Goal: Task Accomplishment & Management: Use online tool/utility

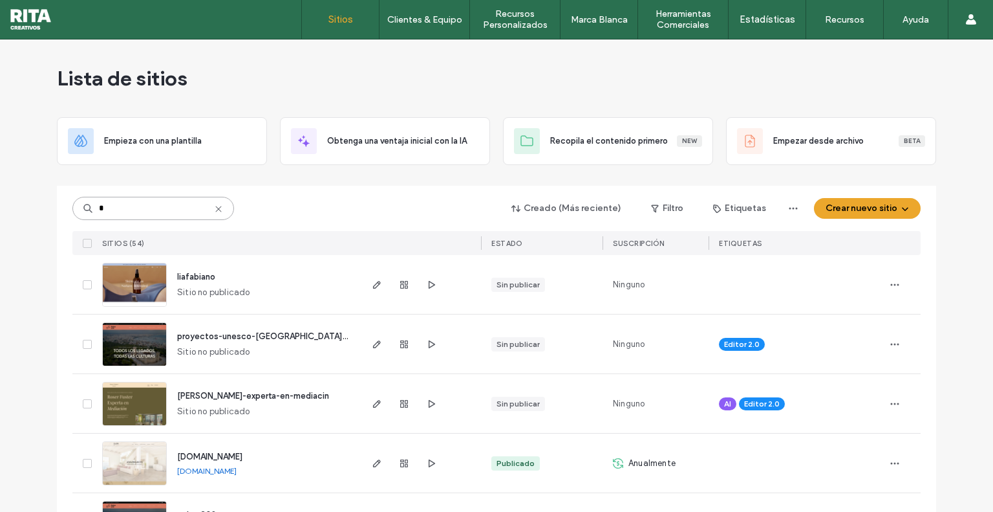
click at [184, 206] on input at bounding box center [153, 208] width 162 height 23
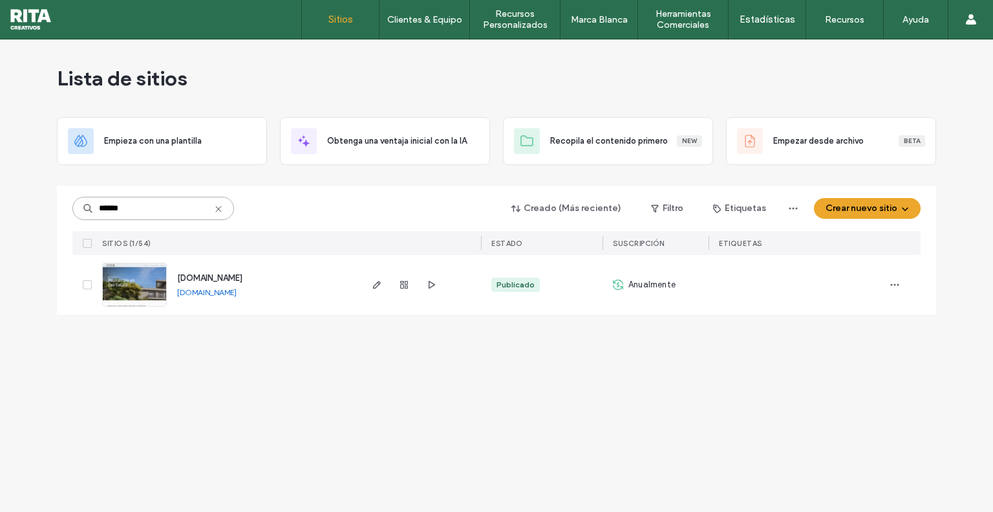
type input "*****"
click at [145, 287] on img at bounding box center [134, 307] width 63 height 88
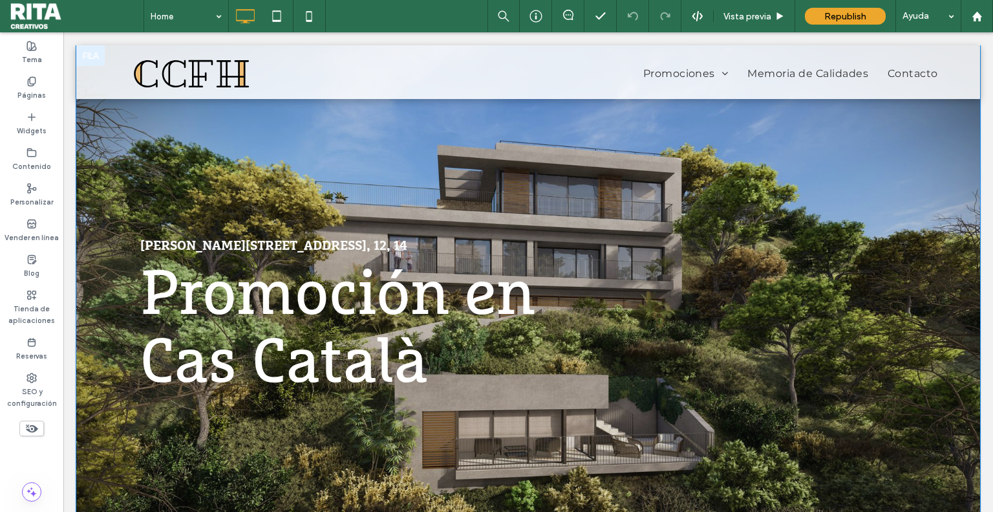
click at [822, 165] on div "[PERSON_NAME][STREET_ADDRESS], 12, 14 Promoción en Cas Català Click To Paste Fi…" at bounding box center [528, 315] width 904 height 541
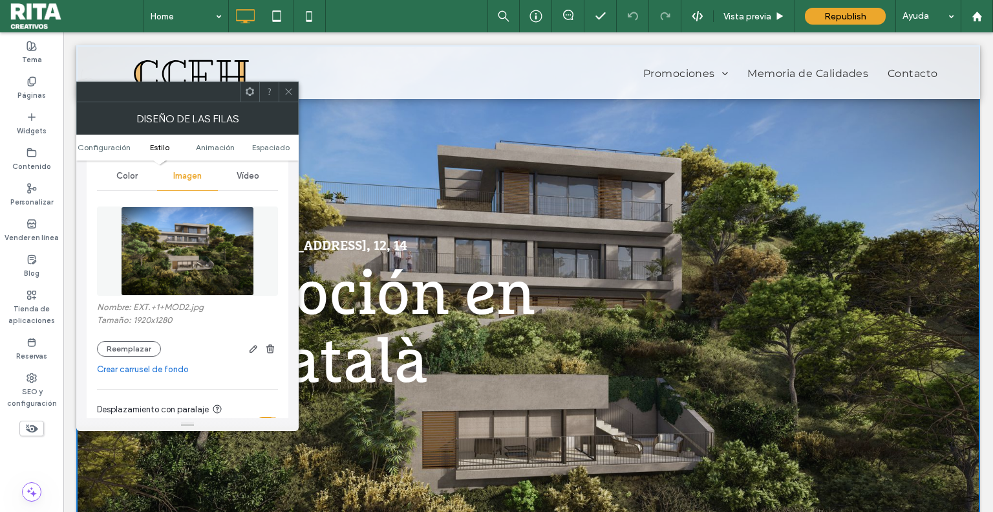
scroll to position [194, 0]
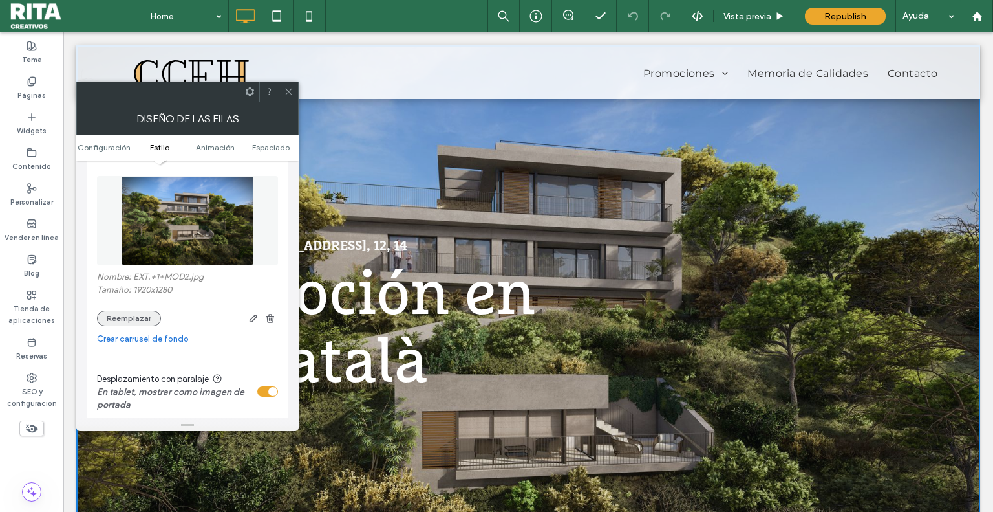
click at [149, 311] on button "Reemplazar" at bounding box center [129, 318] width 64 height 16
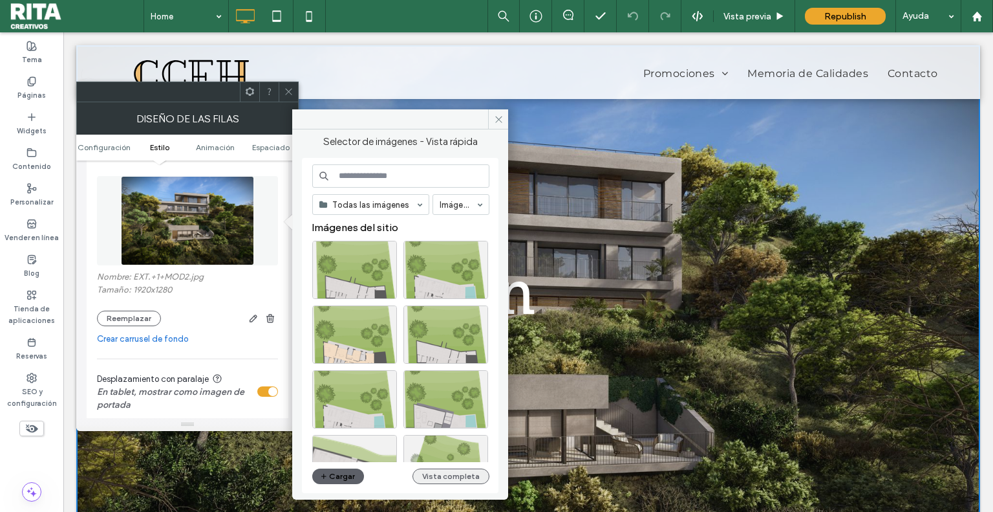
click at [444, 473] on button "Vista completa" at bounding box center [451, 476] width 77 height 16
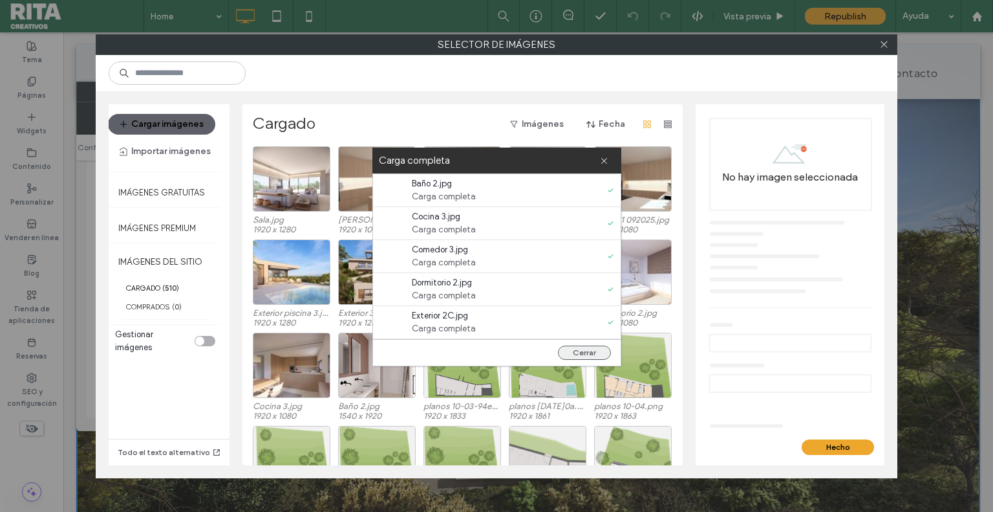
click at [580, 349] on button "Cerrar" at bounding box center [584, 352] width 53 height 14
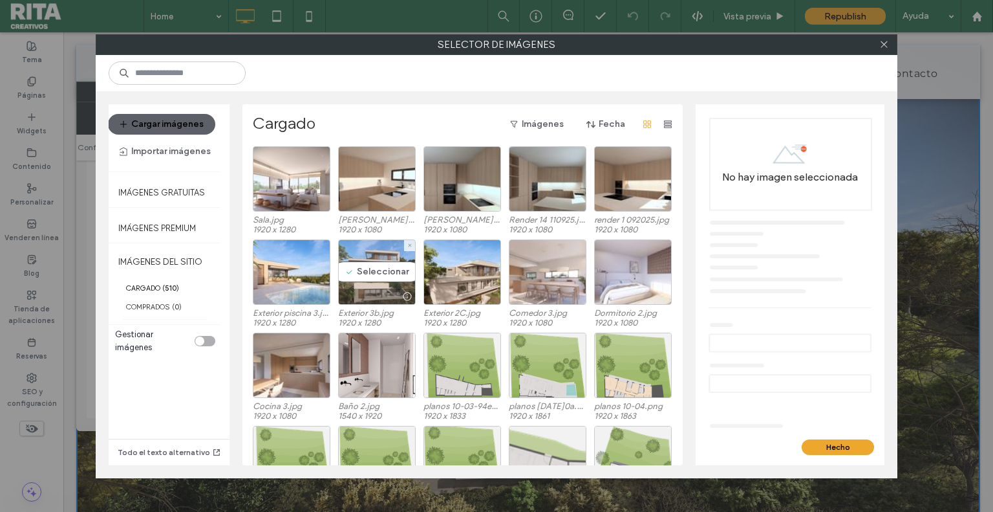
click at [387, 266] on div "Seleccionar" at bounding box center [377, 271] width 78 height 65
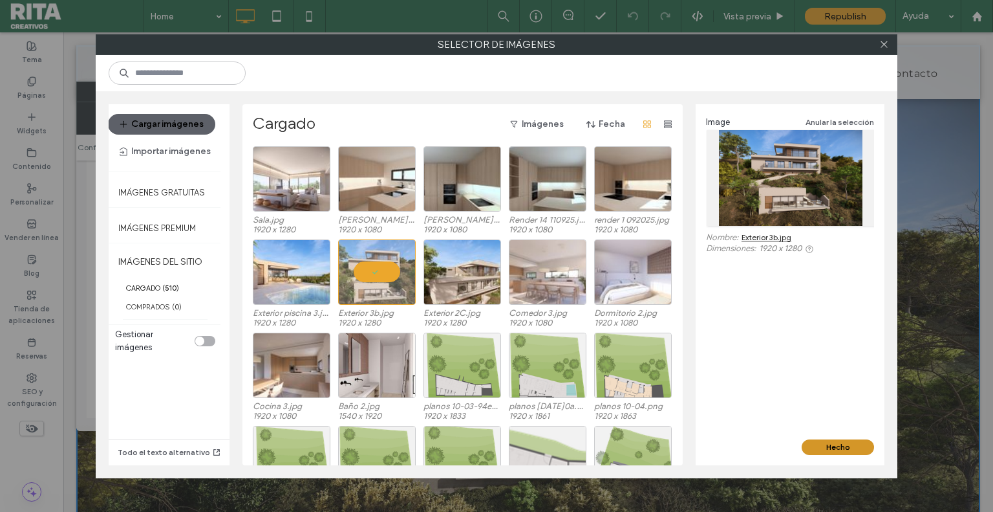
click at [823, 440] on button "Hecho" at bounding box center [838, 447] width 72 height 16
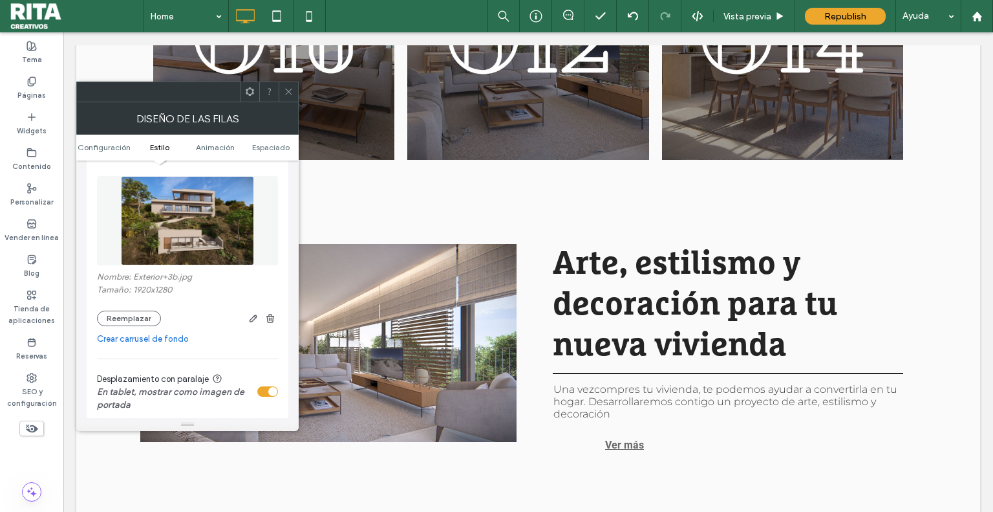
scroll to position [2587, 0]
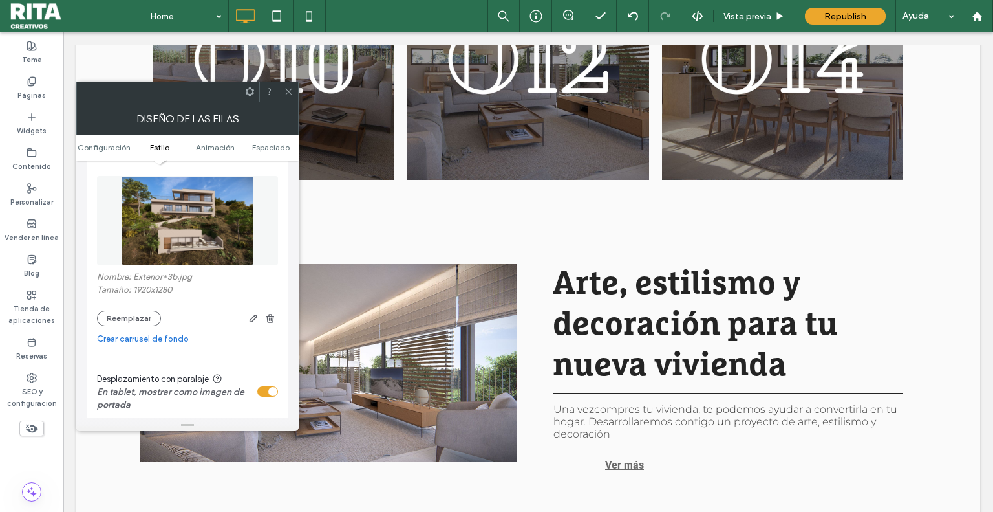
click at [284, 99] on span at bounding box center [289, 91] width 10 height 19
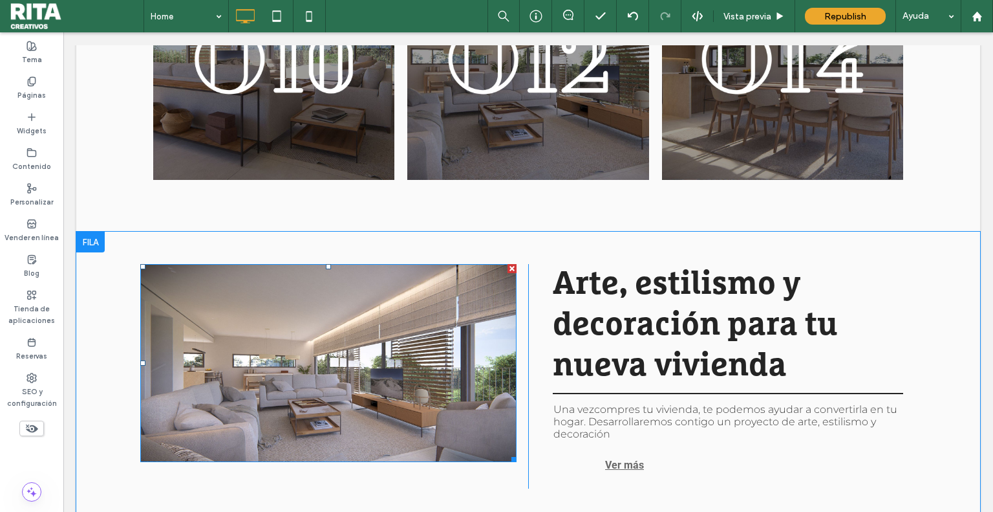
click at [336, 264] on img at bounding box center [328, 363] width 376 height 198
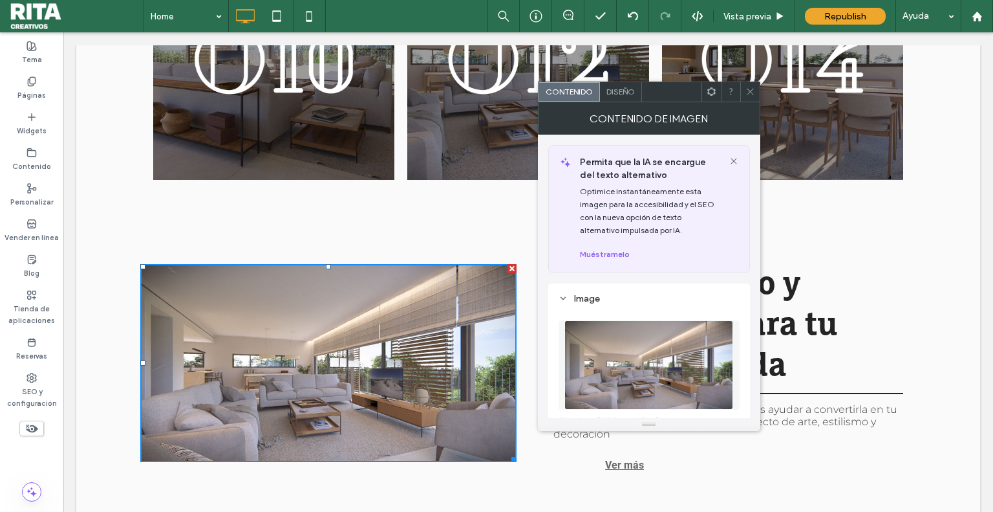
click at [619, 356] on img at bounding box center [649, 364] width 169 height 89
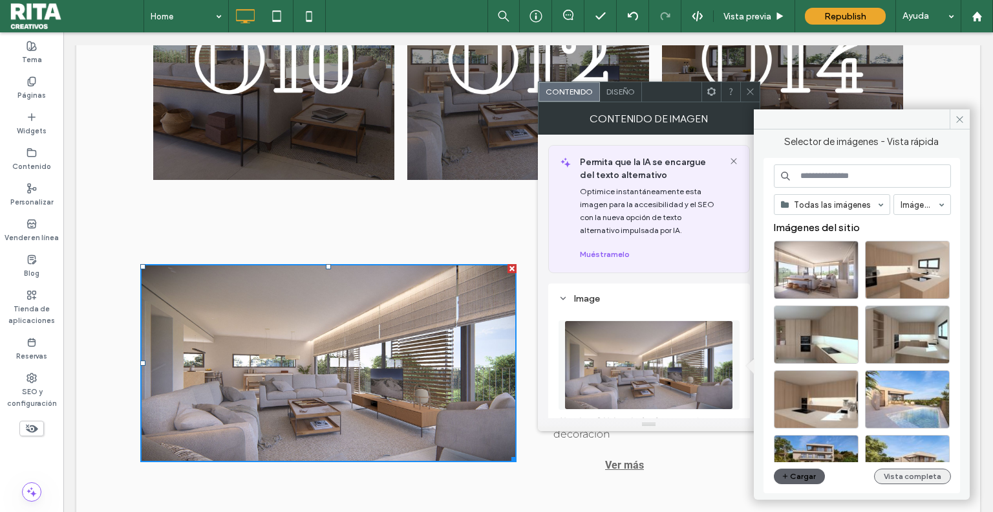
click at [908, 477] on button "Vista completa" at bounding box center [912, 476] width 77 height 16
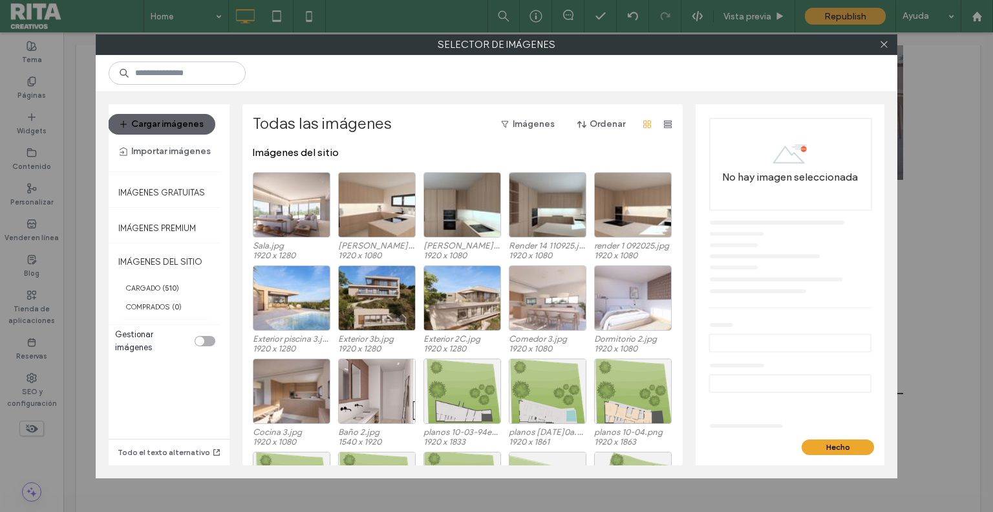
click at [913, 129] on div "Selector de imágenes Cargar imágenes Importar imágenes Imágenes gratuitas Imáge…" at bounding box center [496, 256] width 993 height 512
click at [880, 47] on icon at bounding box center [885, 44] width 10 height 10
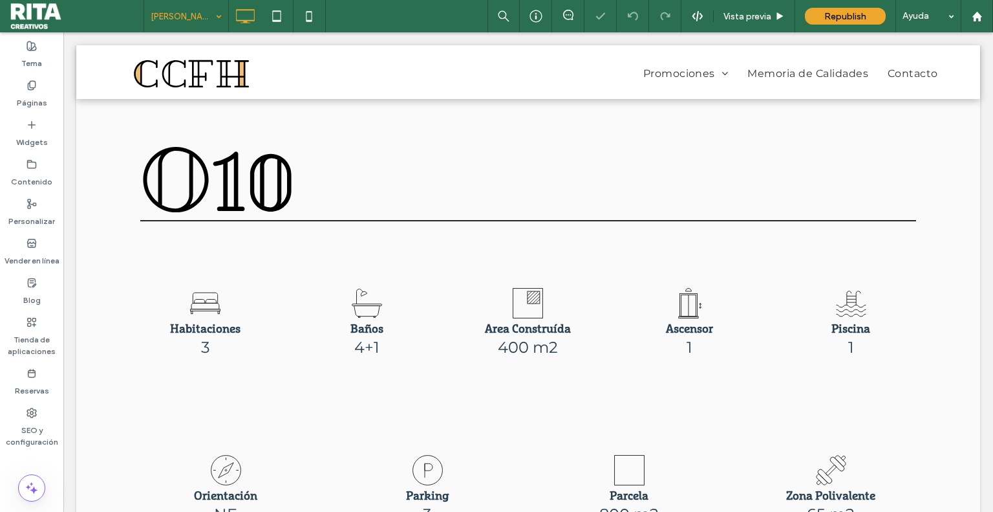
scroll to position [776, 0]
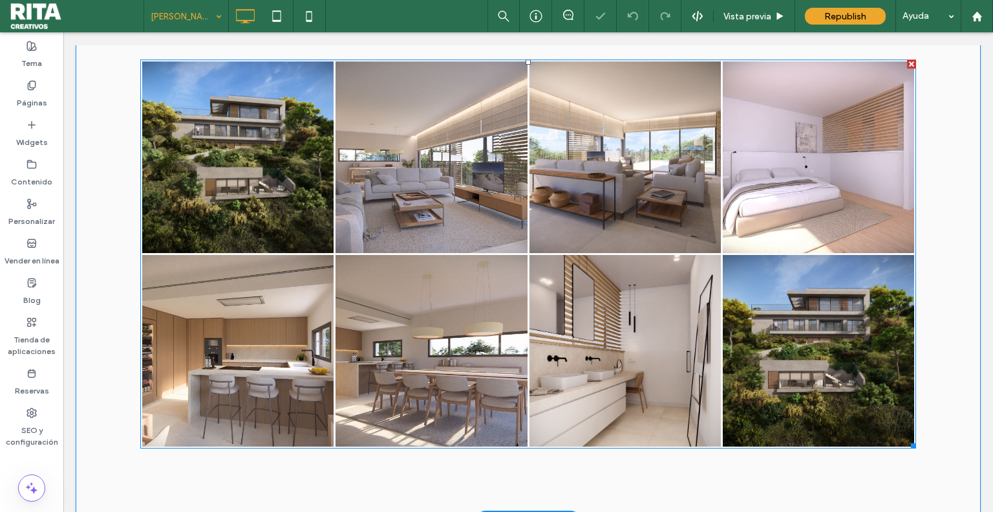
click at [555, 302] on link at bounding box center [625, 350] width 191 height 191
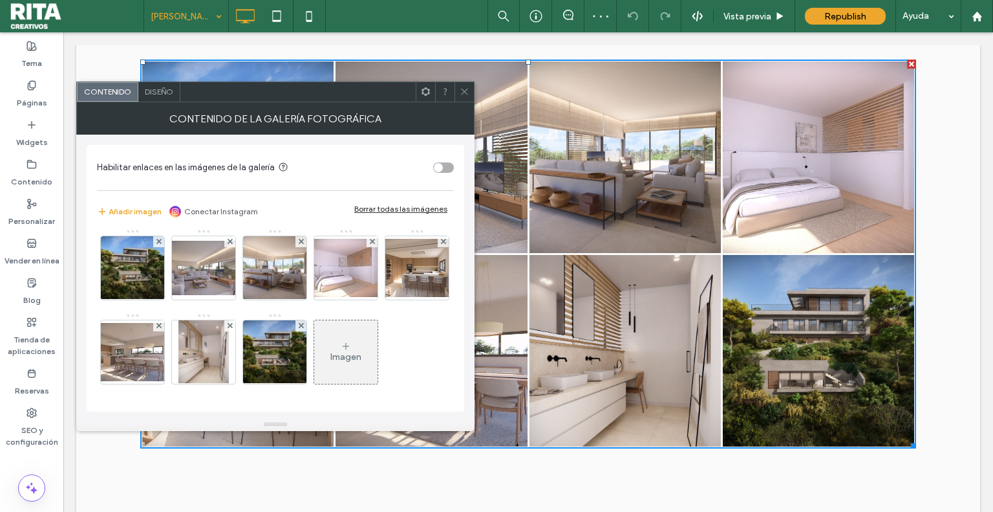
scroll to position [86, 0]
click at [411, 205] on div "Borrar todas las imágenes" at bounding box center [400, 209] width 93 height 10
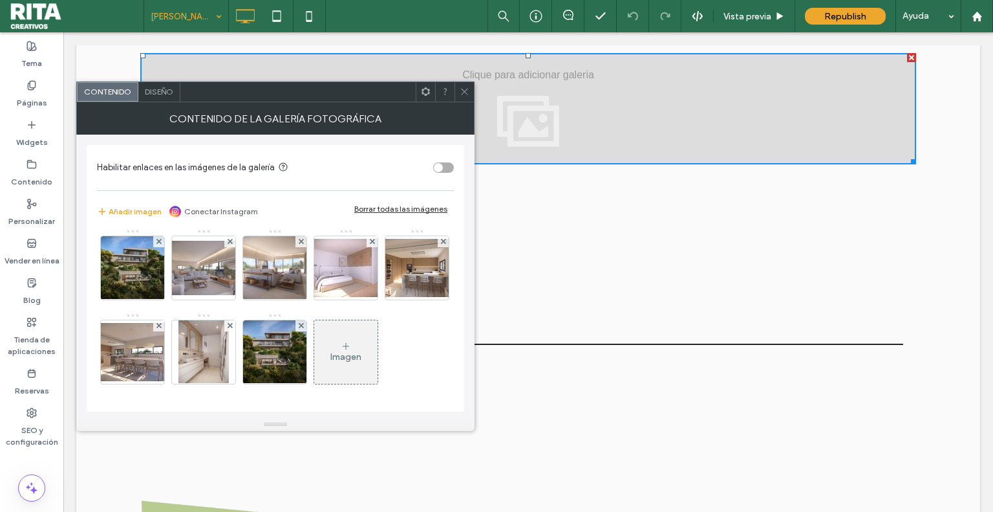
scroll to position [0, 0]
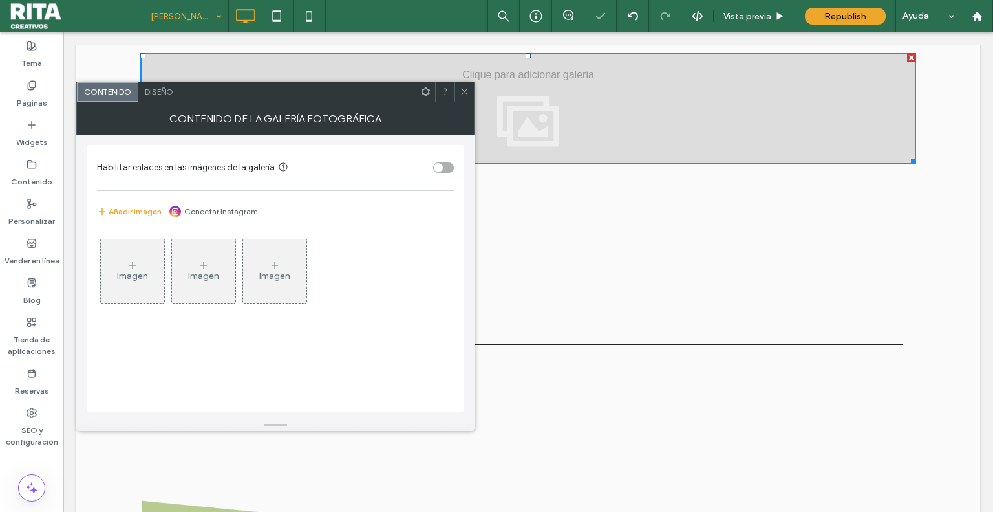
click at [117, 268] on div "Imagen" at bounding box center [132, 271] width 63 height 61
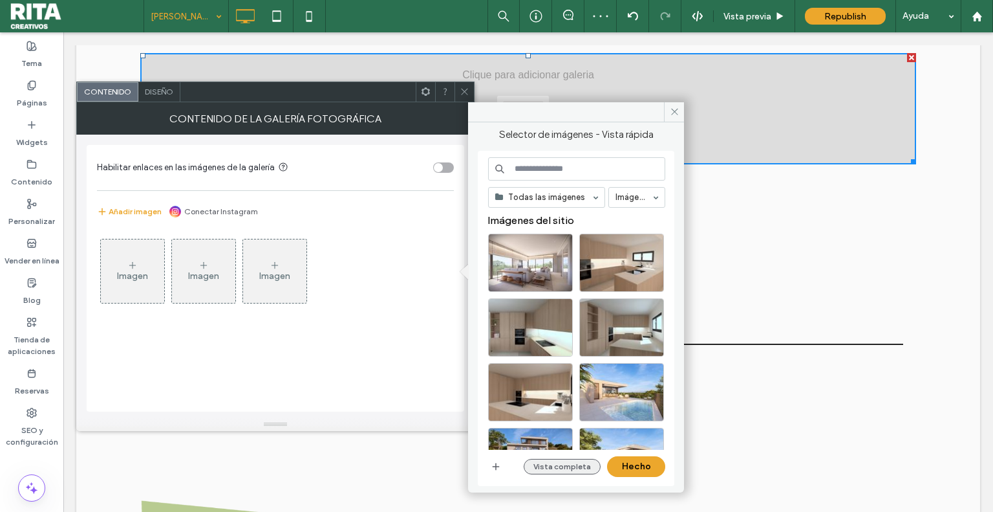
click at [570, 472] on button "Vista completa" at bounding box center [562, 467] width 77 height 16
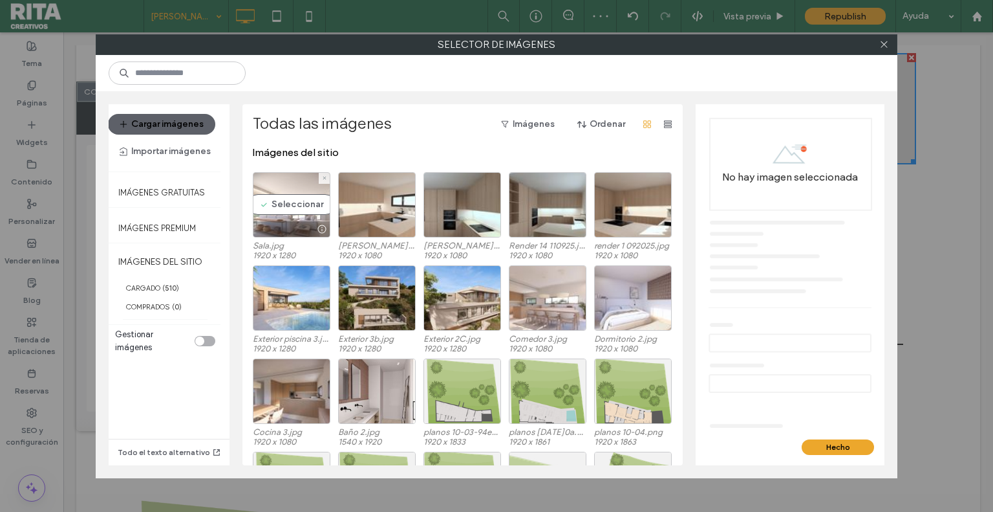
click at [290, 202] on div "Seleccionar" at bounding box center [292, 204] width 78 height 65
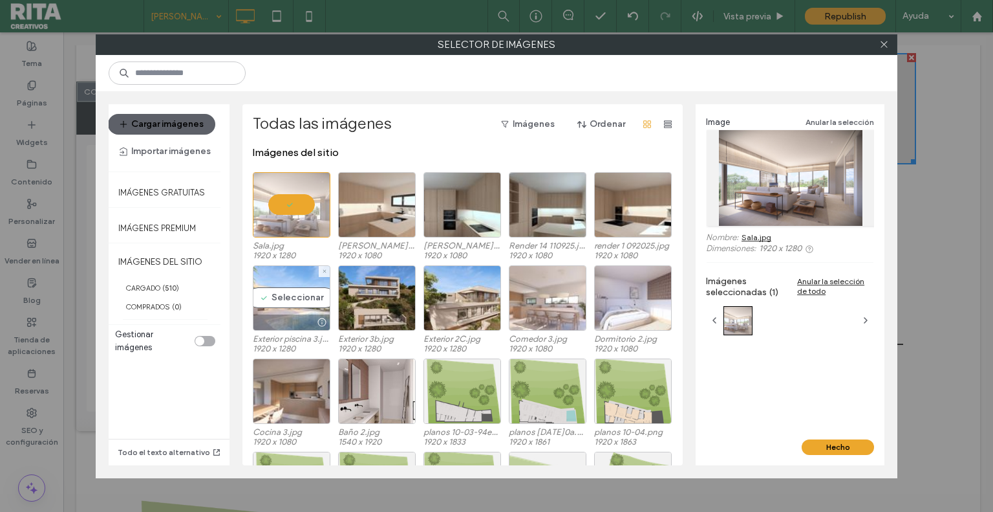
click at [266, 309] on div "Seleccionar" at bounding box center [292, 297] width 78 height 65
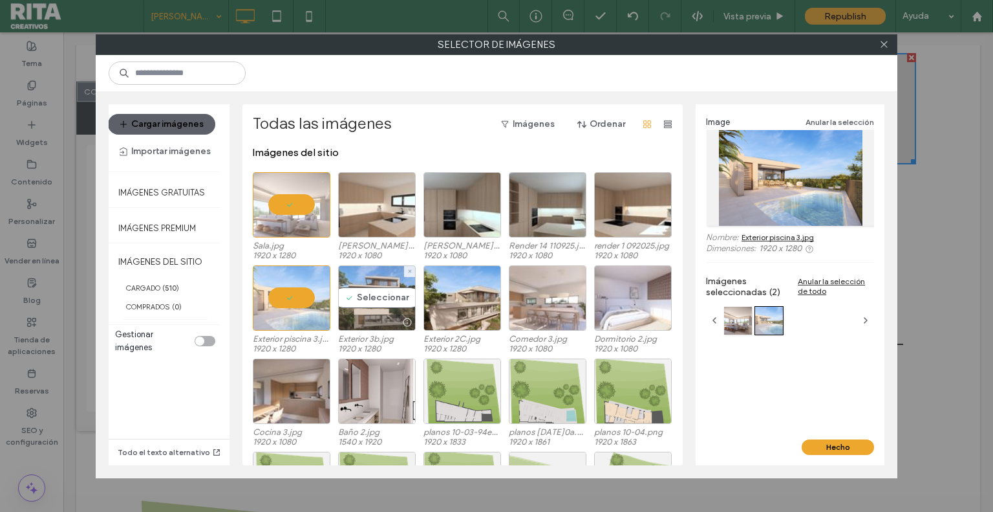
click at [366, 298] on div "Seleccionar" at bounding box center [377, 297] width 78 height 65
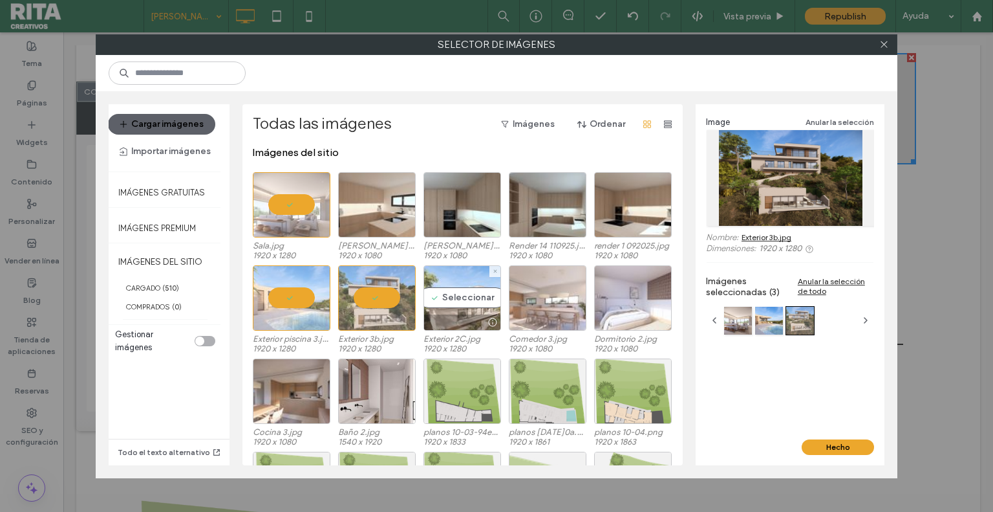
click at [433, 290] on div "Seleccionar" at bounding box center [463, 297] width 78 height 65
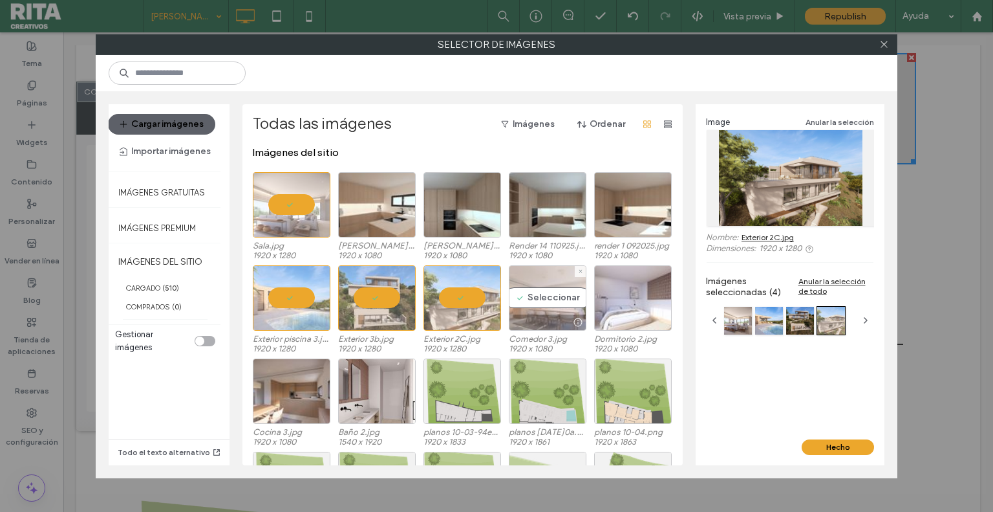
click at [532, 290] on div "Seleccionar" at bounding box center [548, 297] width 78 height 65
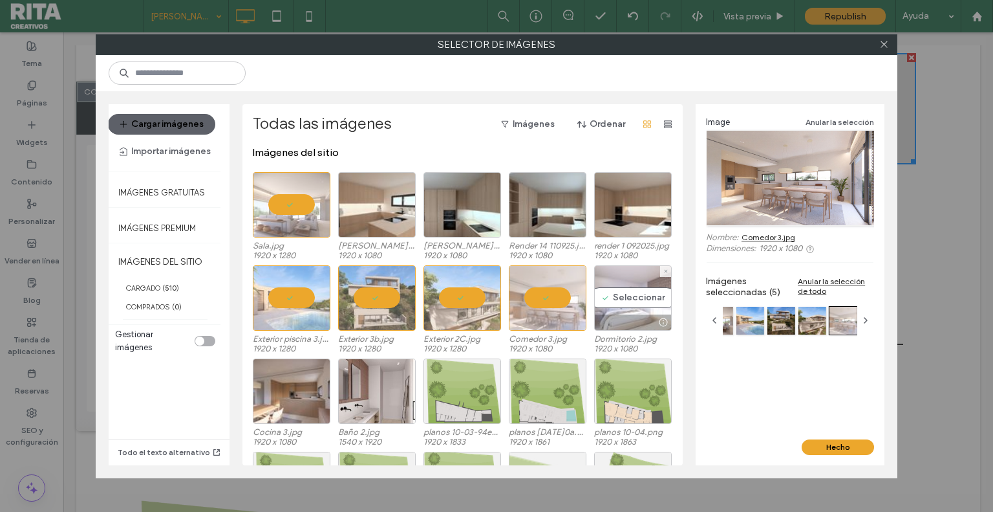
click at [618, 292] on div "Seleccionar" at bounding box center [633, 297] width 78 height 65
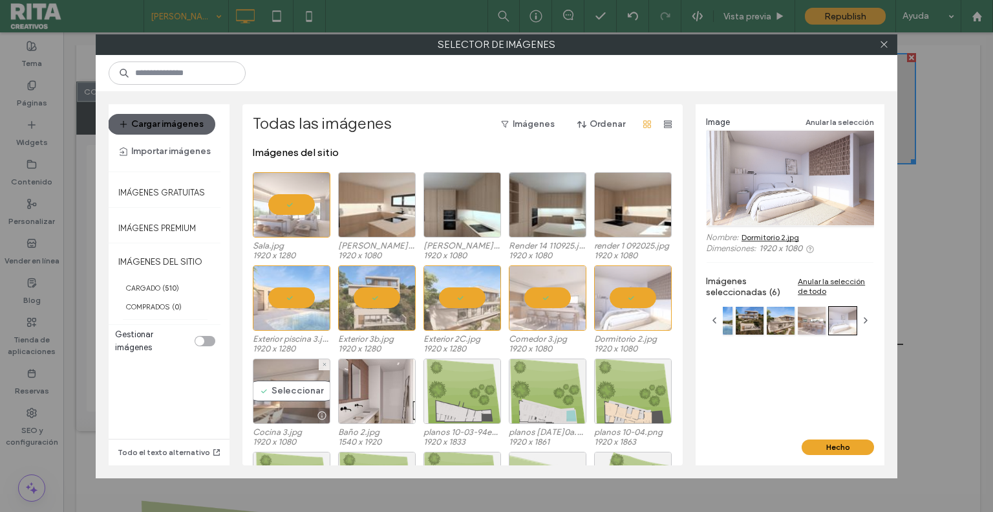
click at [289, 396] on div "Seleccionar" at bounding box center [292, 390] width 78 height 65
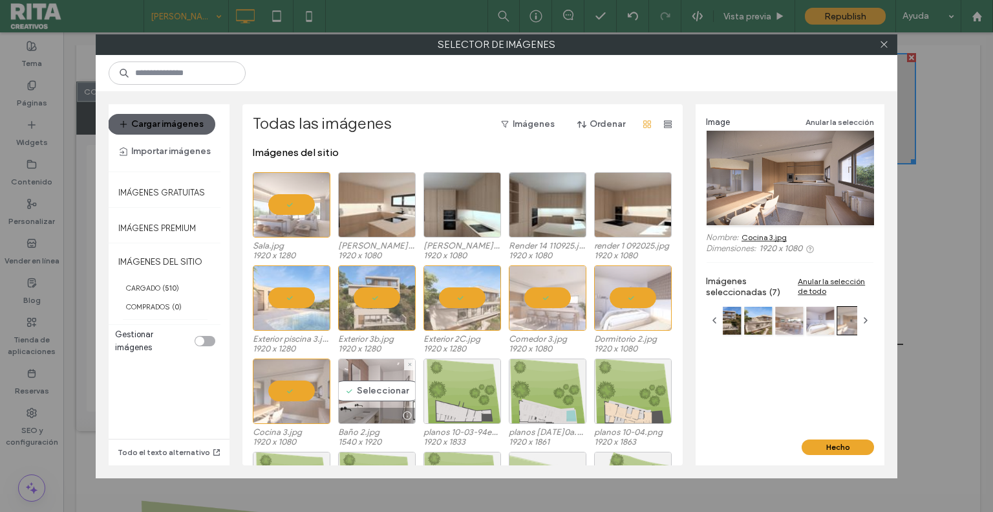
click at [373, 392] on div "Seleccionar" at bounding box center [377, 390] width 78 height 65
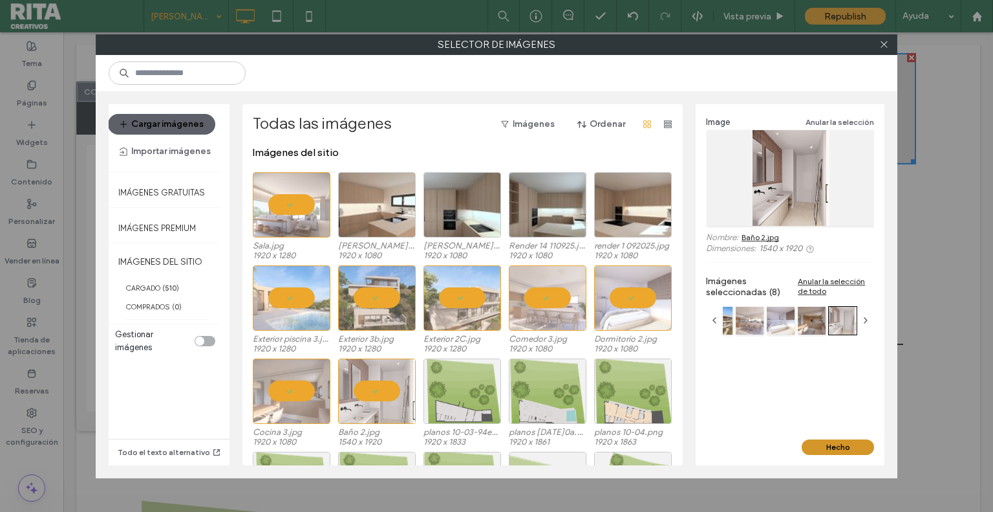
click at [829, 449] on button "Hecho" at bounding box center [838, 447] width 72 height 16
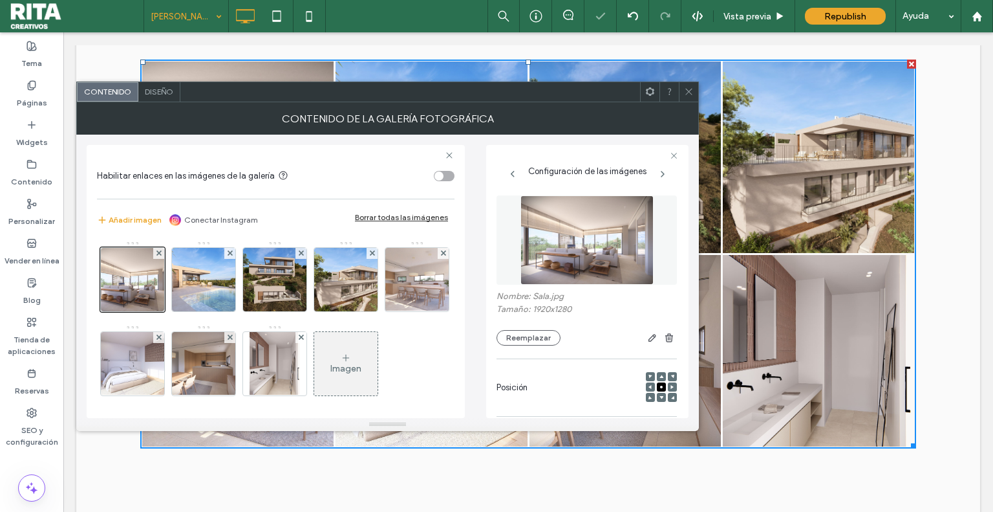
click at [686, 88] on icon at bounding box center [689, 92] width 10 height 10
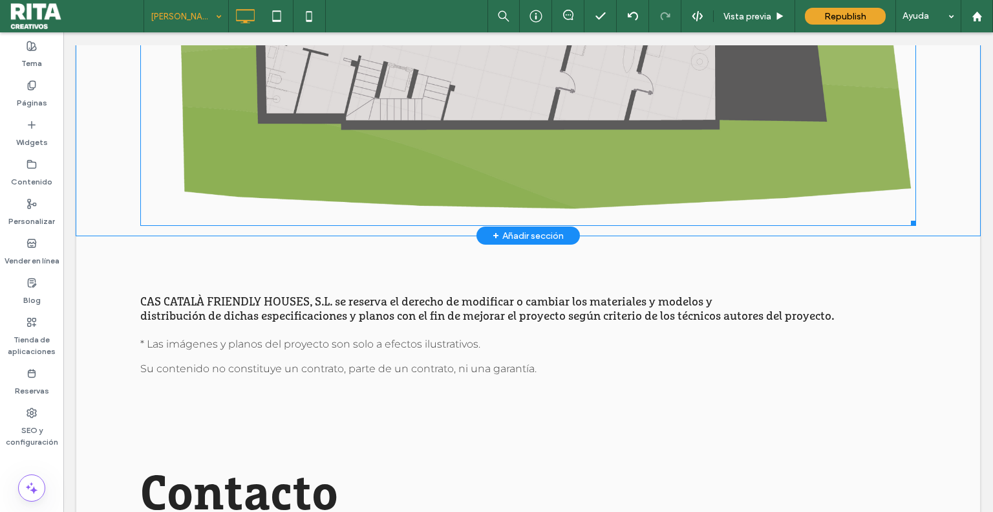
scroll to position [4786, 0]
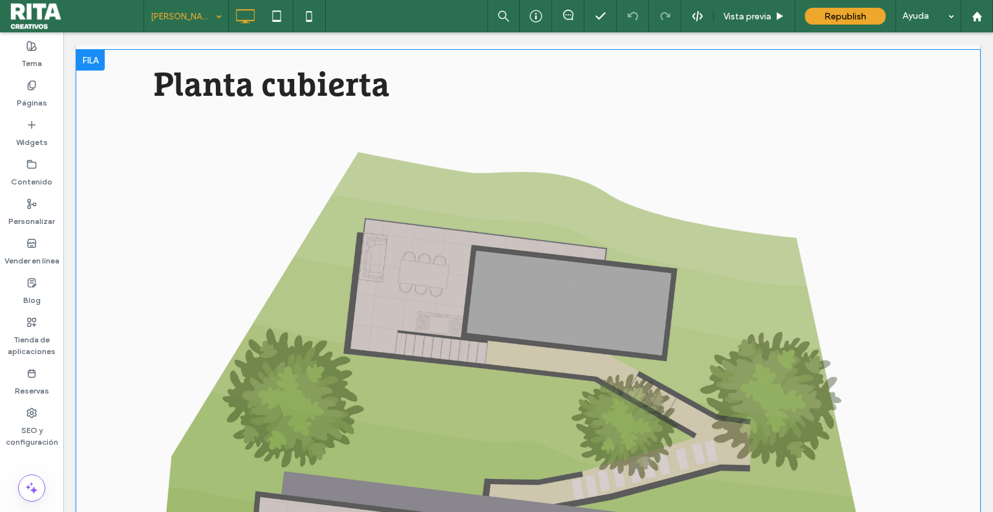
scroll to position [1552, 0]
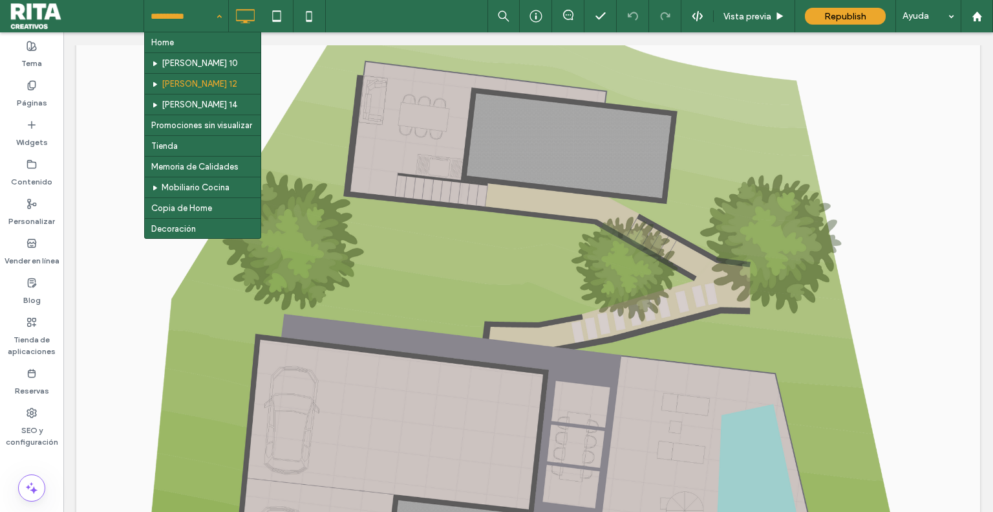
click at [182, 6] on input at bounding box center [183, 16] width 65 height 32
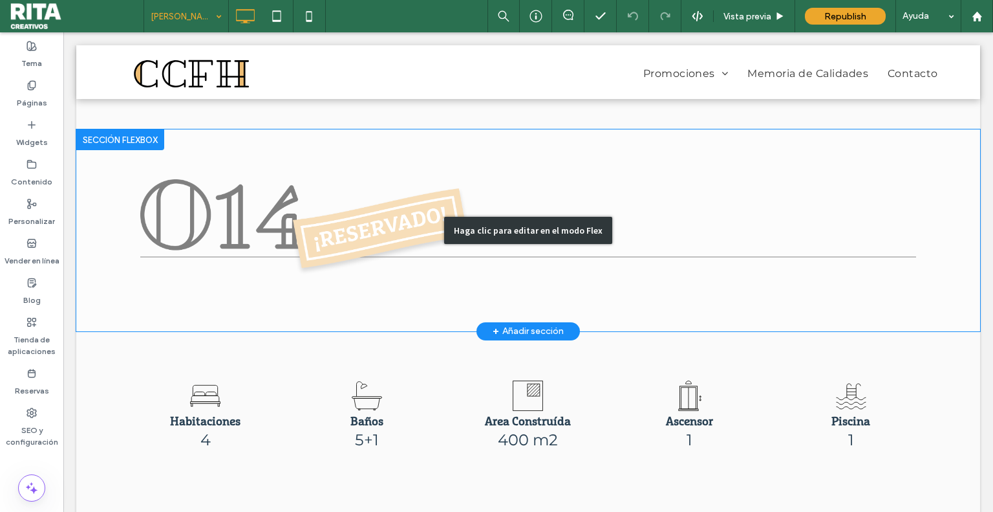
click at [426, 199] on div "Haga clic para editar en el modo Flex" at bounding box center [528, 230] width 904 height 202
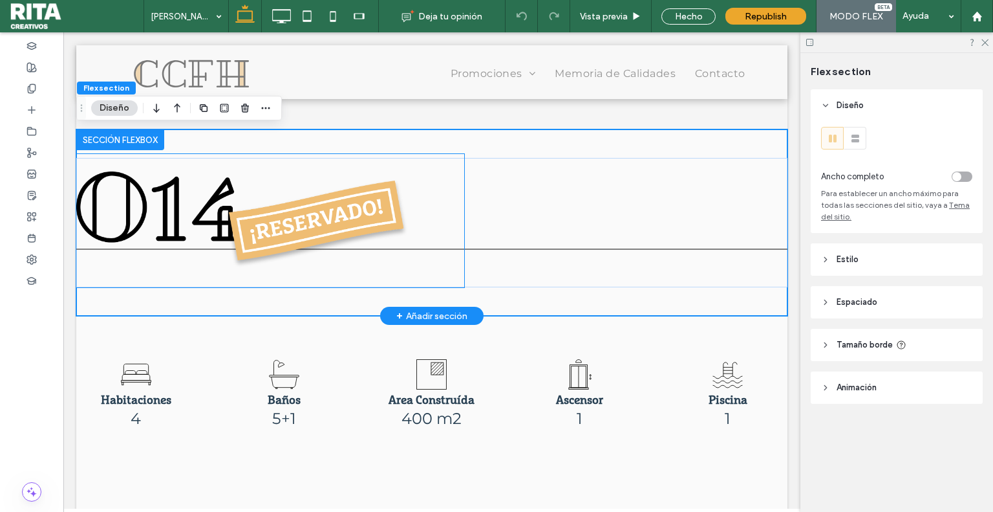
click at [421, 202] on img at bounding box center [270, 220] width 388 height 133
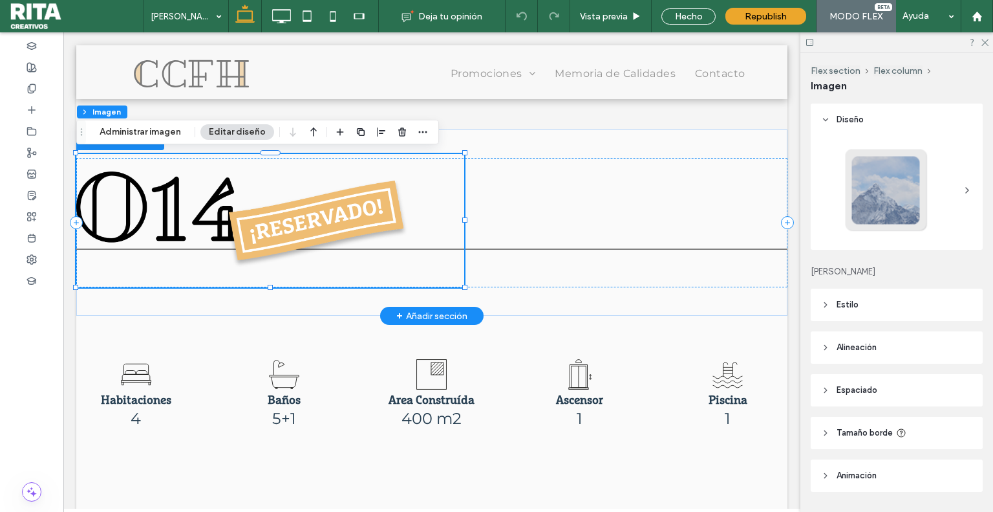
click at [400, 204] on img at bounding box center [270, 220] width 388 height 133
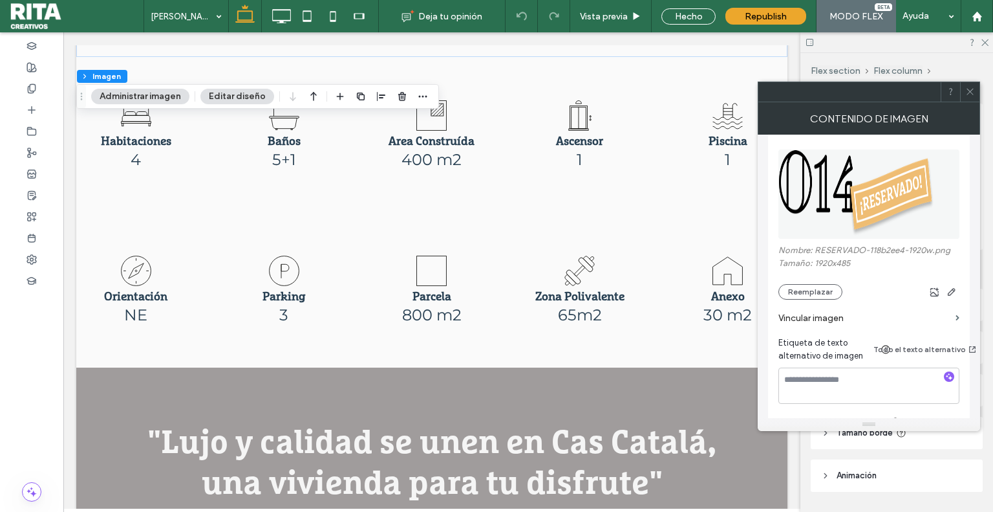
scroll to position [129, 0]
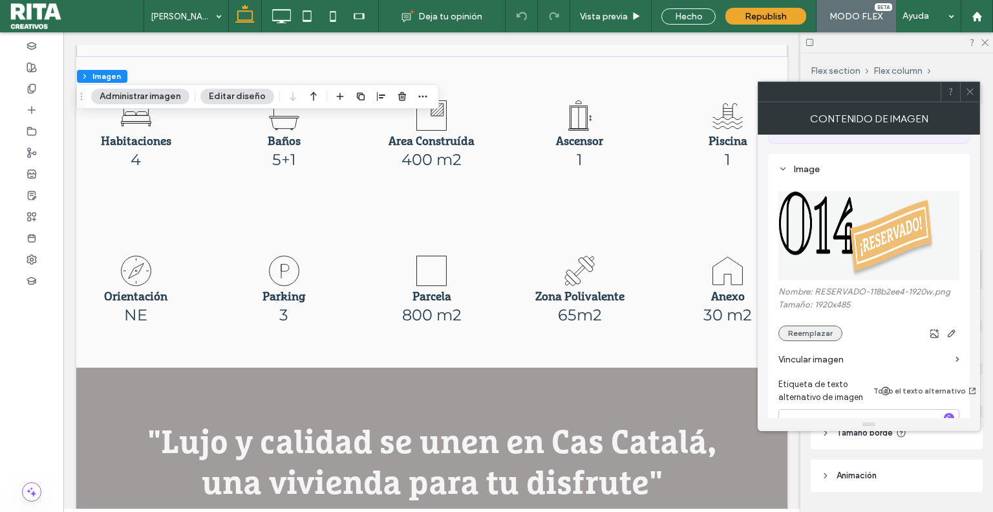
click at [830, 332] on button "Reemplazar" at bounding box center [811, 333] width 64 height 16
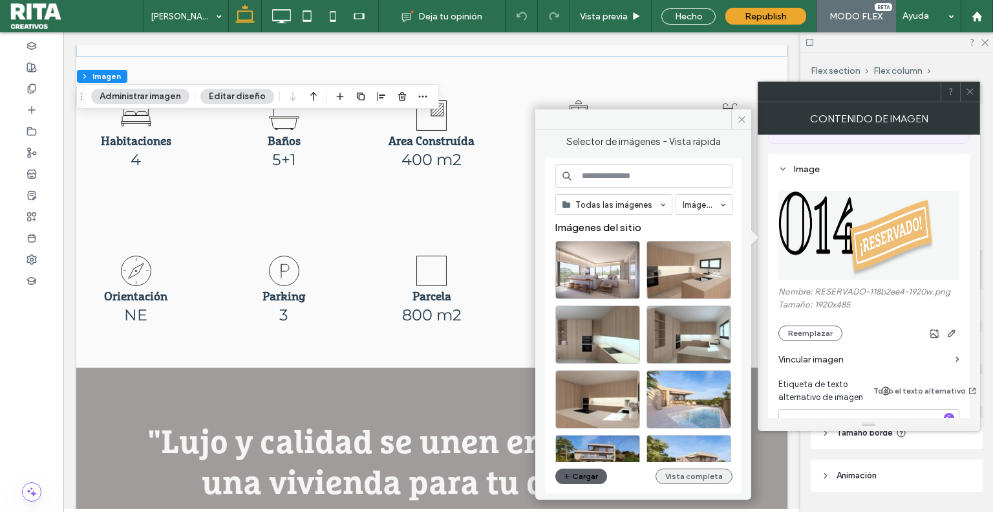
click at [700, 475] on button "Vista completa" at bounding box center [694, 476] width 77 height 16
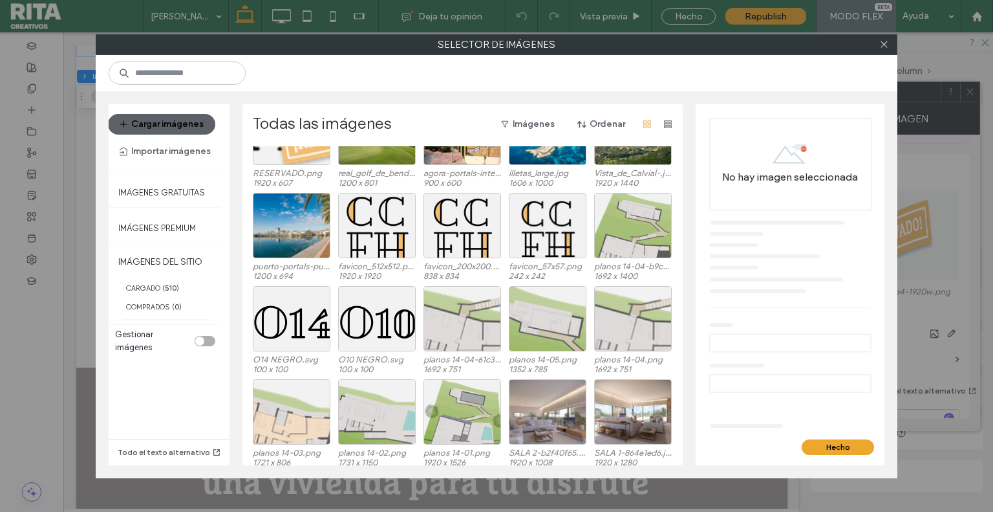
scroll to position [545, 0]
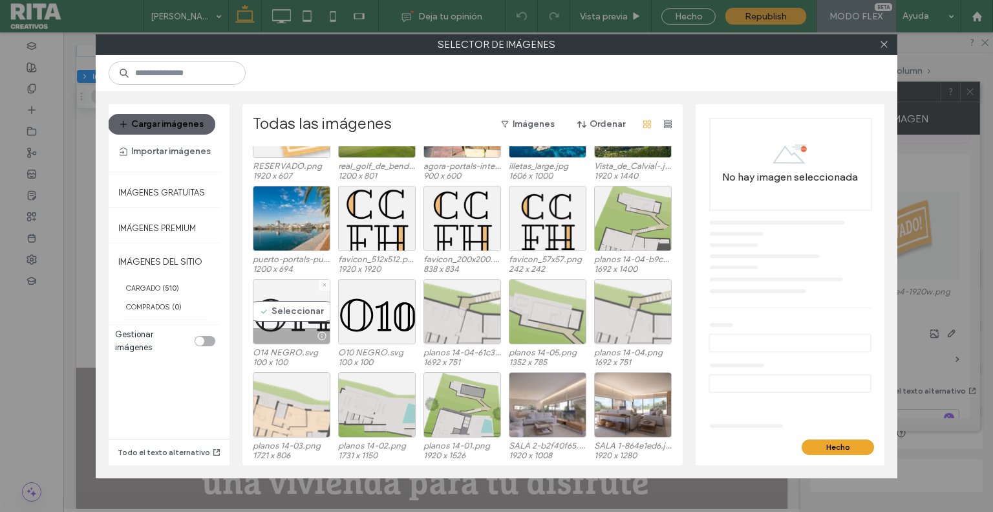
click at [263, 318] on div "Seleccionar" at bounding box center [292, 311] width 78 height 65
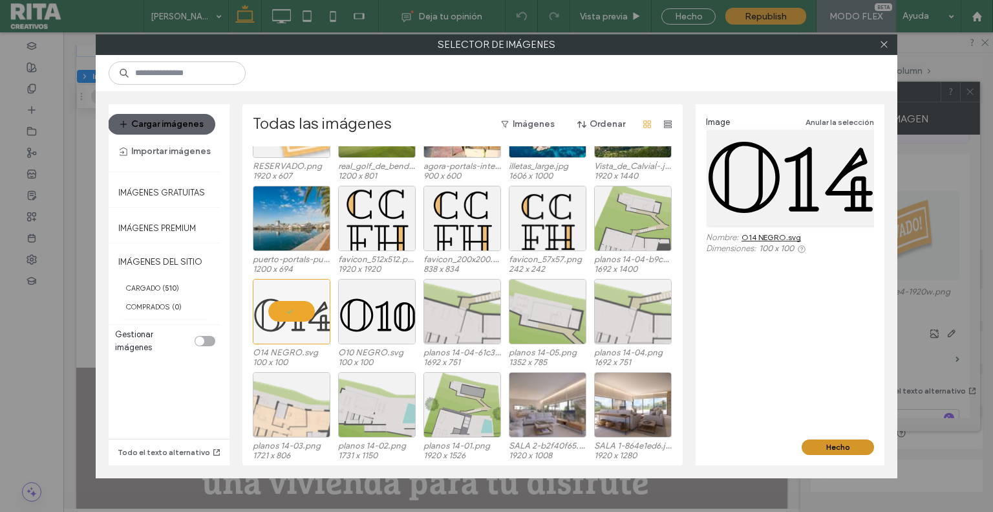
click at [822, 450] on button "Hecho" at bounding box center [838, 447] width 72 height 16
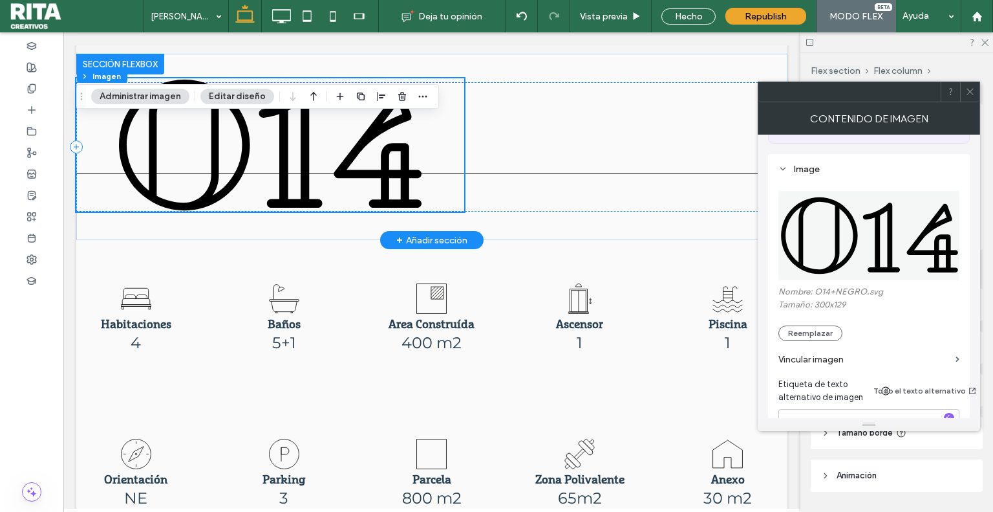
scroll to position [0, 0]
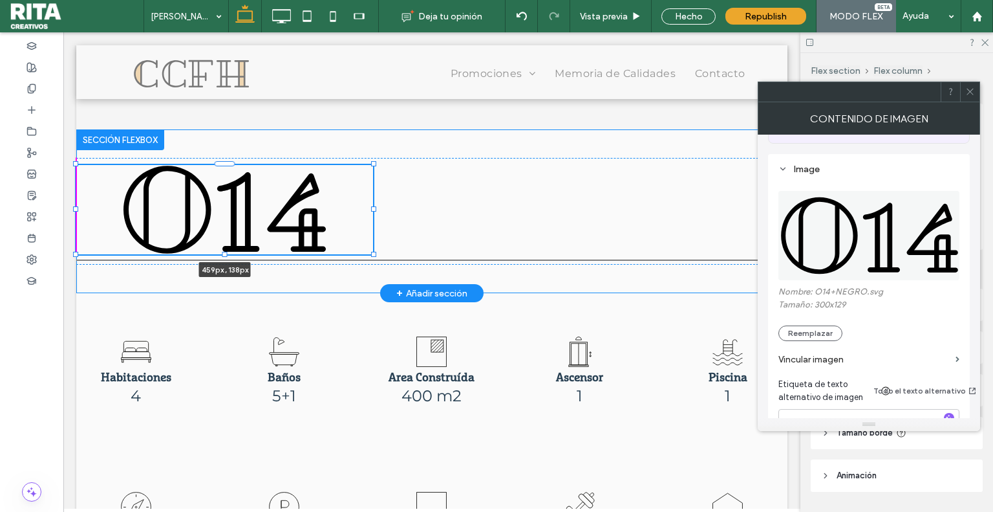
drag, startPoint x: 464, startPoint y: 287, endPoint x: 373, endPoint y: 265, distance: 93.8
click at [373, 265] on div "459px , 138px" at bounding box center [431, 211] width 711 height 164
type input "***"
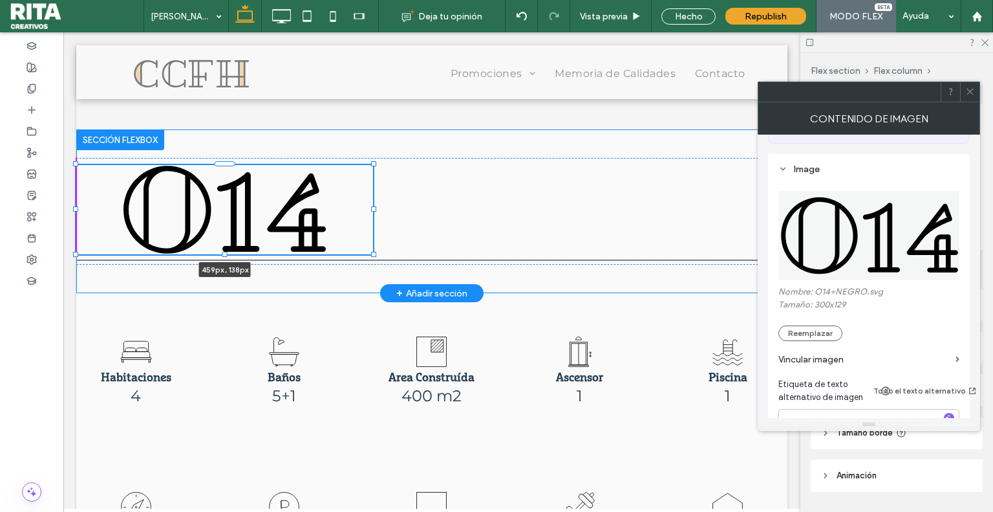
type input "***"
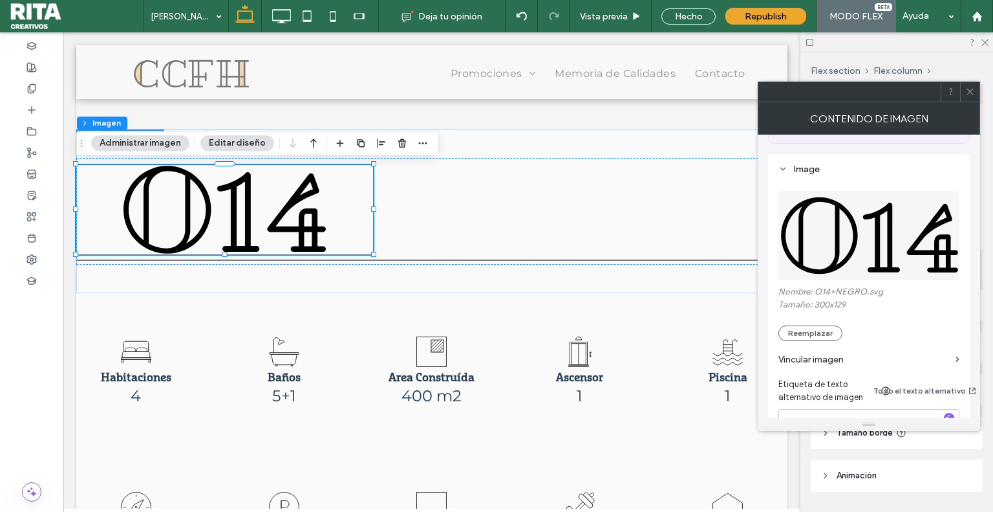
click at [971, 97] on span at bounding box center [971, 91] width 10 height 19
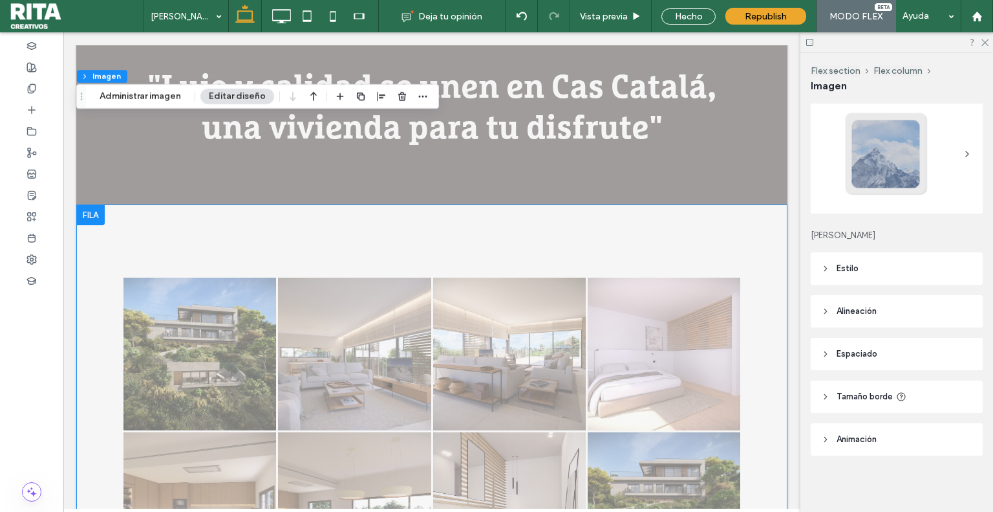
scroll to position [841, 0]
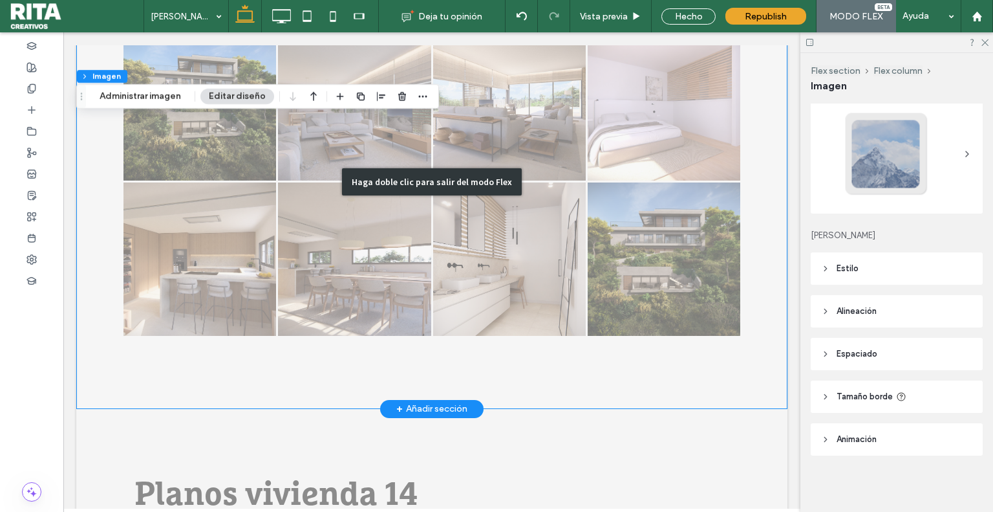
click at [433, 168] on div "Haga doble clic para salir del modo Flex" at bounding box center [432, 181] width 180 height 27
click at [428, 180] on div "Haga doble clic para salir del modo Flex" at bounding box center [432, 181] width 180 height 27
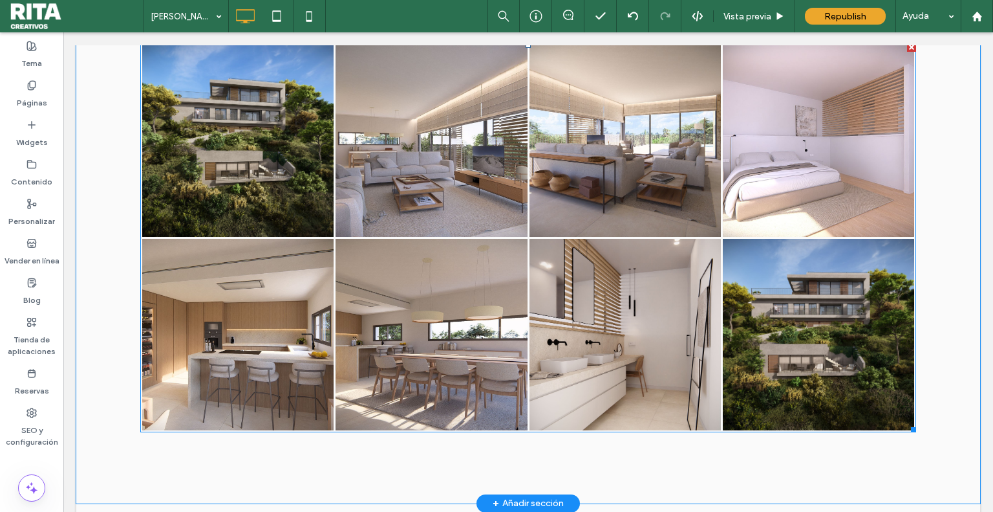
click at [580, 310] on link at bounding box center [625, 334] width 191 height 191
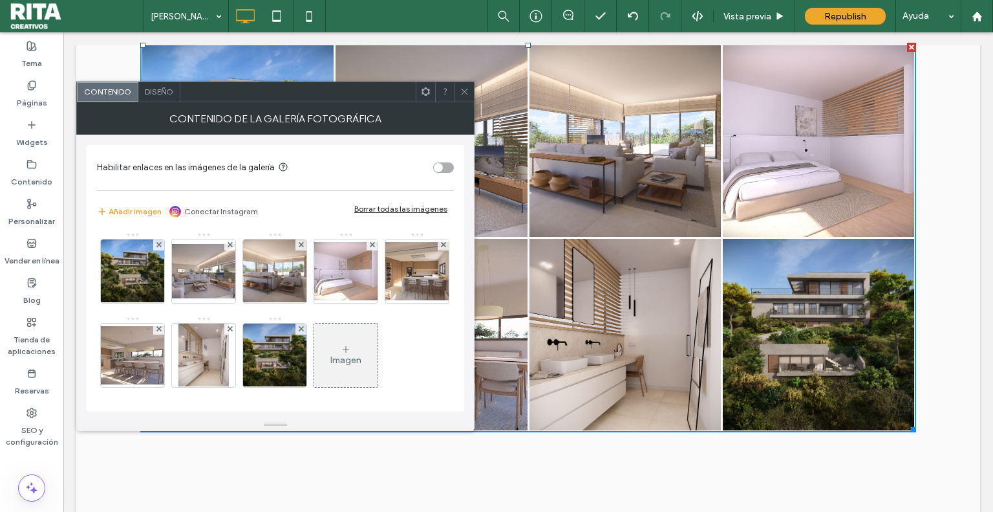
click at [380, 210] on div "Borrar todas las imágenes" at bounding box center [400, 209] width 93 height 10
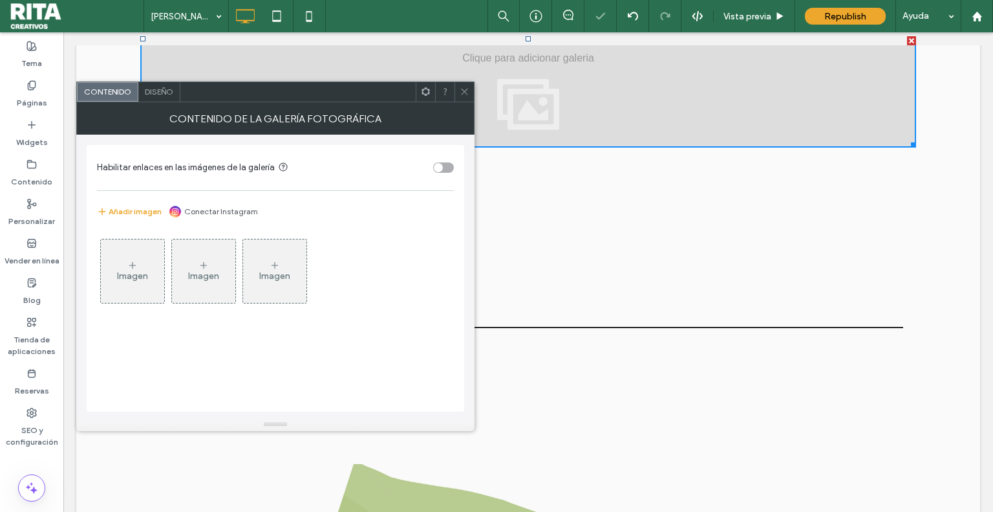
click at [151, 265] on div "Imagen" at bounding box center [132, 271] width 63 height 61
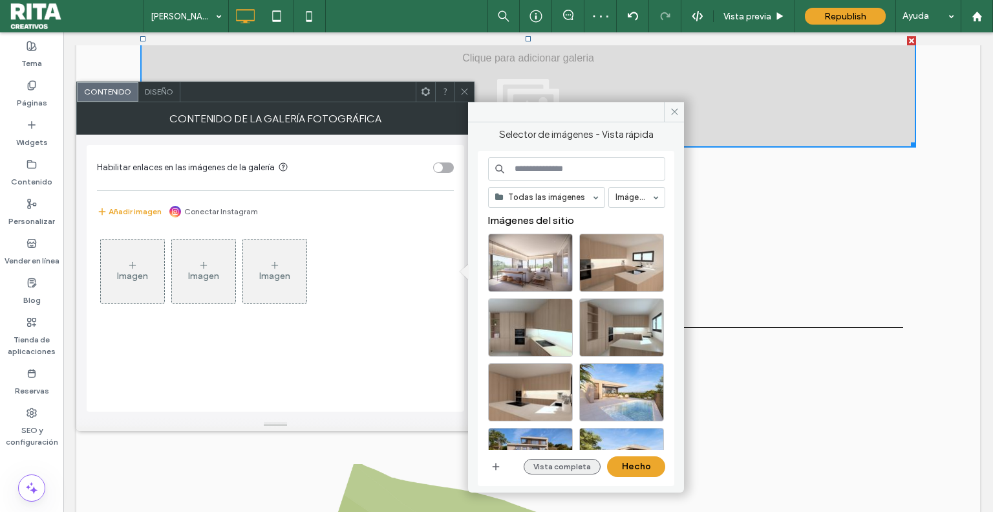
click at [558, 459] on button "Vista completa" at bounding box center [562, 467] width 77 height 16
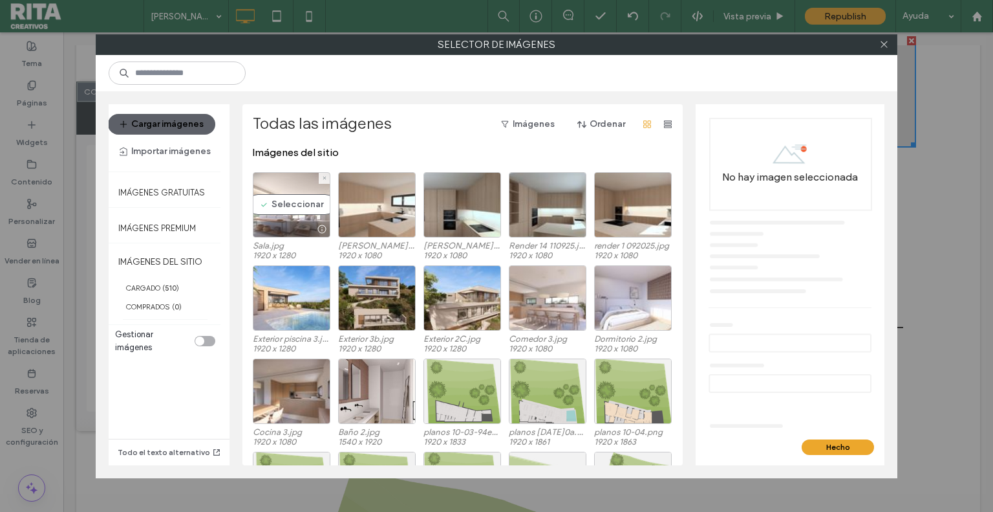
click at [292, 204] on div "Seleccionar" at bounding box center [292, 204] width 78 height 65
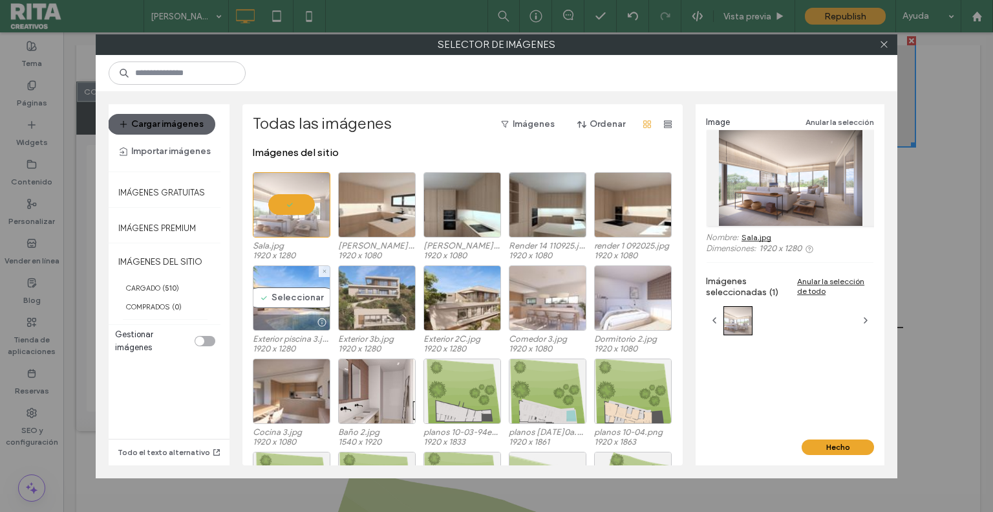
drag, startPoint x: 303, startPoint y: 306, endPoint x: 343, endPoint y: 308, distance: 40.1
click at [307, 306] on div "Seleccionar" at bounding box center [292, 297] width 78 height 65
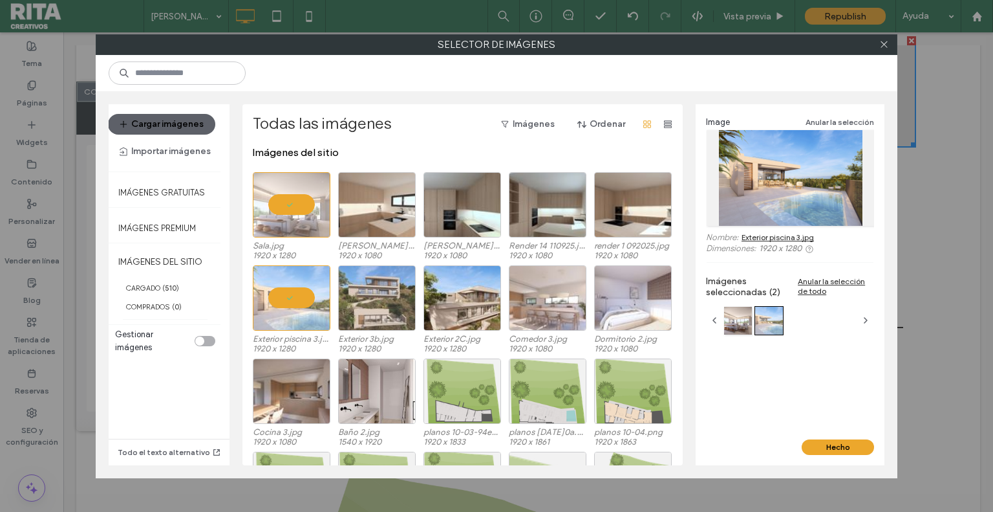
click at [362, 304] on div at bounding box center [377, 297] width 78 height 65
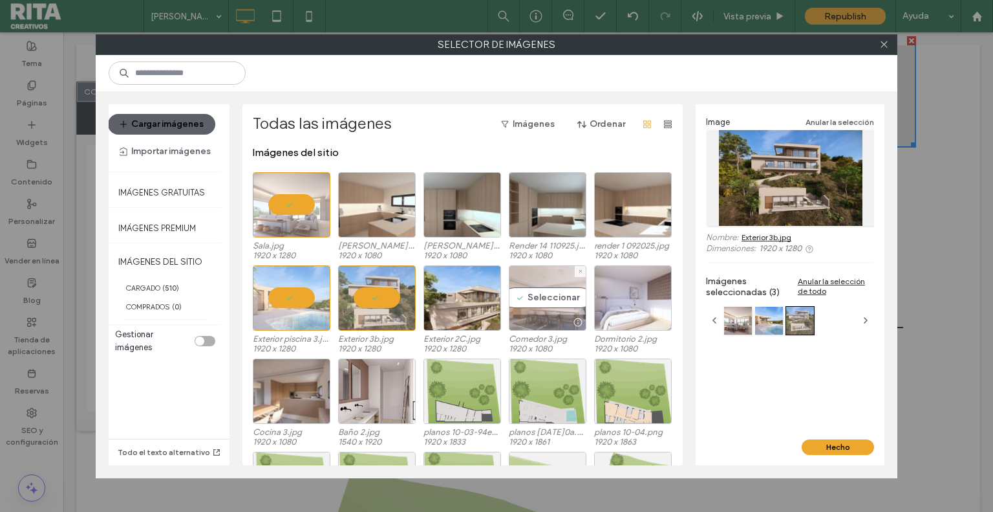
click at [512, 315] on div at bounding box center [548, 322] width 76 height 16
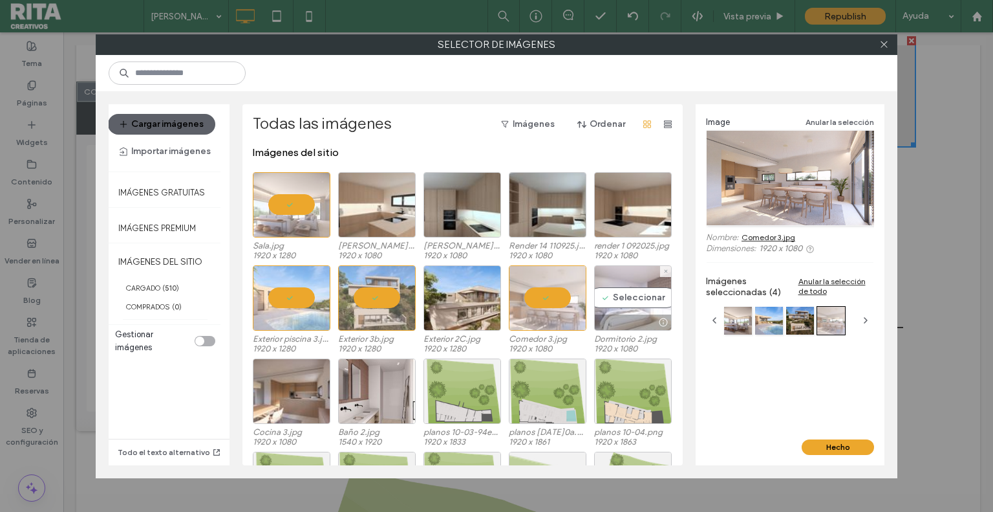
click at [598, 315] on div at bounding box center [633, 322] width 76 height 16
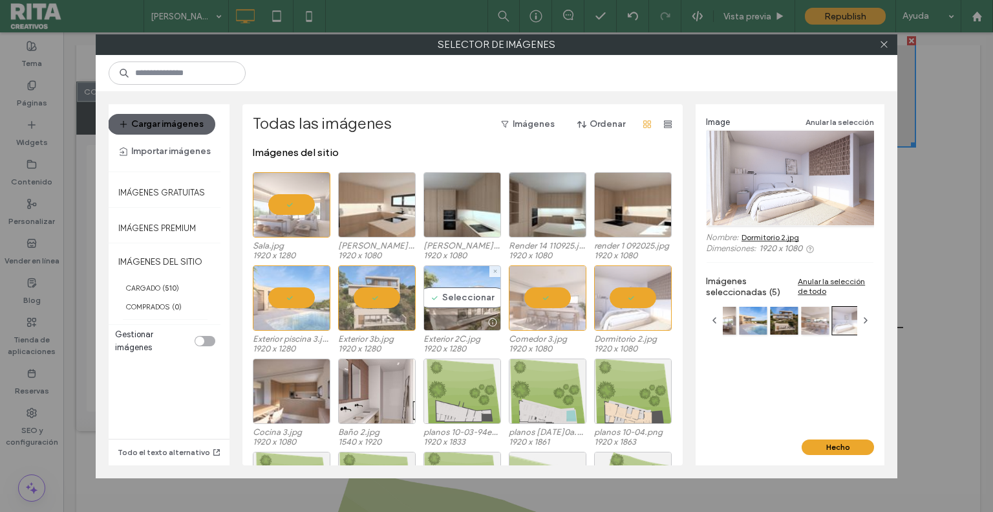
click at [442, 310] on div "Seleccionar" at bounding box center [463, 297] width 78 height 65
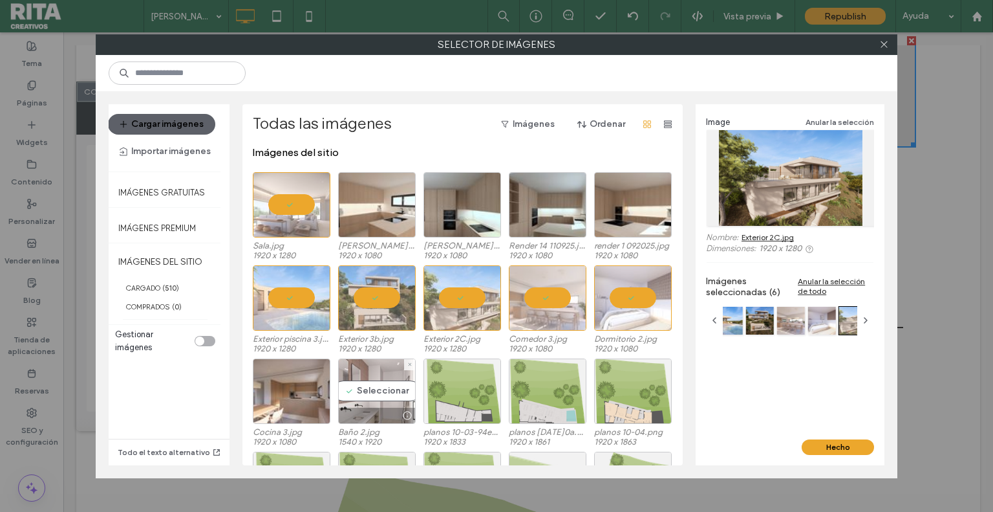
click at [338, 387] on div "Seleccionar" at bounding box center [377, 390] width 78 height 65
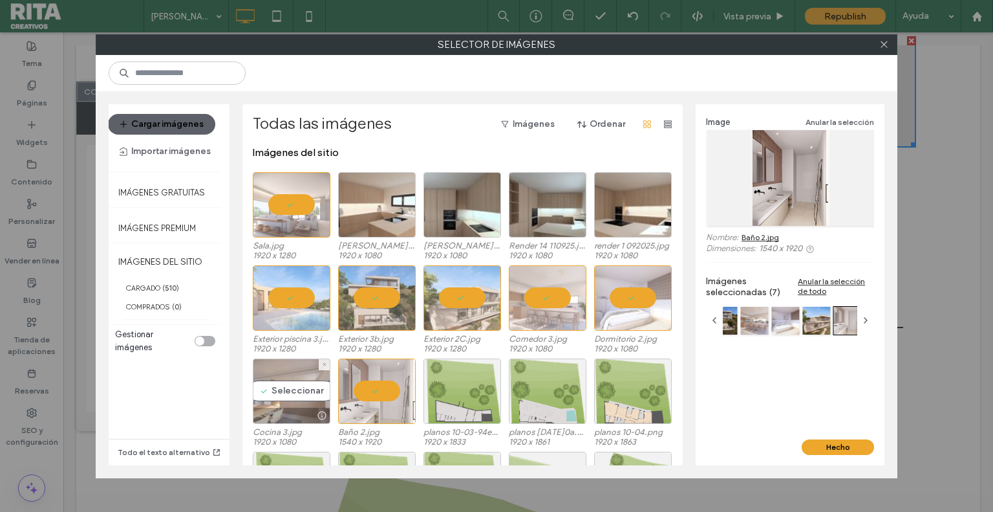
click at [295, 383] on div "Seleccionar" at bounding box center [292, 390] width 78 height 65
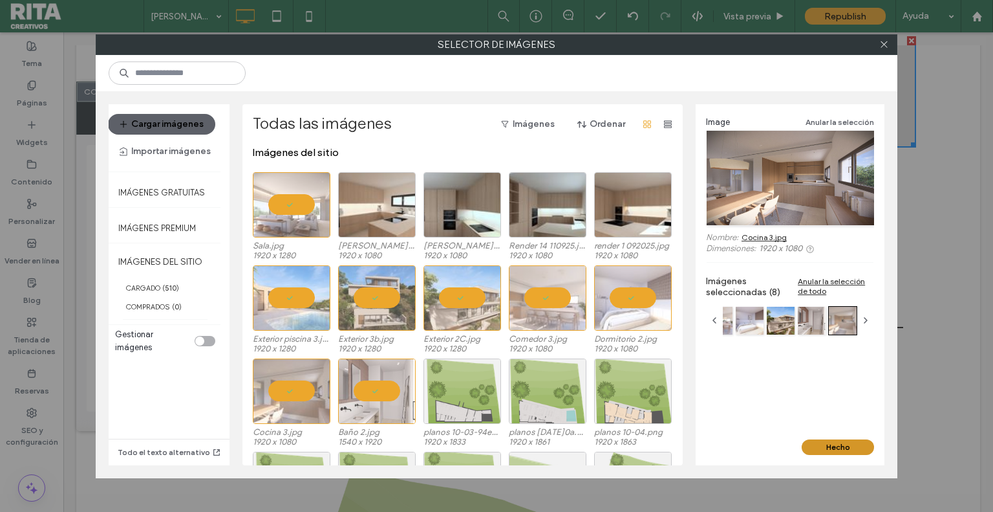
click at [849, 451] on button "Hecho" at bounding box center [838, 447] width 72 height 16
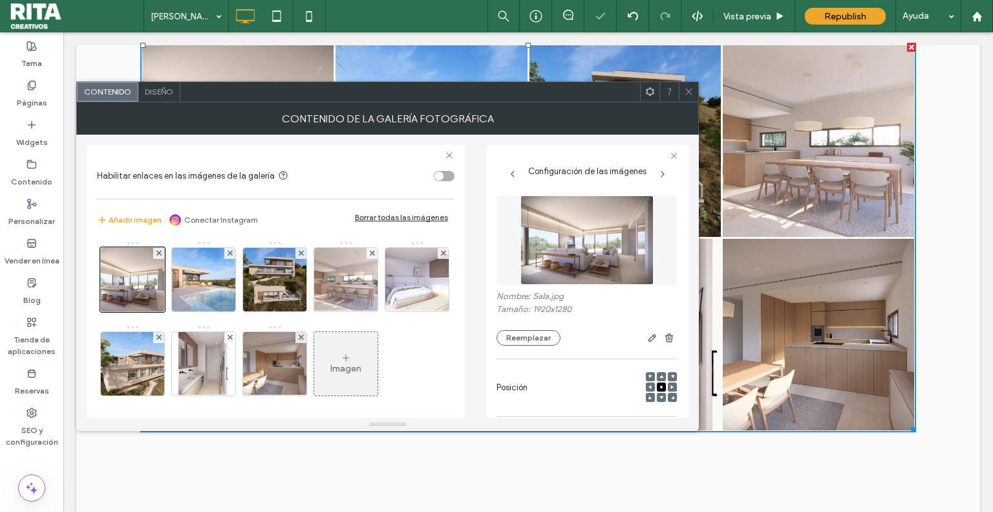
click at [692, 89] on icon at bounding box center [689, 92] width 10 height 10
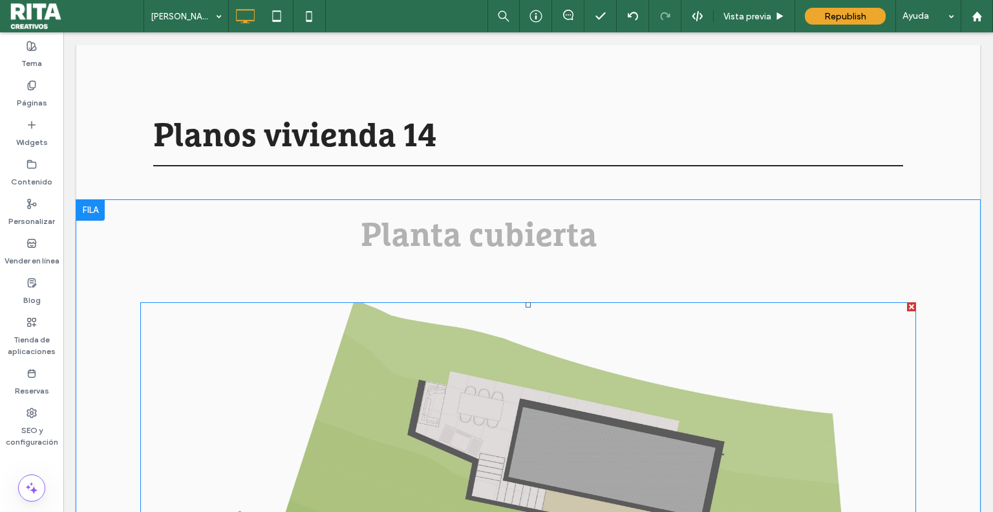
scroll to position [1746, 0]
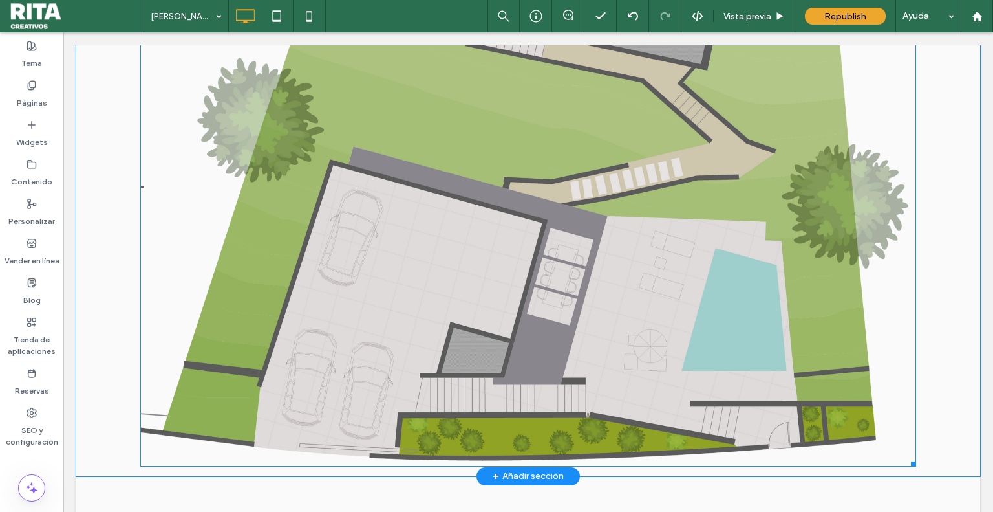
click at [753, 165] on img at bounding box center [528, 157] width 776 height 617
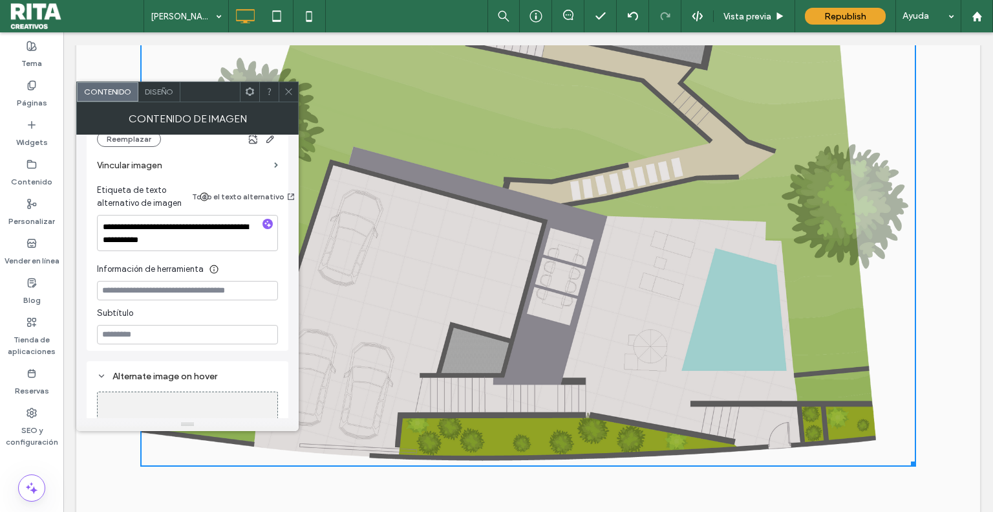
scroll to position [194, 0]
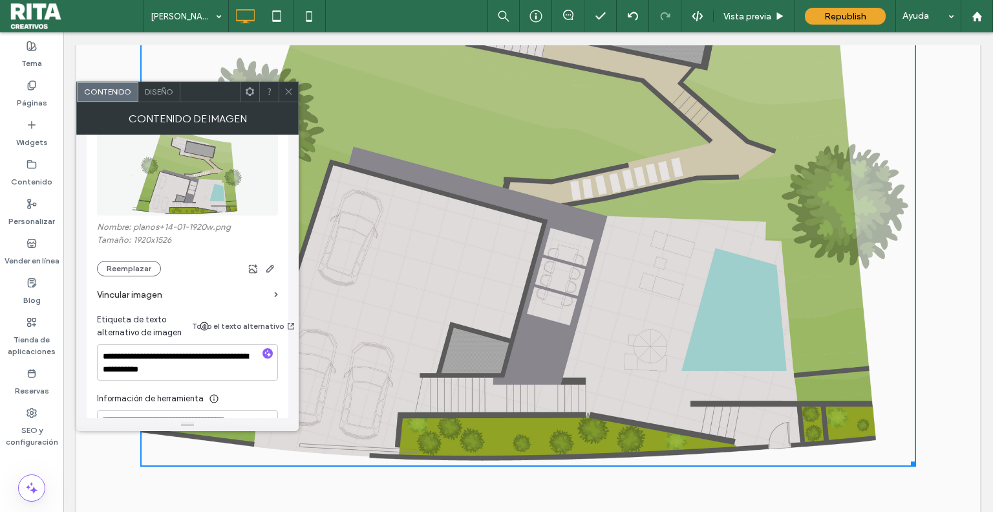
click at [128, 258] on div "Nombre: planos+14-01-1920w.png Tamaño: 1920x1526 Reemplazar" at bounding box center [187, 249] width 181 height 54
click at [132, 261] on button "Reemplazar" at bounding box center [129, 269] width 64 height 16
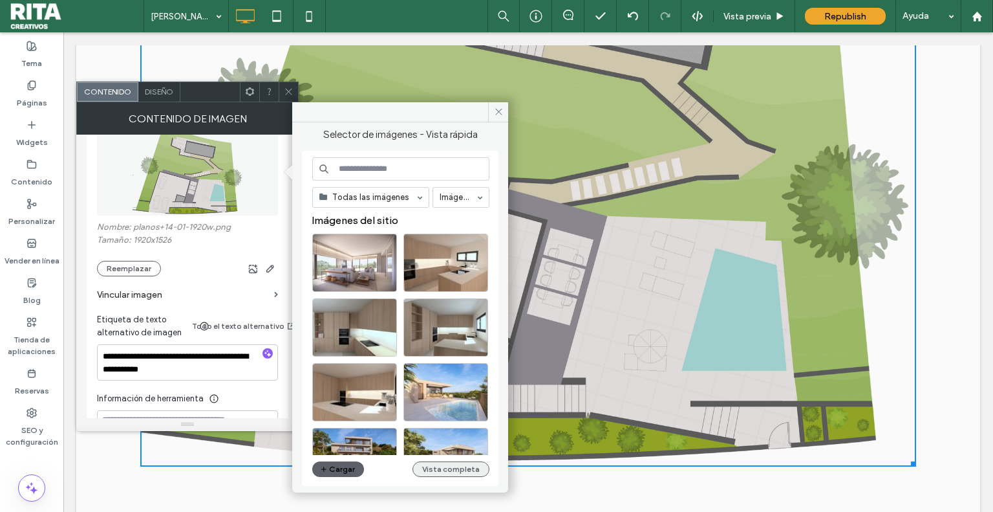
click at [454, 469] on button "Vista completa" at bounding box center [451, 469] width 77 height 16
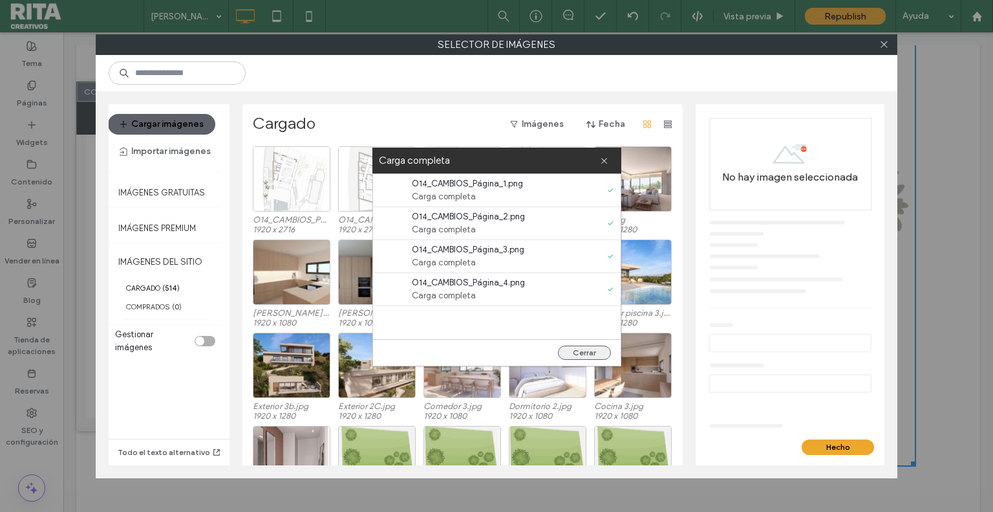
click at [600, 354] on button "Cerrar" at bounding box center [584, 352] width 53 height 14
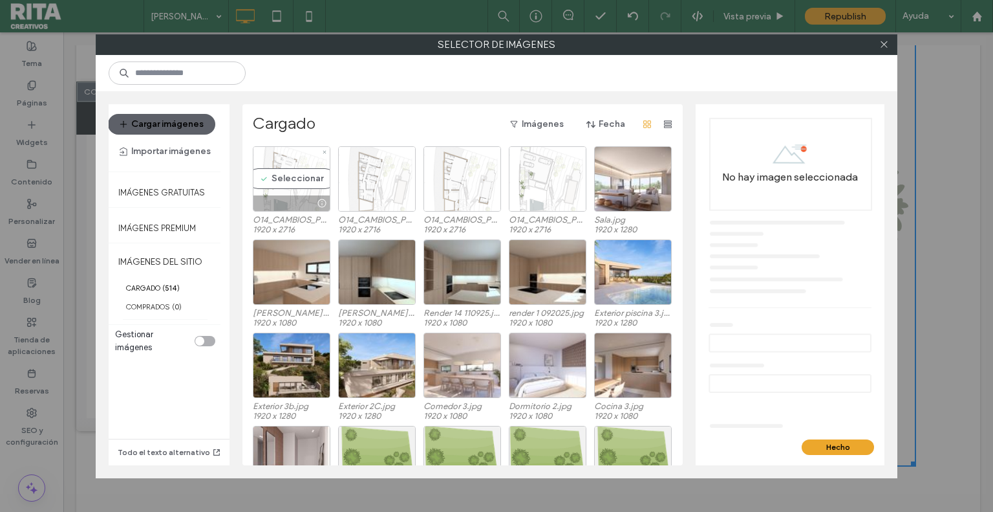
click at [298, 186] on div "Seleccionar" at bounding box center [292, 178] width 78 height 65
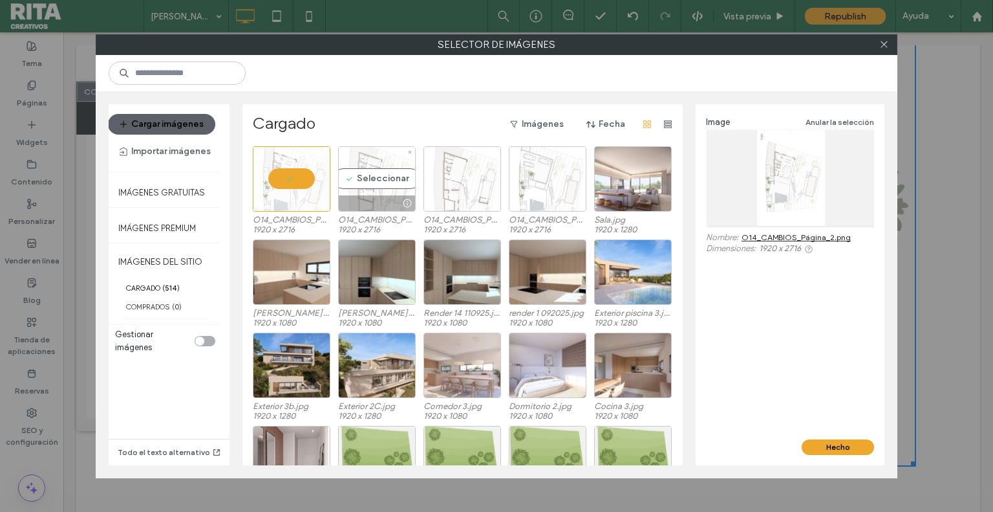
click at [390, 181] on div "Seleccionar" at bounding box center [377, 178] width 78 height 65
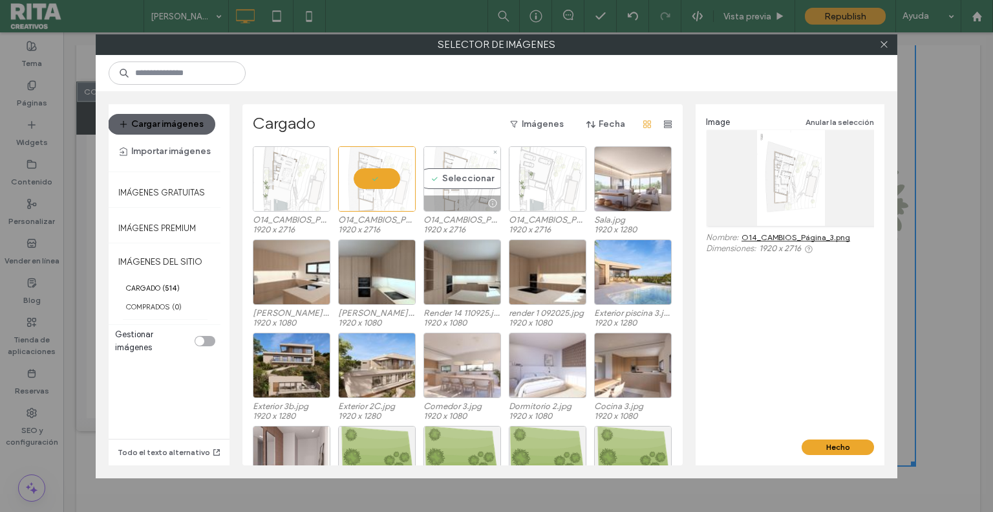
click at [488, 180] on div "Seleccionar" at bounding box center [463, 178] width 78 height 65
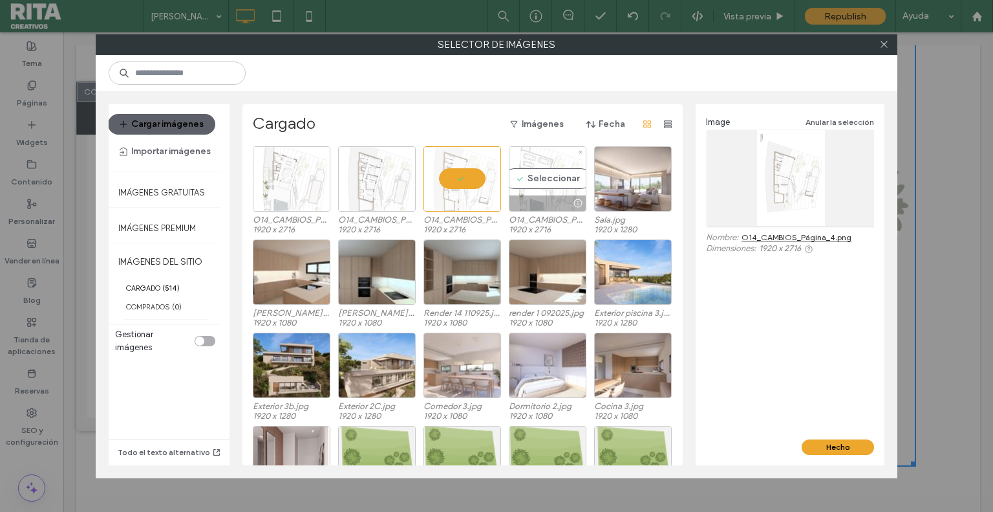
click at [534, 178] on div "Seleccionar" at bounding box center [548, 178] width 78 height 65
click at [884, 49] on span at bounding box center [885, 44] width 10 height 19
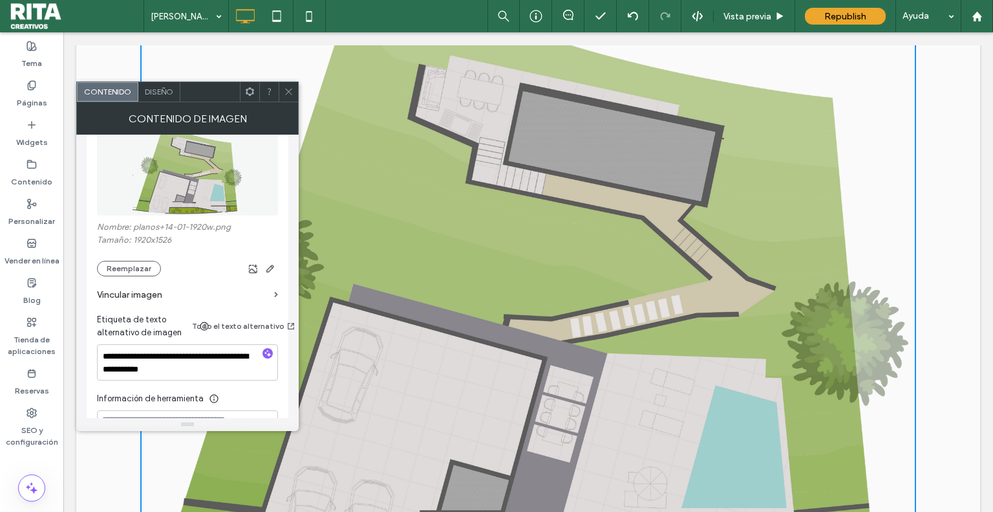
scroll to position [1423, 0]
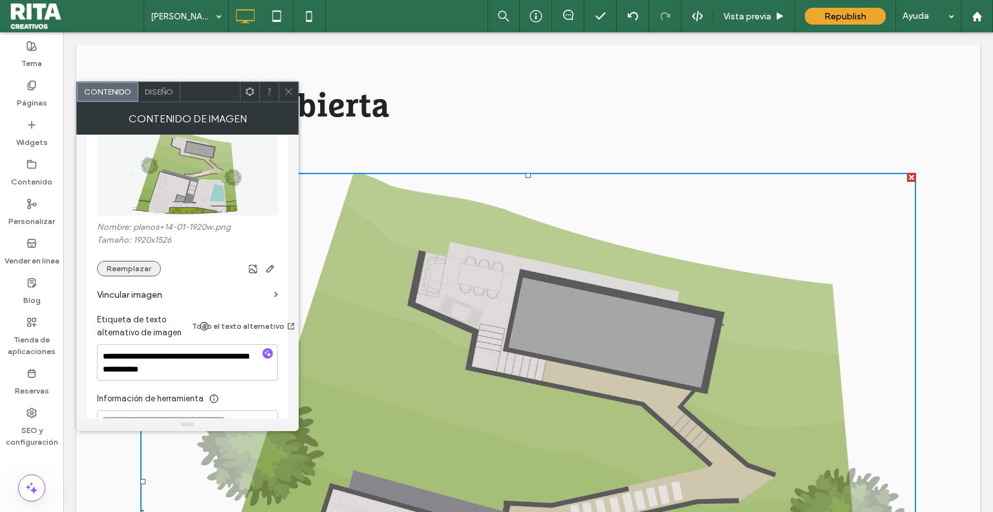
click at [121, 276] on button "Reemplazar" at bounding box center [129, 269] width 64 height 16
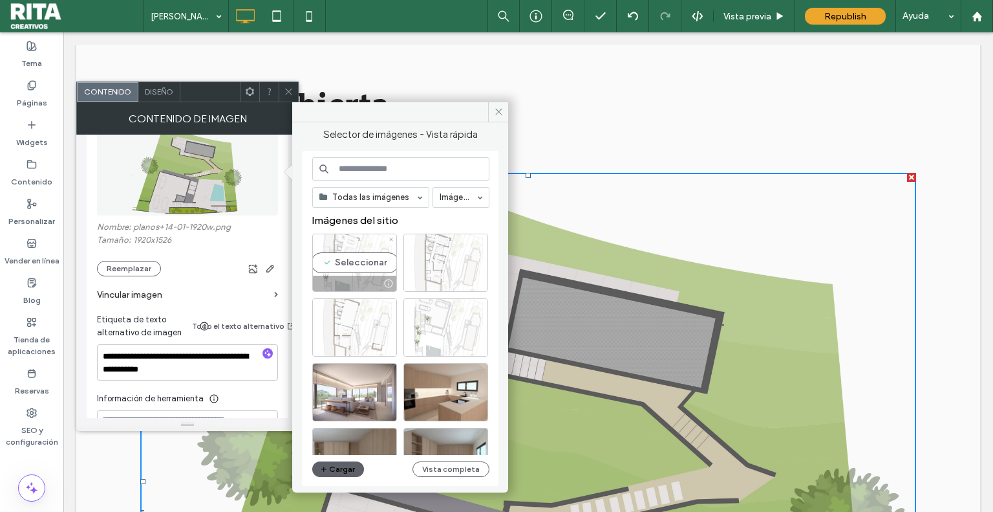
click at [351, 268] on div "Seleccionar" at bounding box center [354, 262] width 85 height 58
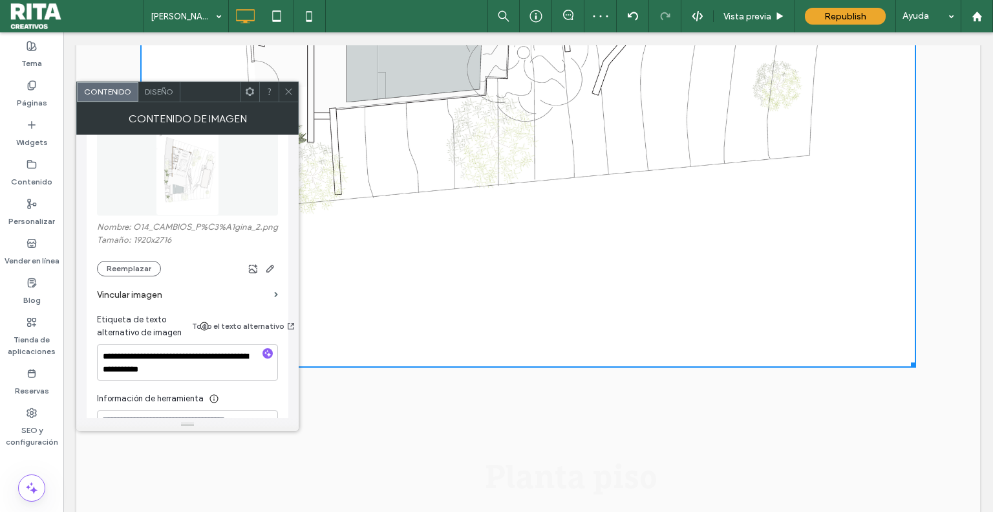
scroll to position [2328, 0]
click at [274, 274] on icon "button" at bounding box center [270, 268] width 10 height 10
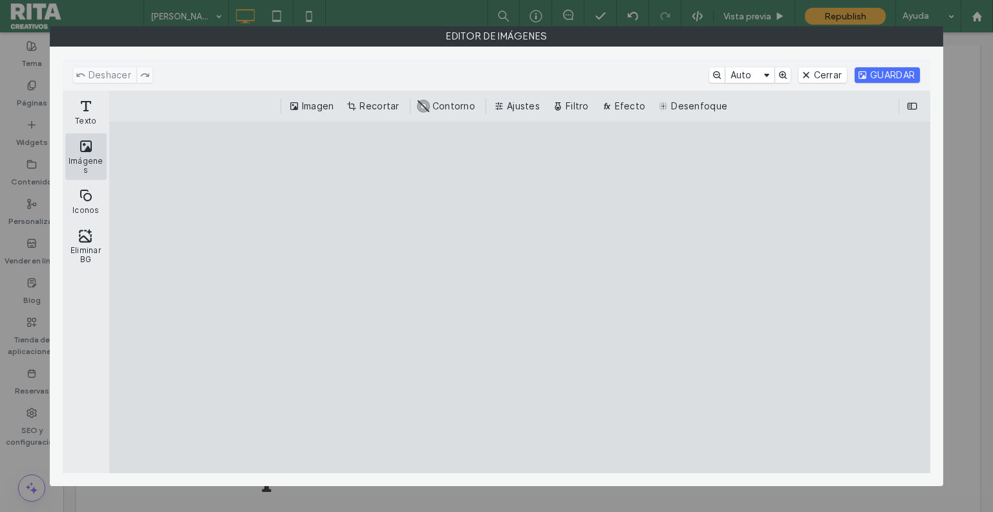
click at [87, 147] on button "Imágenes" at bounding box center [85, 156] width 41 height 47
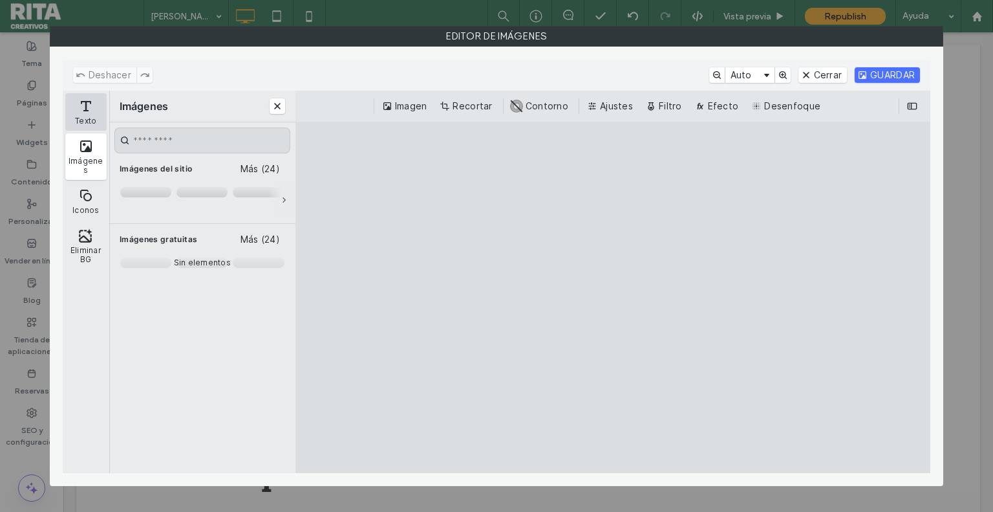
click at [94, 113] on button "Texto" at bounding box center [85, 112] width 41 height 38
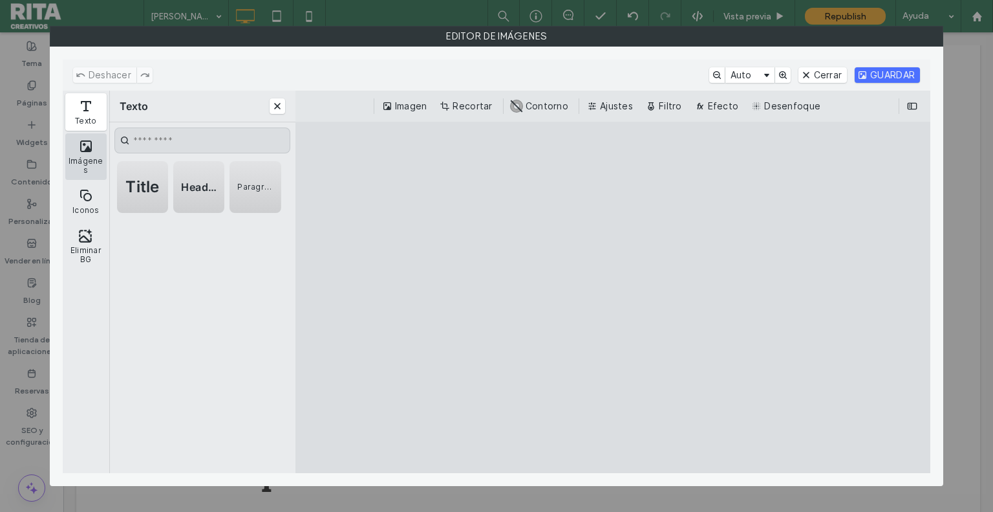
click at [89, 151] on button "Imágenes" at bounding box center [85, 156] width 41 height 47
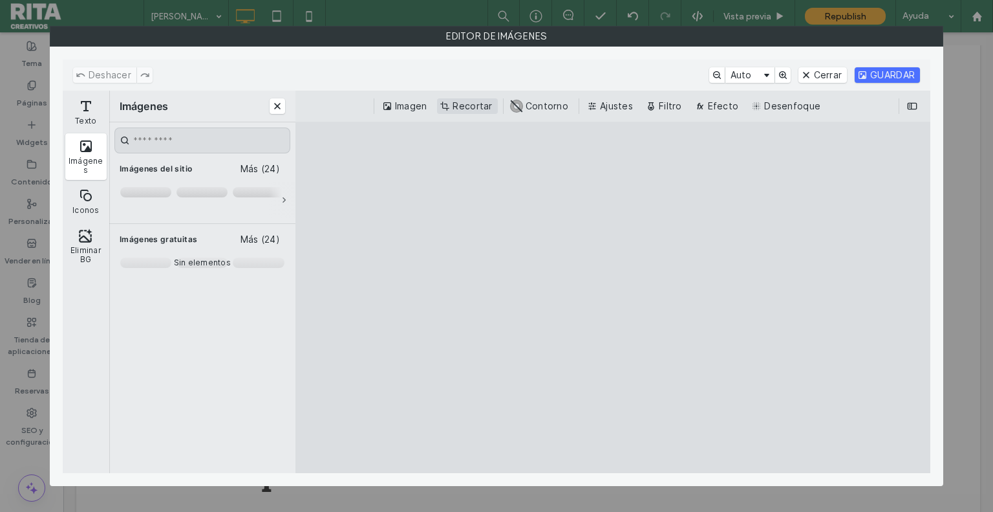
click at [445, 105] on button "Recortar" at bounding box center [467, 106] width 60 height 16
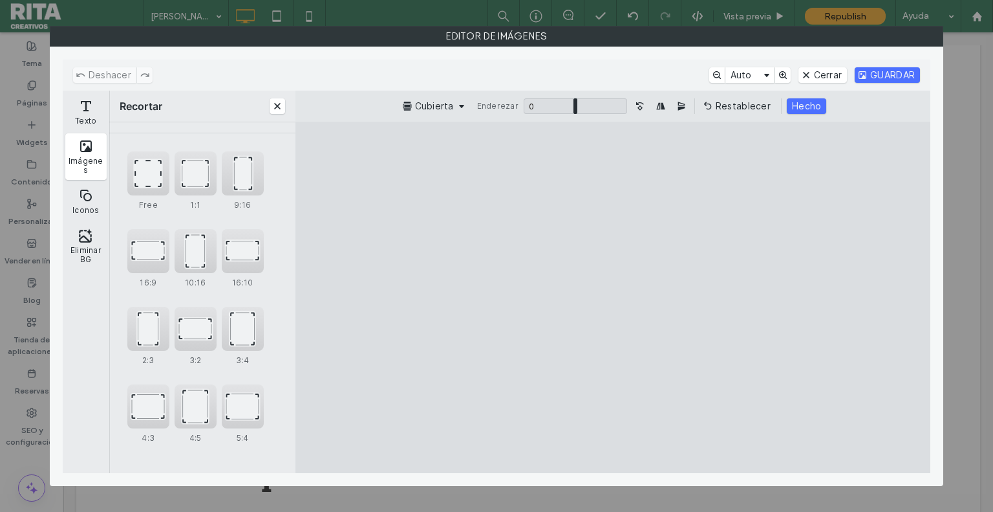
scroll to position [0, 0]
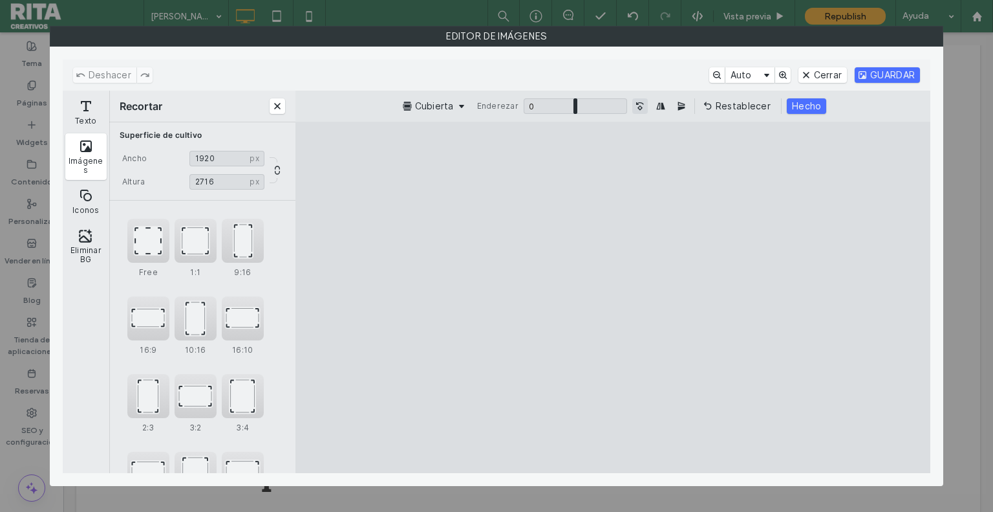
click at [642, 103] on button "Gire la imagen 90° en sentido contrario a las agujas del reloj" at bounding box center [641, 106] width 16 height 16
click at [802, 110] on button "Hecho" at bounding box center [806, 106] width 39 height 16
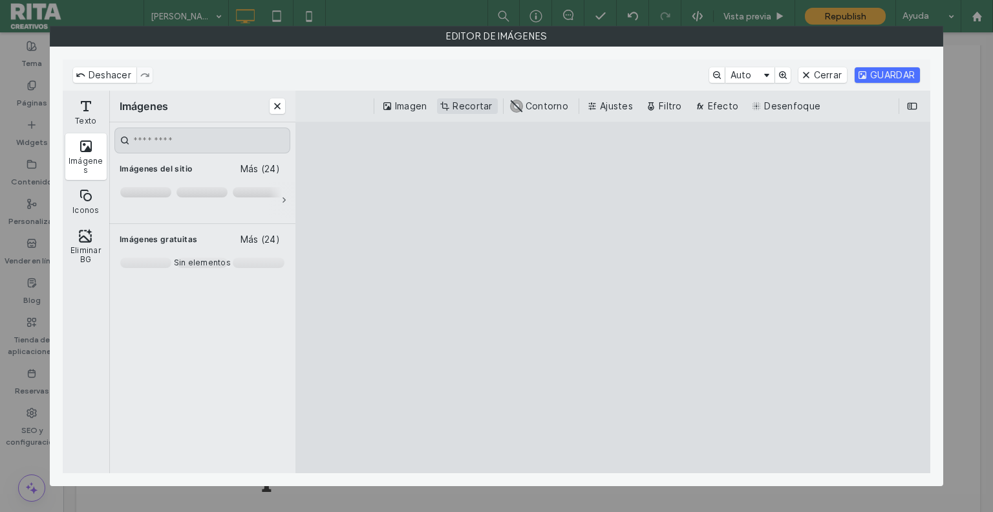
click at [469, 109] on button "Recortar" at bounding box center [467, 106] width 60 height 16
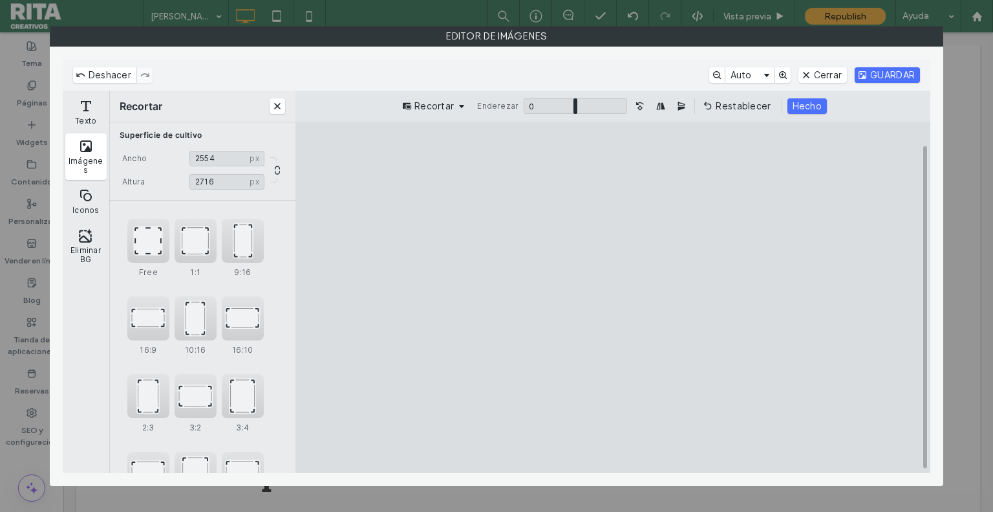
drag, startPoint x: 713, startPoint y: 301, endPoint x: 777, endPoint y: 301, distance: 64.0
click at [613, 297] on cesdk-canvas "Lienzo del editor" at bounding box center [613, 297] width 0 height 0
type input "****"
drag, startPoint x: 485, startPoint y: 298, endPoint x: 431, endPoint y: 304, distance: 54.1
click at [613, 297] on cesdk-canvas "Lienzo del editor" at bounding box center [613, 297] width 0 height 0
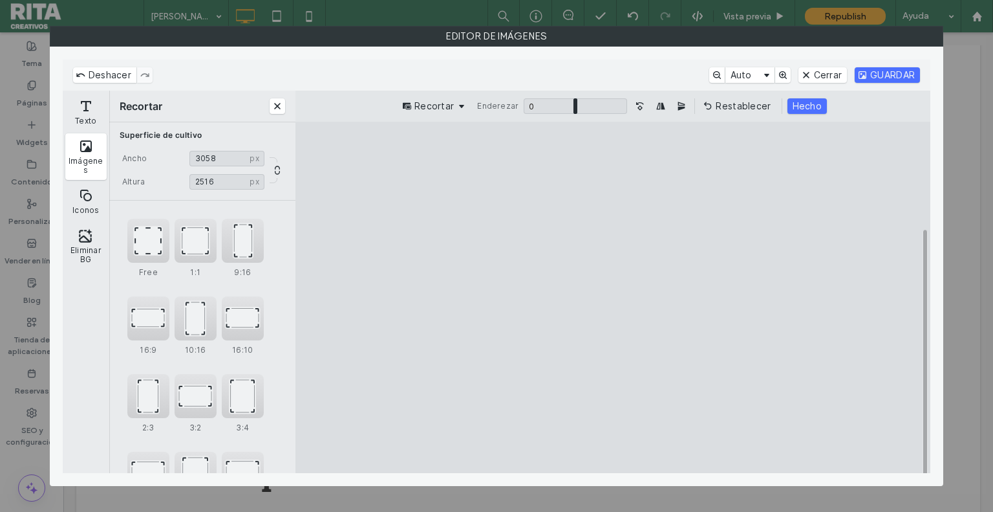
type input "****"
drag, startPoint x: 611, startPoint y: 437, endPoint x: 622, endPoint y: 411, distance: 28.7
click at [613, 297] on cesdk-canvas "Lienzo del editor" at bounding box center [613, 297] width 0 height 0
click at [807, 103] on button "Hecho" at bounding box center [807, 106] width 39 height 16
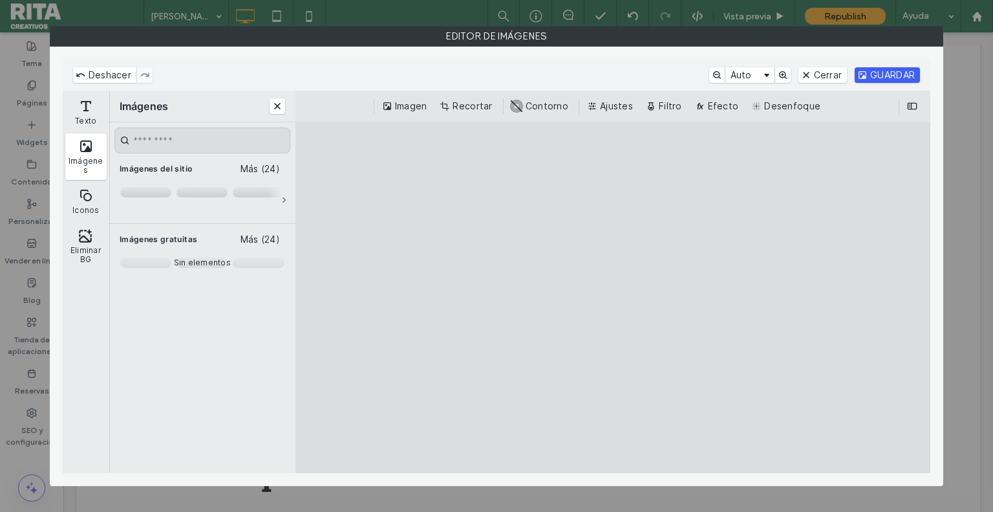
click at [880, 69] on button "GUARDAR" at bounding box center [887, 75] width 65 height 16
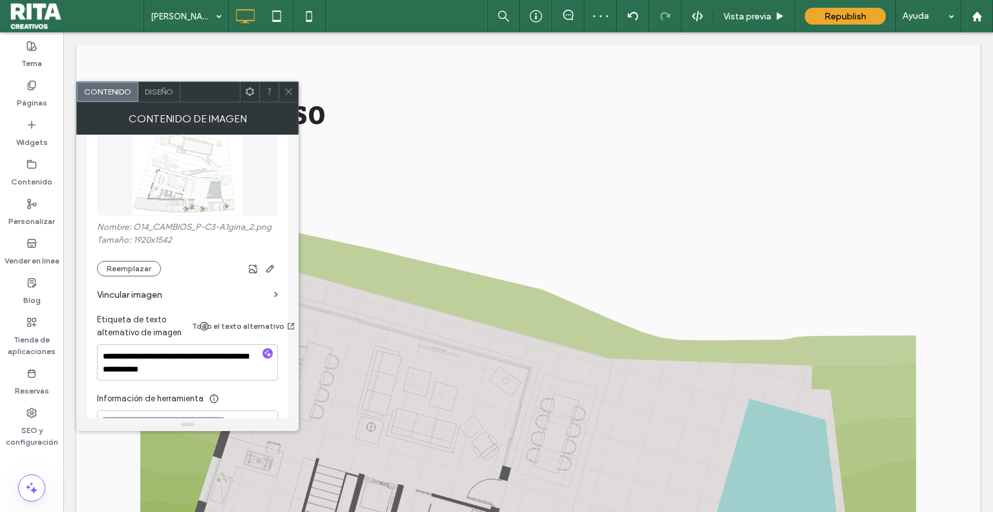
scroll to position [2328, 0]
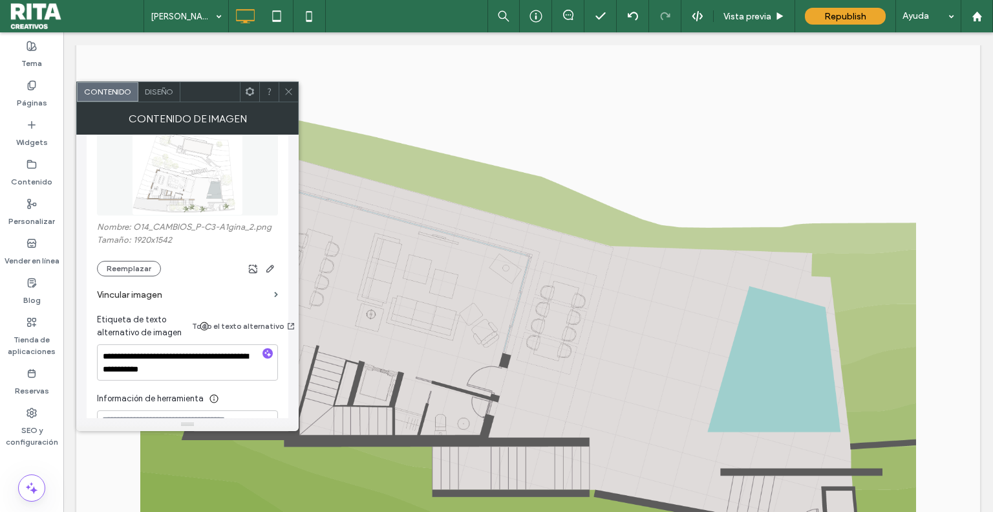
click at [583, 250] on img at bounding box center [528, 324] width 776 height 515
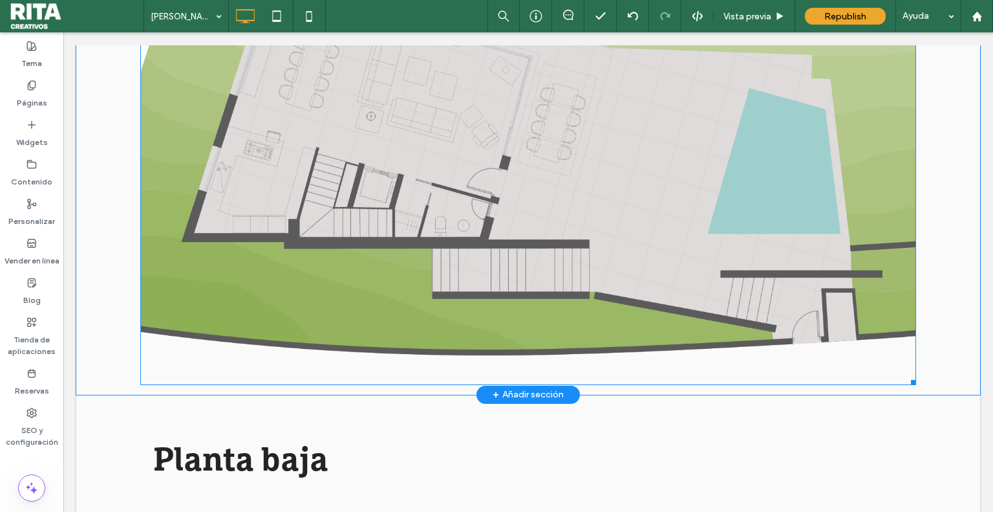
scroll to position [2652, 0]
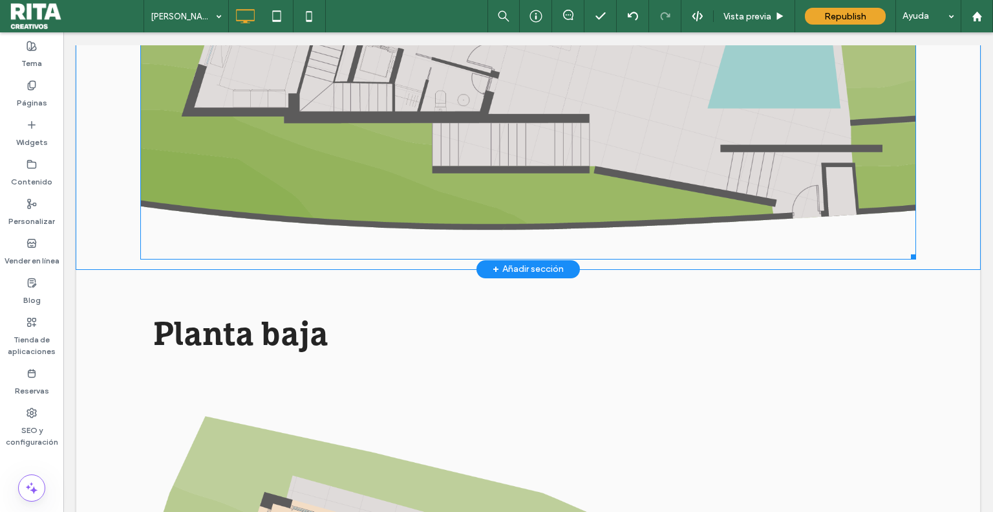
click at [549, 211] on img at bounding box center [528, 1] width 776 height 515
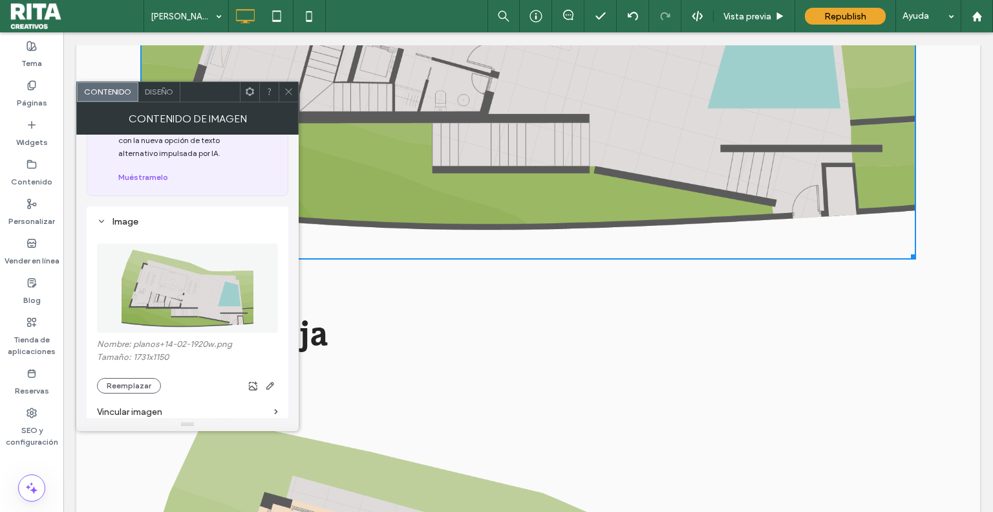
scroll to position [194, 0]
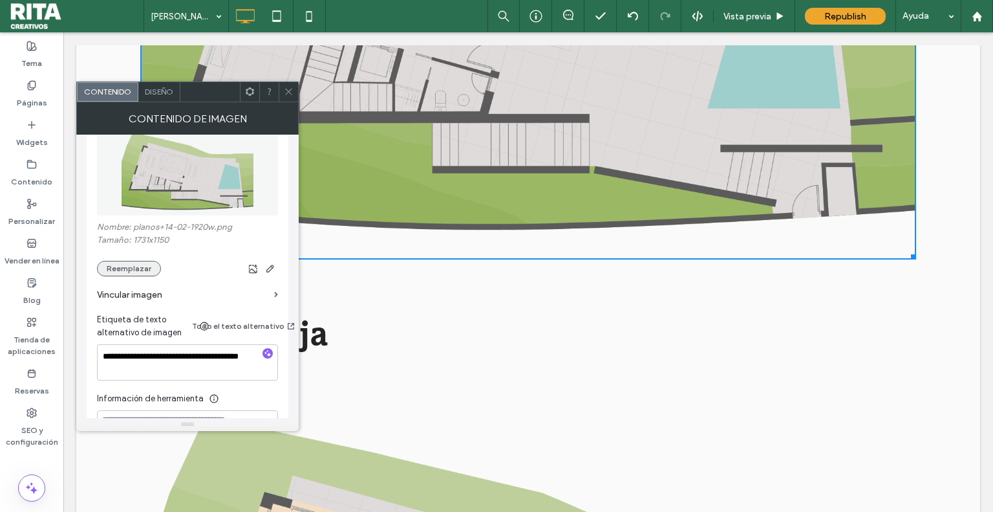
click at [129, 274] on button "Reemplazar" at bounding box center [129, 269] width 64 height 16
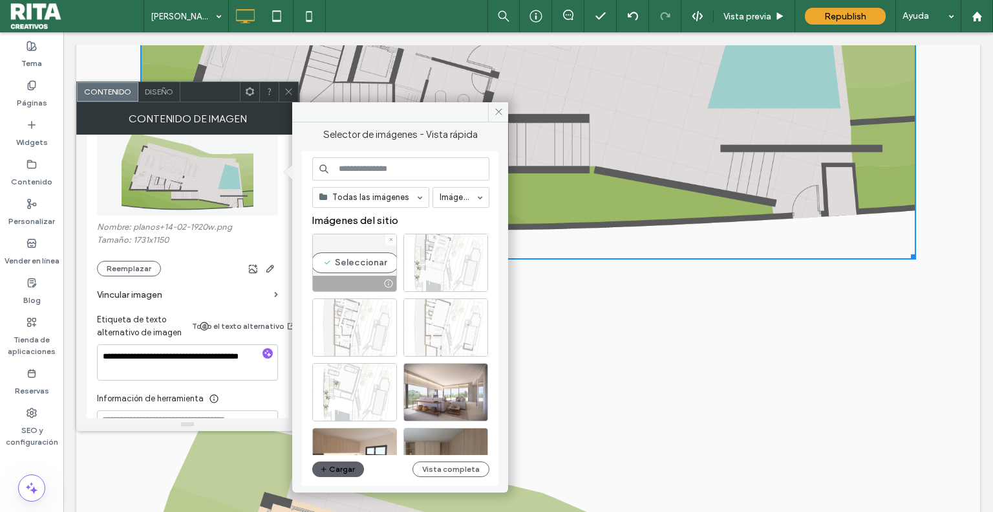
click at [352, 255] on div "Seleccionar" at bounding box center [354, 262] width 85 height 58
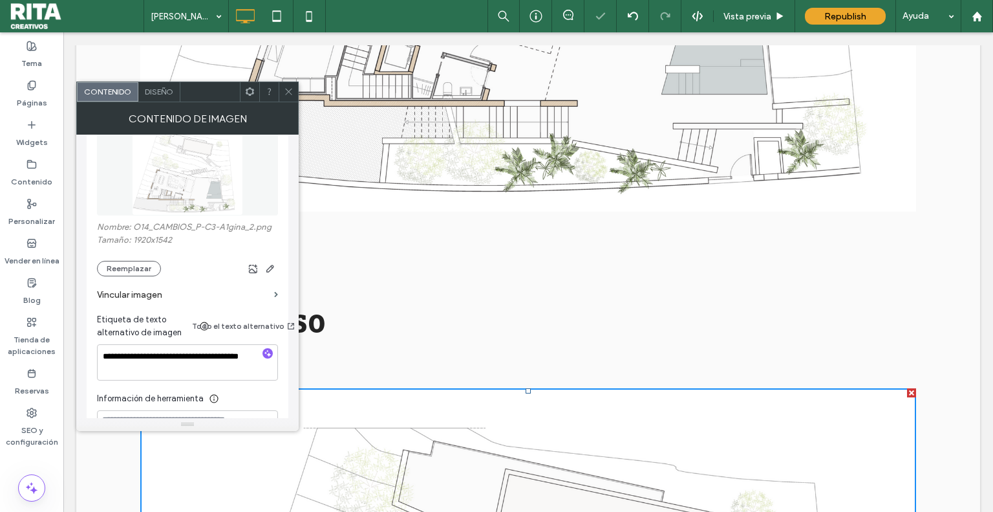
scroll to position [1940, 0]
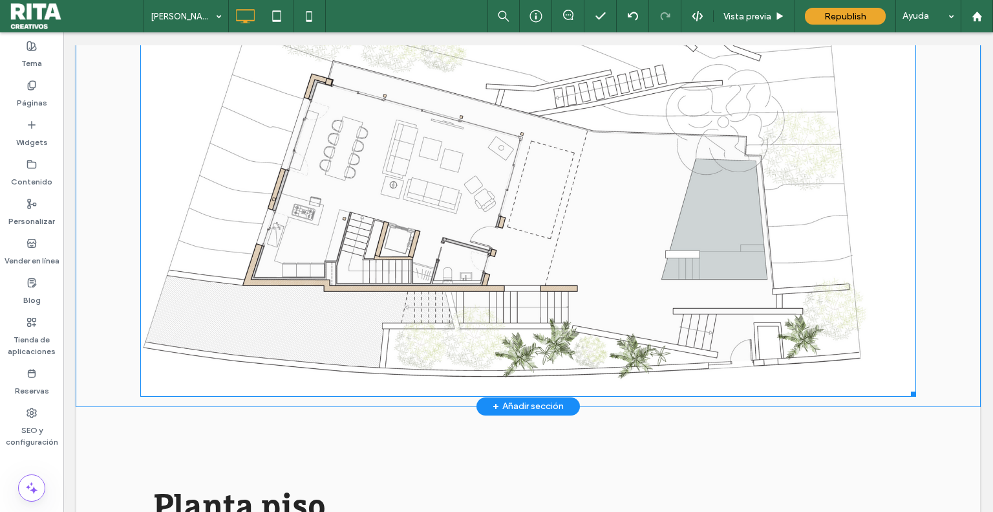
scroll to position [1682, 0]
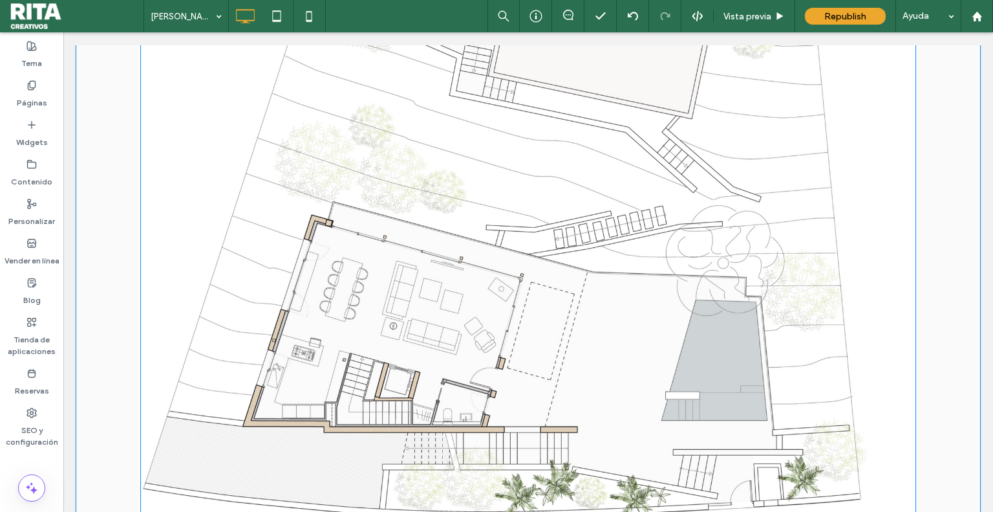
click at [706, 172] on img at bounding box center [528, 226] width 776 height 624
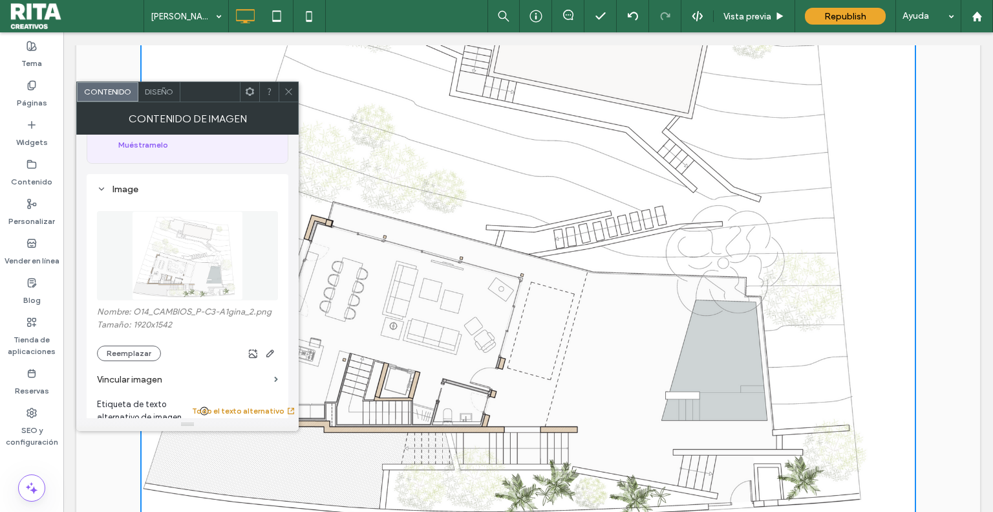
scroll to position [323, 0]
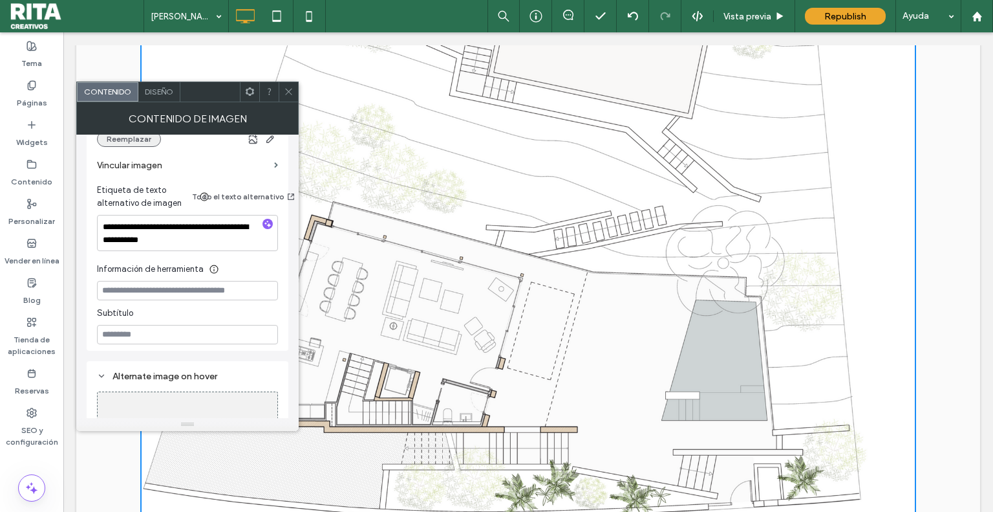
click at [125, 147] on button "Reemplazar" at bounding box center [129, 139] width 64 height 16
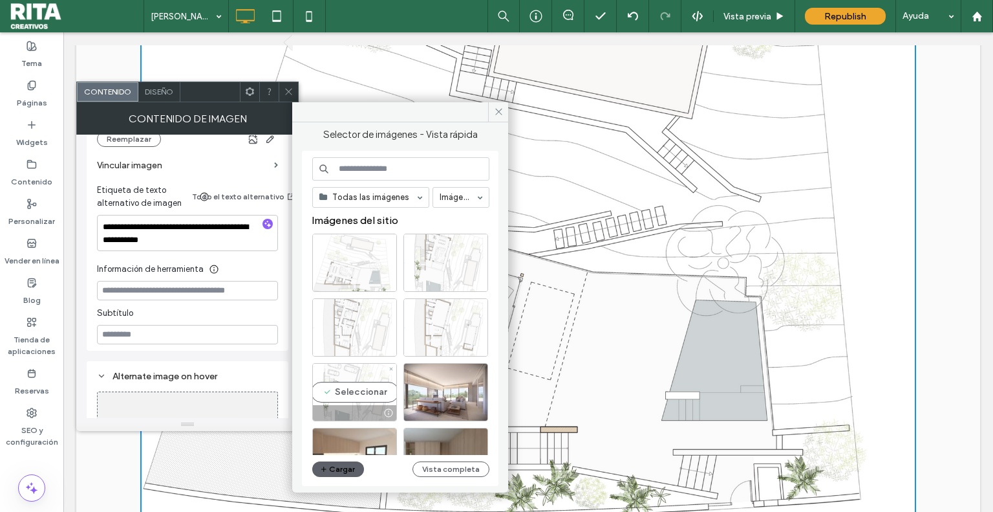
click at [361, 389] on div "Seleccionar" at bounding box center [354, 392] width 85 height 58
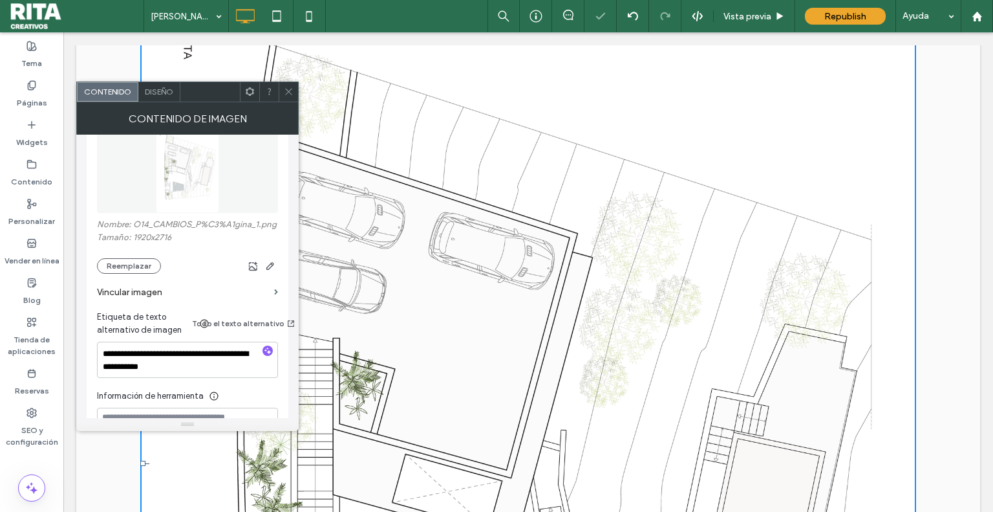
scroll to position [194, 0]
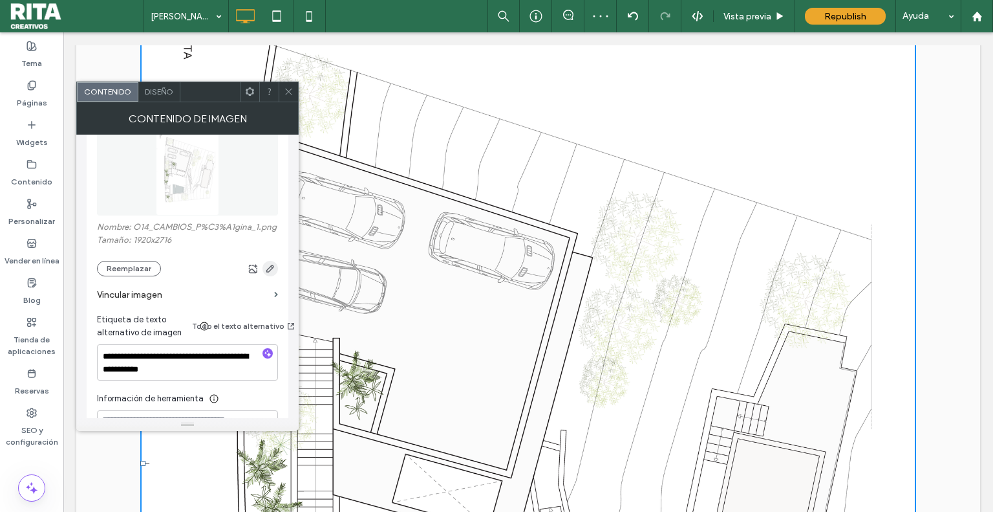
click at [266, 272] on use "button" at bounding box center [270, 269] width 8 height 8
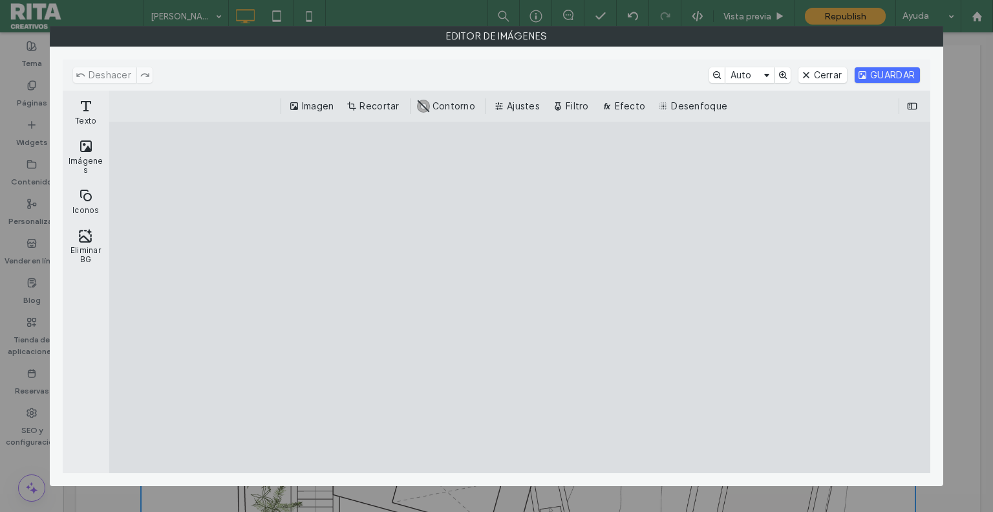
drag, startPoint x: 514, startPoint y: 106, endPoint x: 393, endPoint y: 114, distance: 121.8
click at [393, 114] on div "Imagen Recortar #ABABAB Contorno Ajustes Filtro Efecto Desenfoque" at bounding box center [519, 106] width 821 height 31
click at [386, 112] on button "Recortar" at bounding box center [374, 106] width 60 height 16
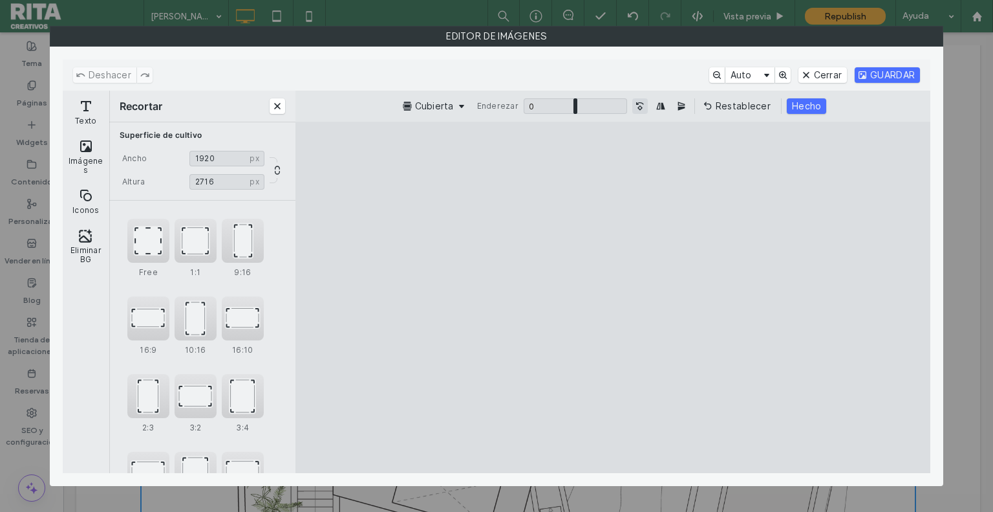
click at [633, 109] on button "Gire la imagen 90° en sentido contrario a las agujas del reloj" at bounding box center [641, 106] width 16 height 16
drag, startPoint x: 711, startPoint y: 301, endPoint x: 775, endPoint y: 299, distance: 63.4
click at [613, 297] on cesdk-canvas "Lienzo del editor" at bounding box center [613, 297] width 0 height 0
type input "****"
drag, startPoint x: 484, startPoint y: 299, endPoint x: 429, endPoint y: 301, distance: 54.4
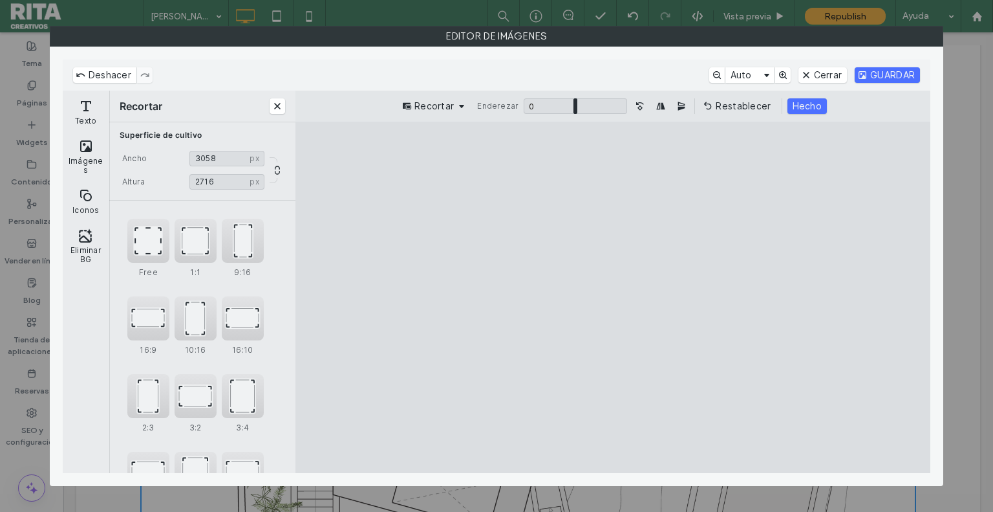
click at [613, 297] on cesdk-canvas "Lienzo del editor" at bounding box center [613, 297] width 0 height 0
drag, startPoint x: 613, startPoint y: 440, endPoint x: 617, endPoint y: 410, distance: 30.6
click at [613, 297] on cesdk-canvas "Lienzo del editor" at bounding box center [613, 297] width 0 height 0
type input "****"
drag, startPoint x: 613, startPoint y: 158, endPoint x: 626, endPoint y: 166, distance: 15.6
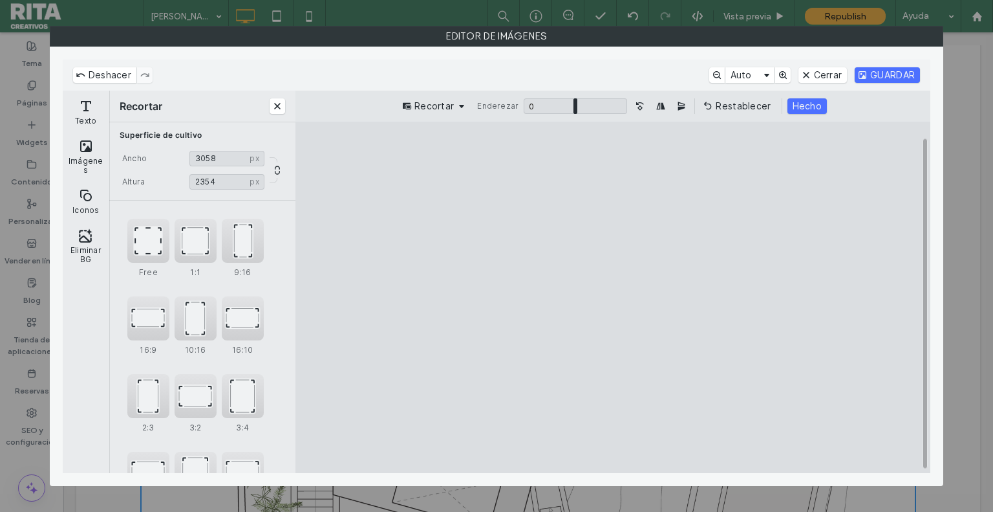
click at [613, 297] on cesdk-canvas "Lienzo del editor" at bounding box center [613, 297] width 0 height 0
click at [798, 105] on button "Hecho" at bounding box center [807, 106] width 39 height 16
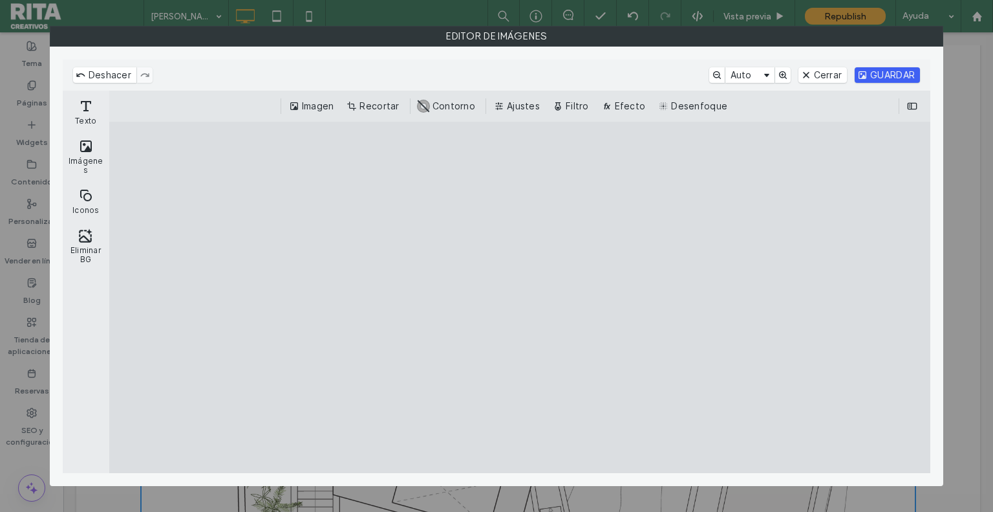
click at [885, 75] on button "GUARDAR" at bounding box center [887, 75] width 65 height 16
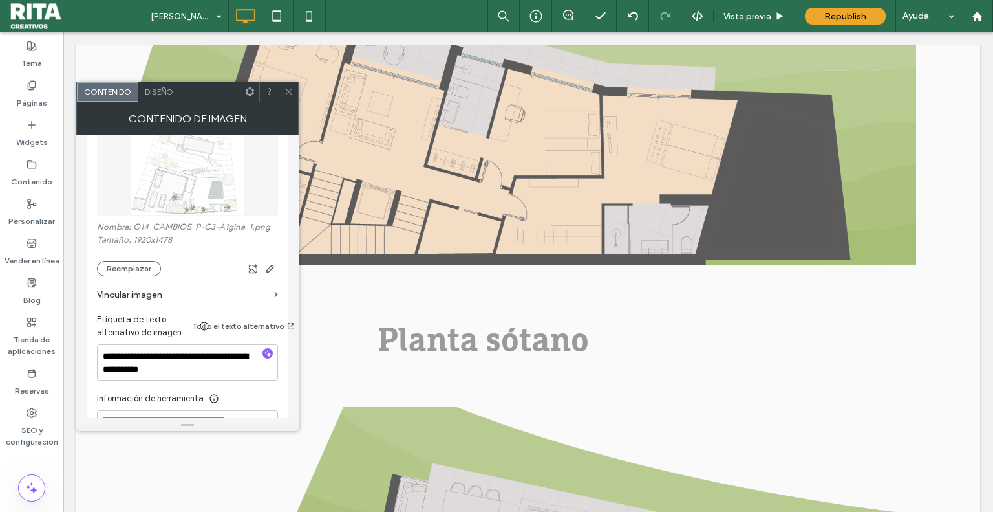
scroll to position [3234, 0]
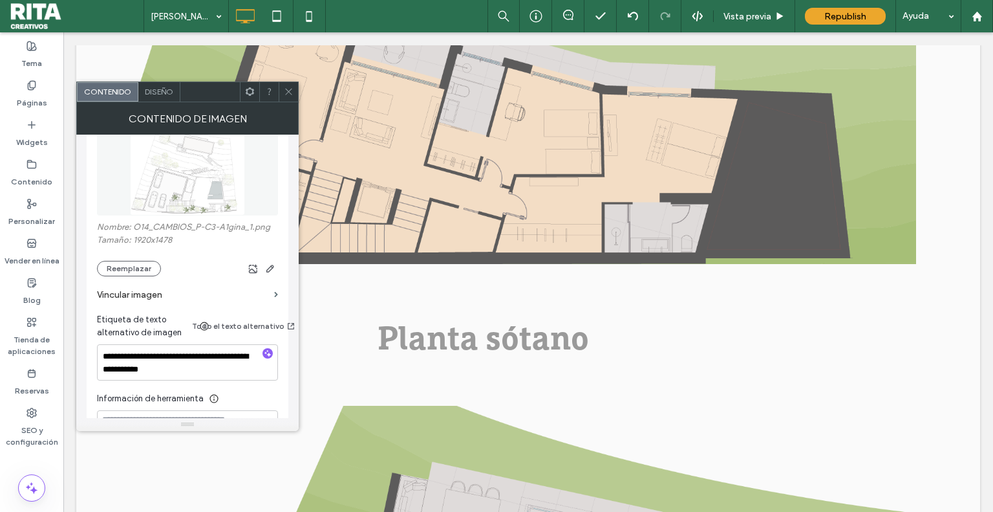
click at [613, 217] on img at bounding box center [528, 81] width 776 height 363
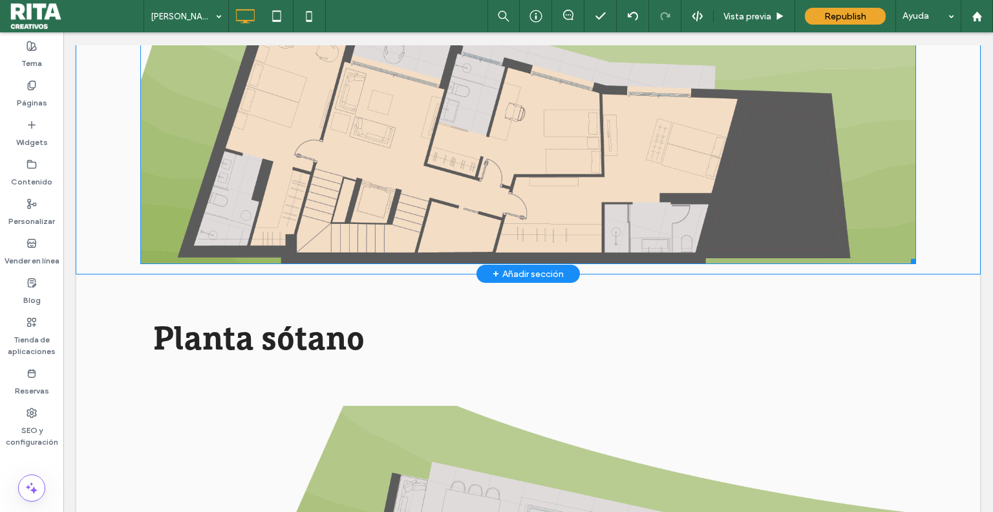
click at [459, 224] on img at bounding box center [528, 81] width 776 height 363
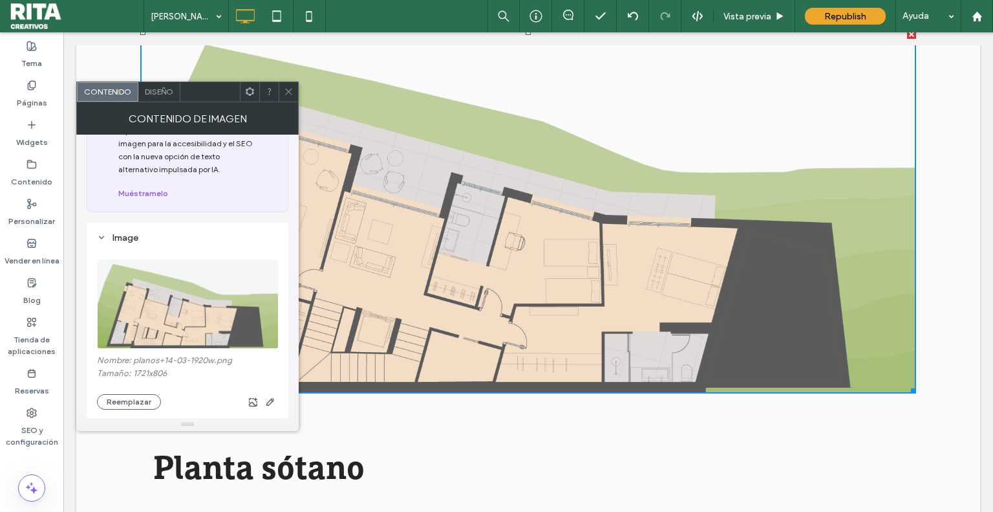
scroll to position [194, 0]
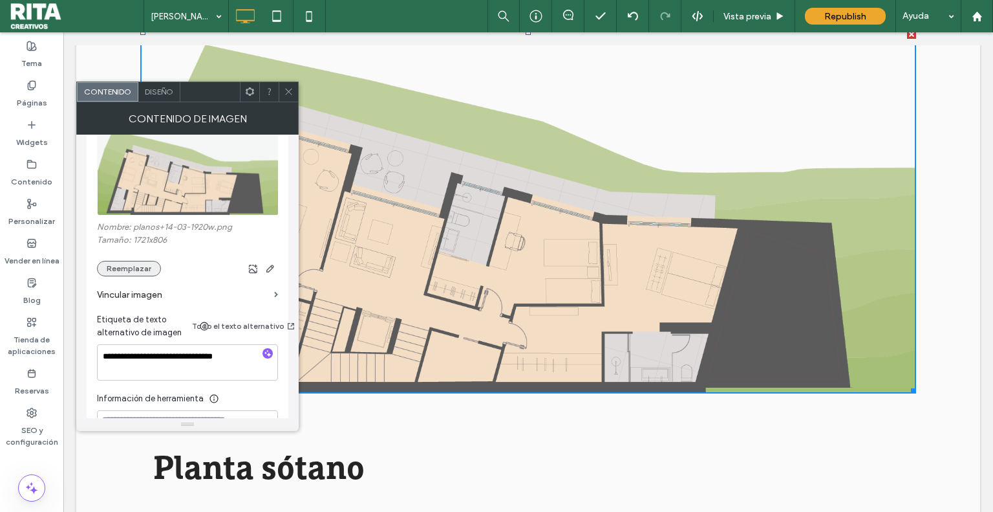
click at [142, 276] on button "Reemplazar" at bounding box center [129, 269] width 64 height 16
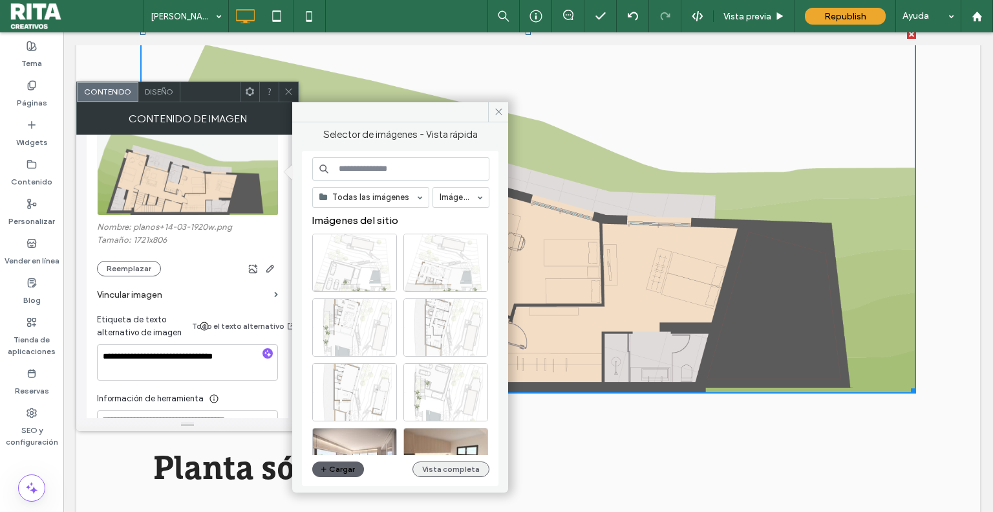
click at [452, 468] on button "Vista completa" at bounding box center [451, 469] width 77 height 16
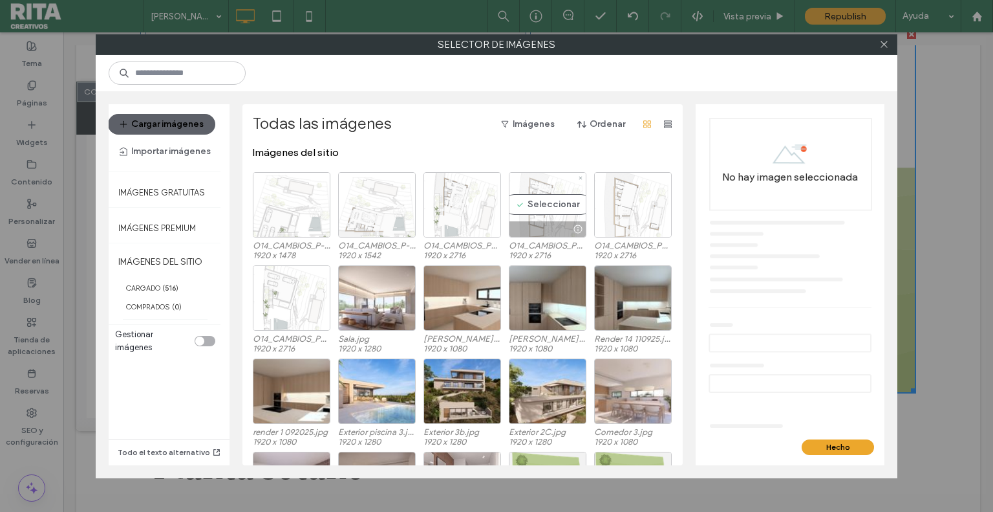
click at [549, 206] on div "Seleccionar" at bounding box center [548, 204] width 78 height 65
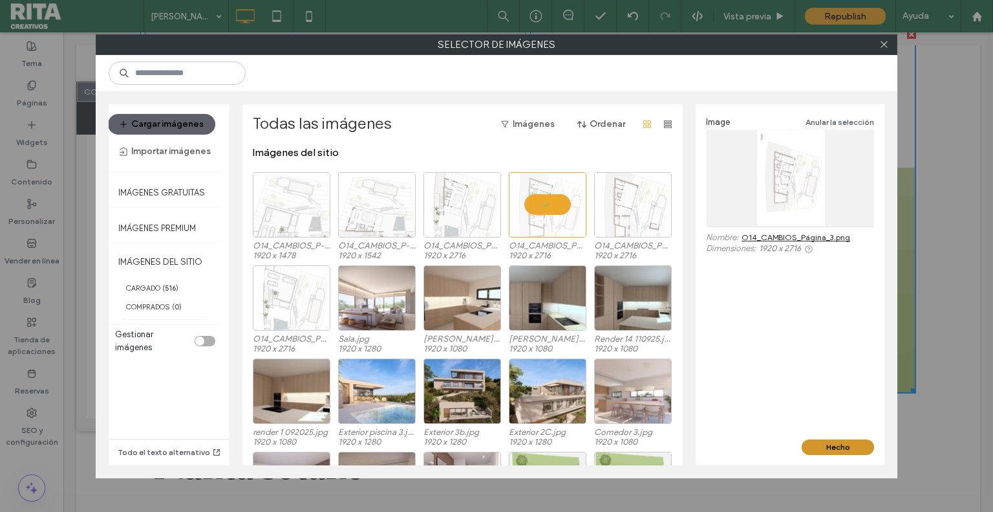
click at [819, 448] on button "Hecho" at bounding box center [838, 447] width 72 height 16
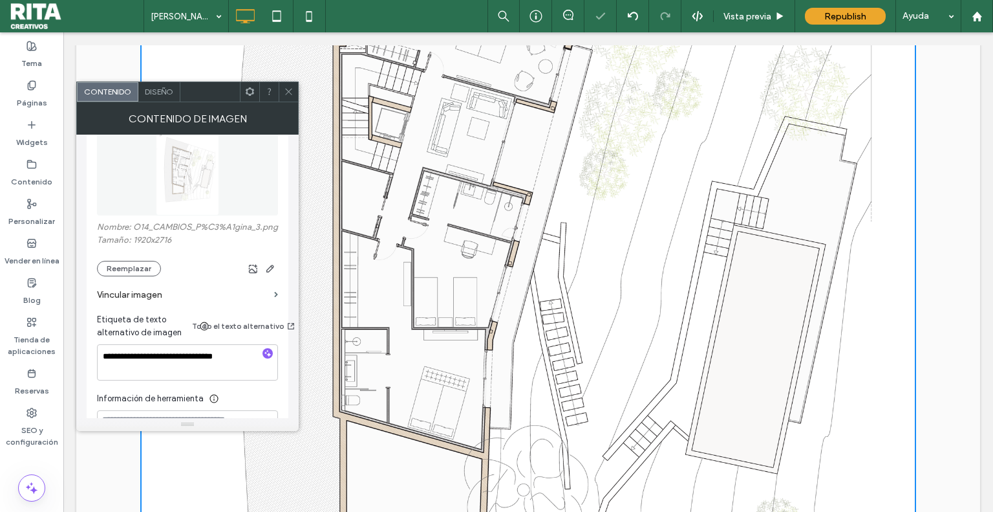
scroll to position [323, 0]
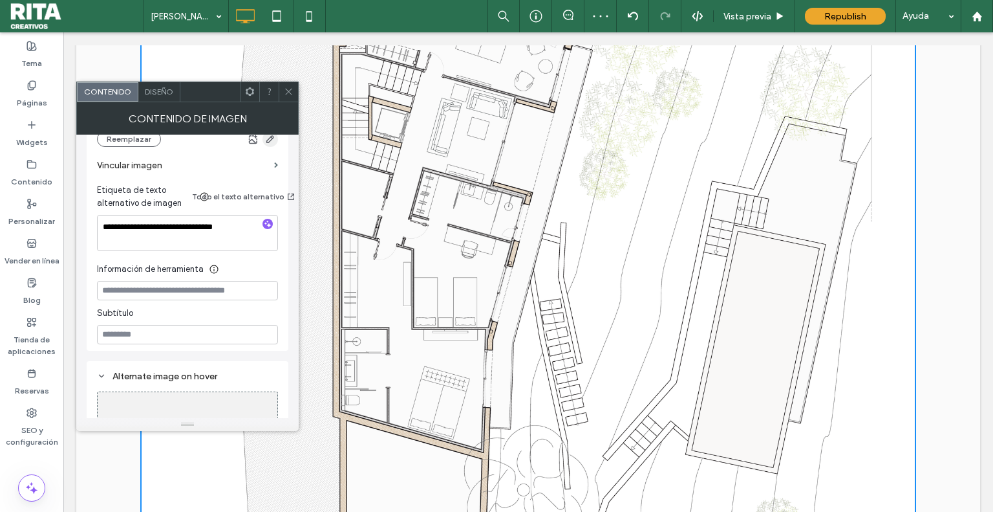
click at [274, 144] on icon "button" at bounding box center [270, 139] width 10 height 10
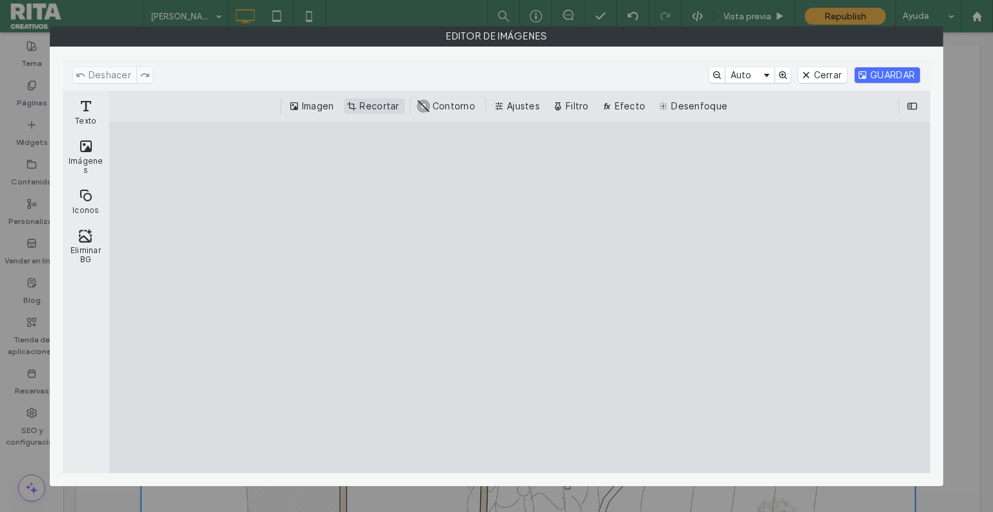
click at [384, 105] on button "Recortar" at bounding box center [374, 106] width 60 height 16
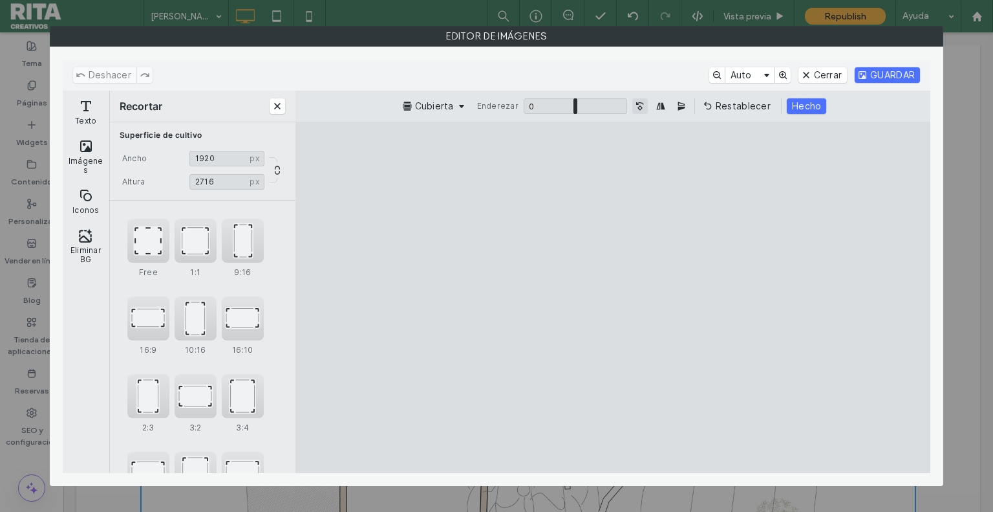
click at [647, 101] on div "Cubierta Enderezar 0 * 0 Restablecer Hecho" at bounding box center [613, 106] width 614 height 16
click at [646, 102] on button "Gire la imagen 90° en sentido contrario a las agujas del reloj" at bounding box center [641, 106] width 16 height 16
drag, startPoint x: 715, startPoint y: 296, endPoint x: 767, endPoint y: 295, distance: 51.8
click at [613, 297] on cesdk-canvas "Lienzo del editor" at bounding box center [613, 297] width 0 height 0
type input "****"
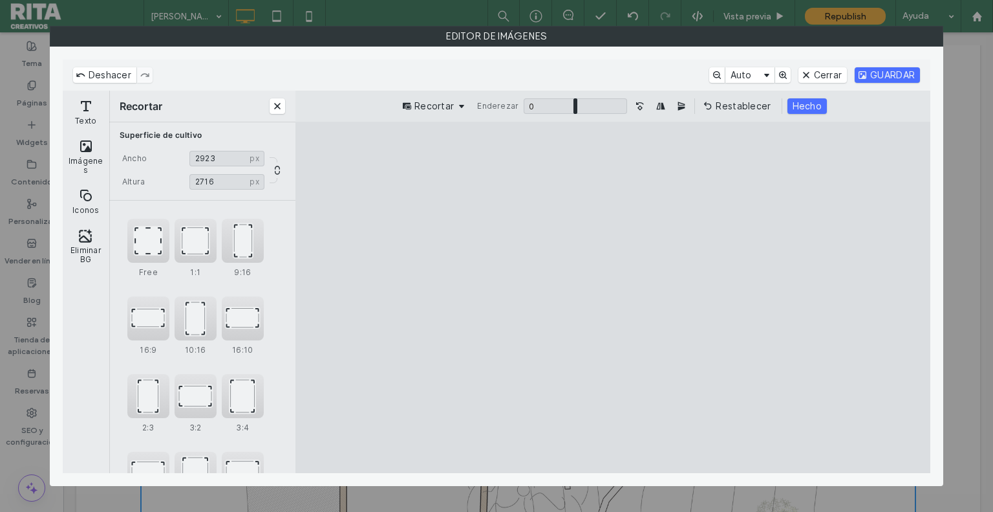
drag, startPoint x: 489, startPoint y: 301, endPoint x: 437, endPoint y: 312, distance: 53.4
click at [613, 297] on cesdk-canvas "Lienzo del editor" at bounding box center [613, 297] width 0 height 0
type input "****"
drag, startPoint x: 609, startPoint y: 435, endPoint x: 629, endPoint y: 409, distance: 33.2
click at [613, 297] on cesdk-canvas "Lienzo del editor" at bounding box center [613, 297] width 0 height 0
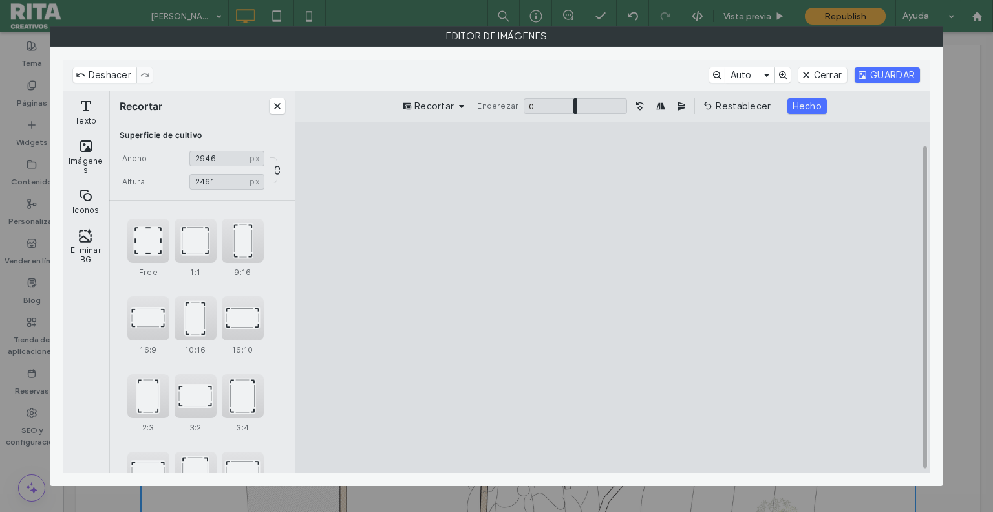
type input "****"
click at [613, 297] on cesdk-canvas "Lienzo del editor" at bounding box center [613, 297] width 0 height 0
click at [803, 98] on button "Hecho" at bounding box center [807, 106] width 39 height 16
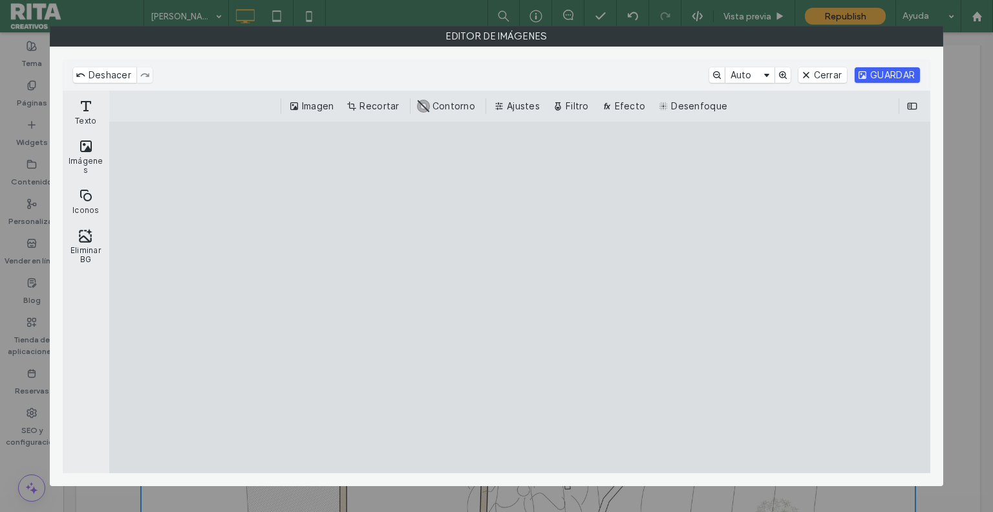
click at [899, 70] on button "GUARDAR" at bounding box center [887, 75] width 65 height 16
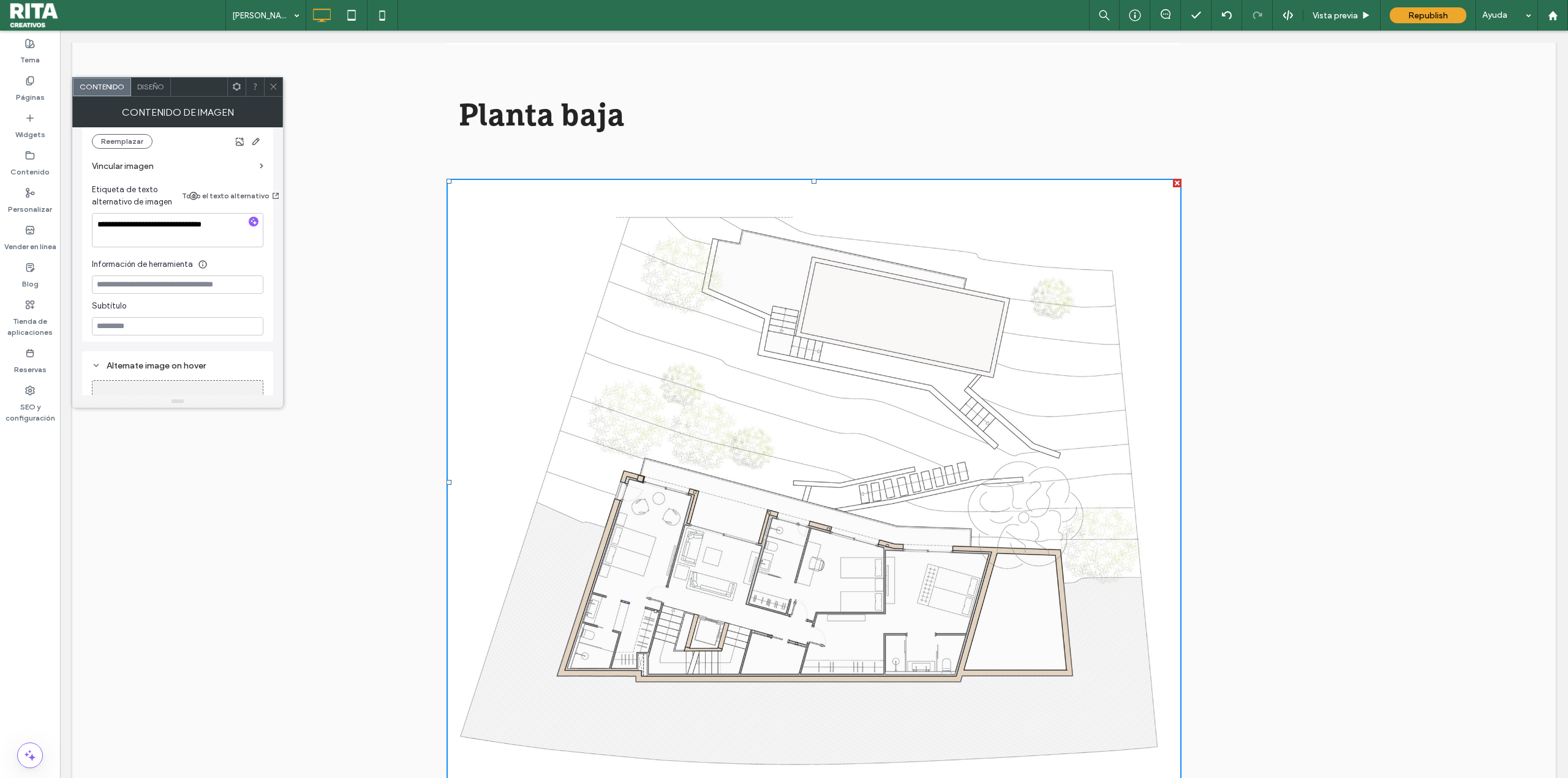
scroll to position [3367, 0]
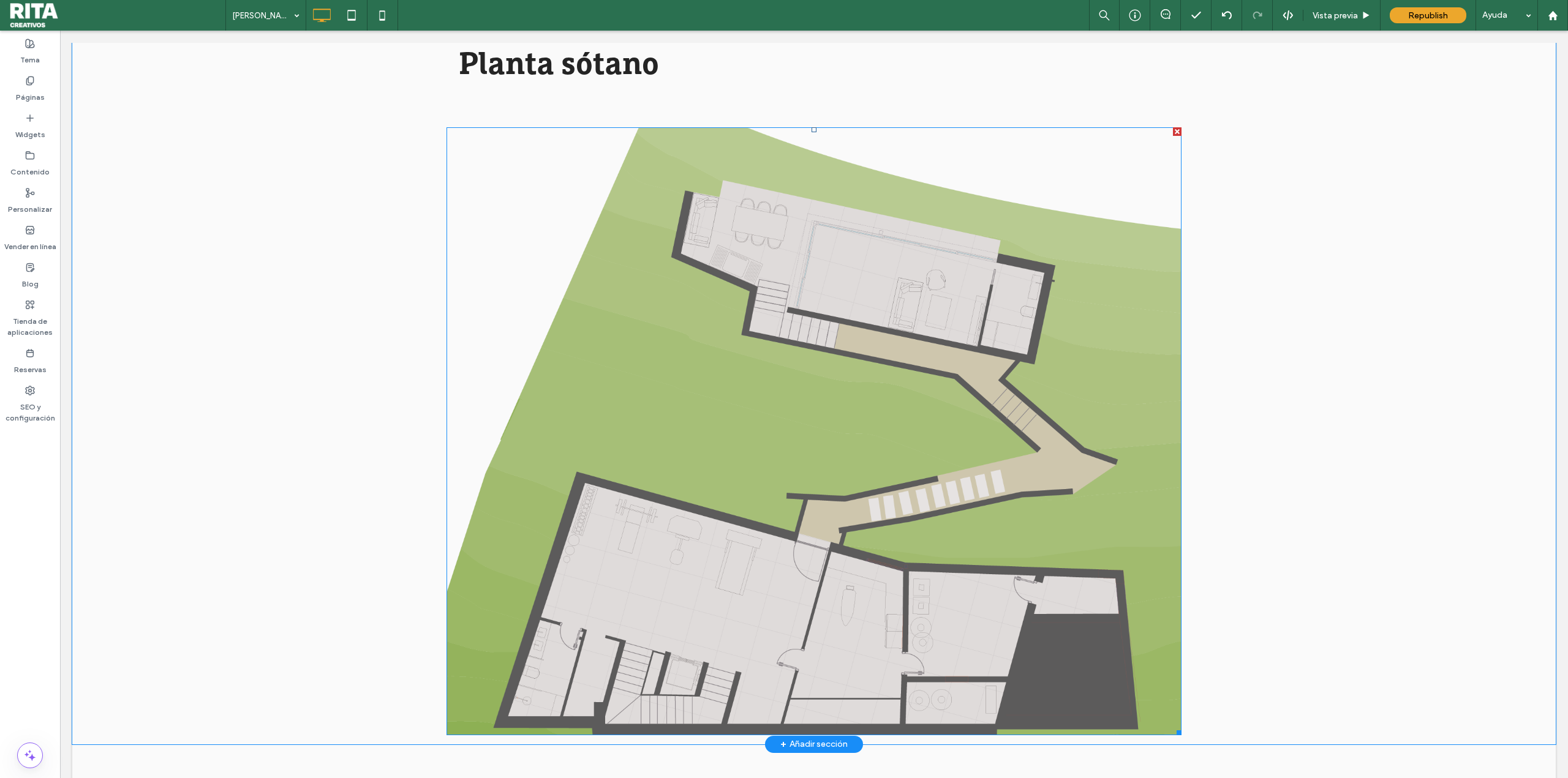
scroll to position [3734, 0]
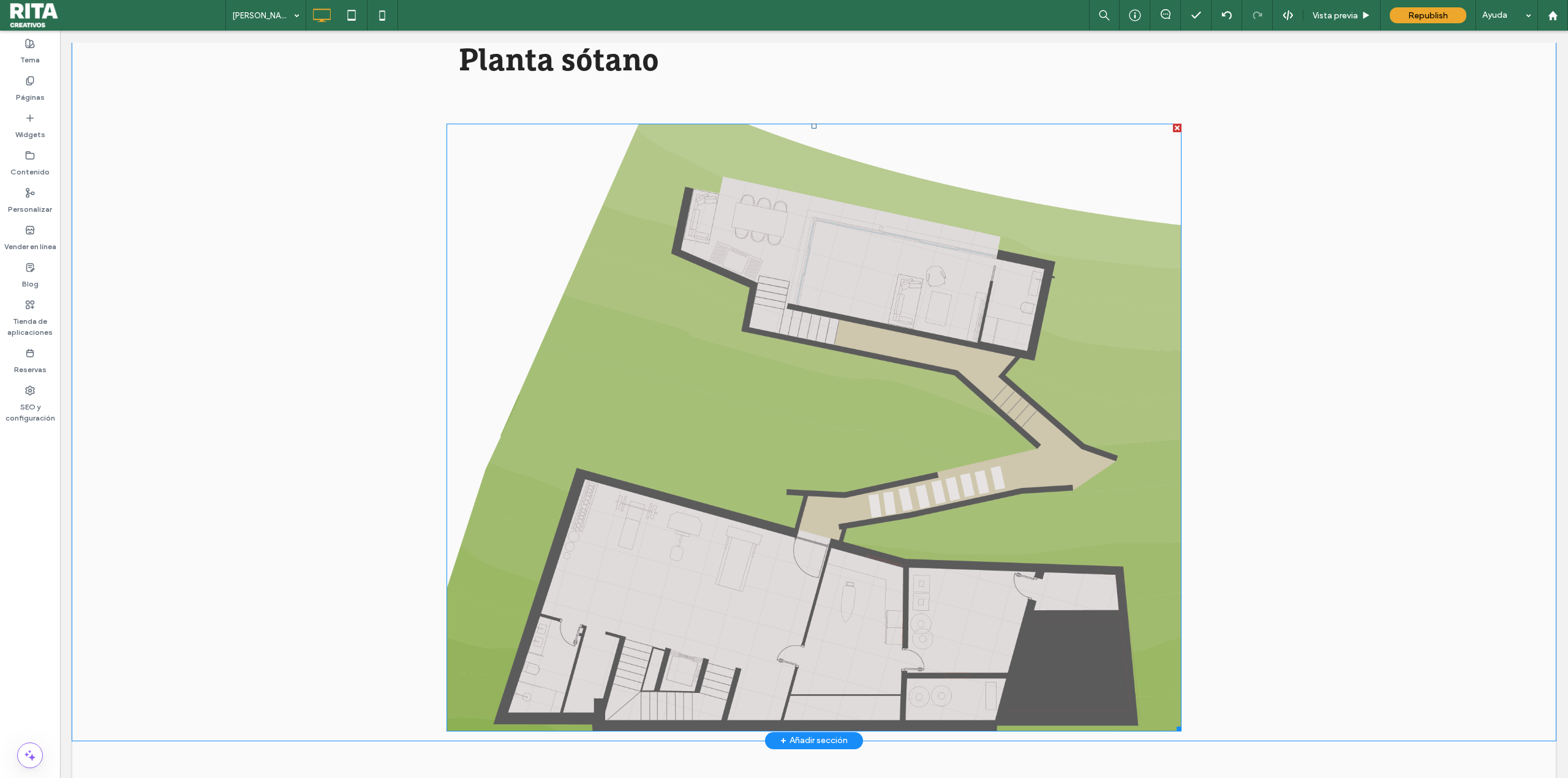
click at [811, 448] on img at bounding box center [814, 428] width 735 height 608
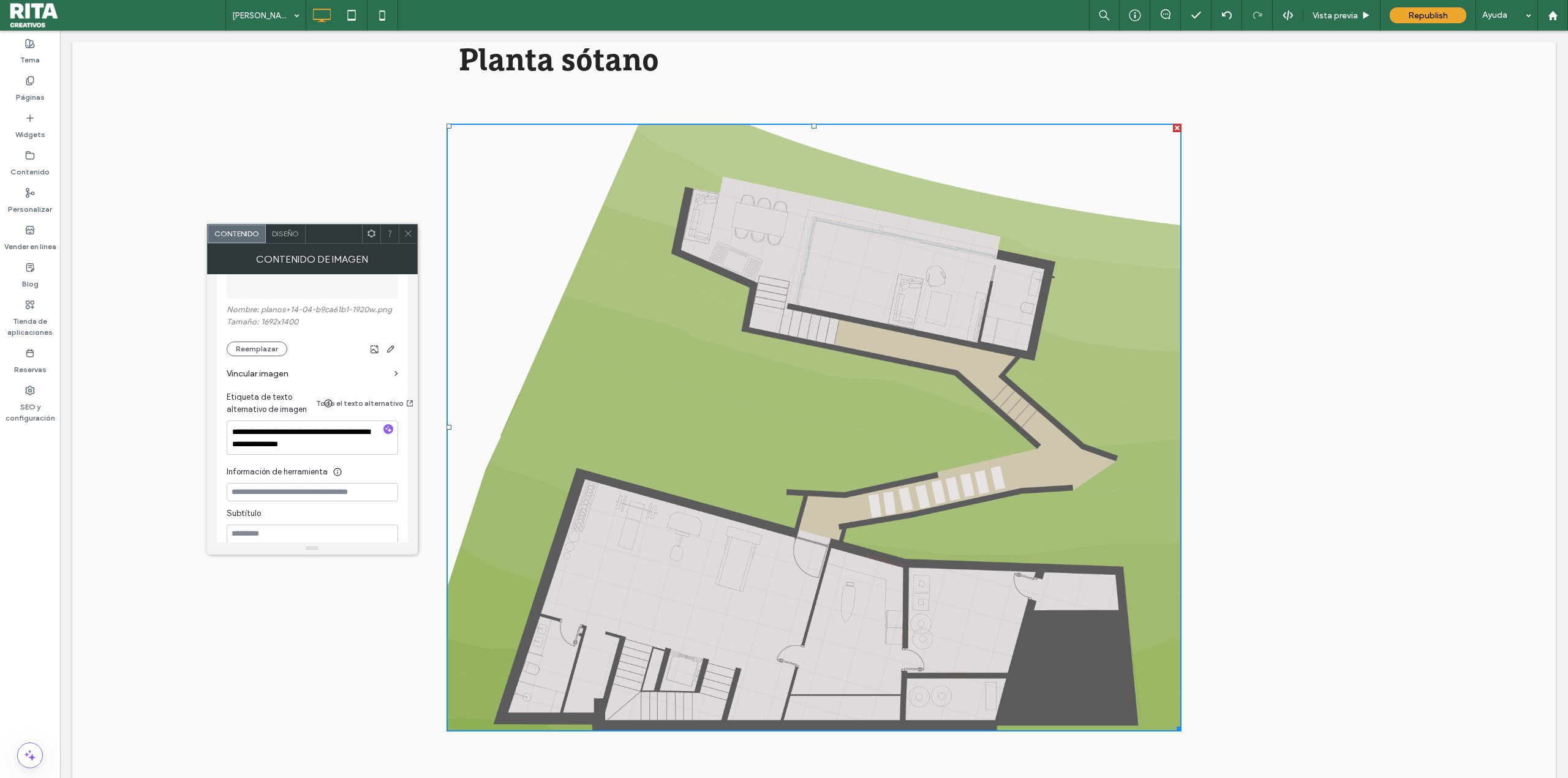
scroll to position [245, 0]
click at [245, 347] on section "Vincular imagen" at bounding box center [312, 364] width 171 height 35
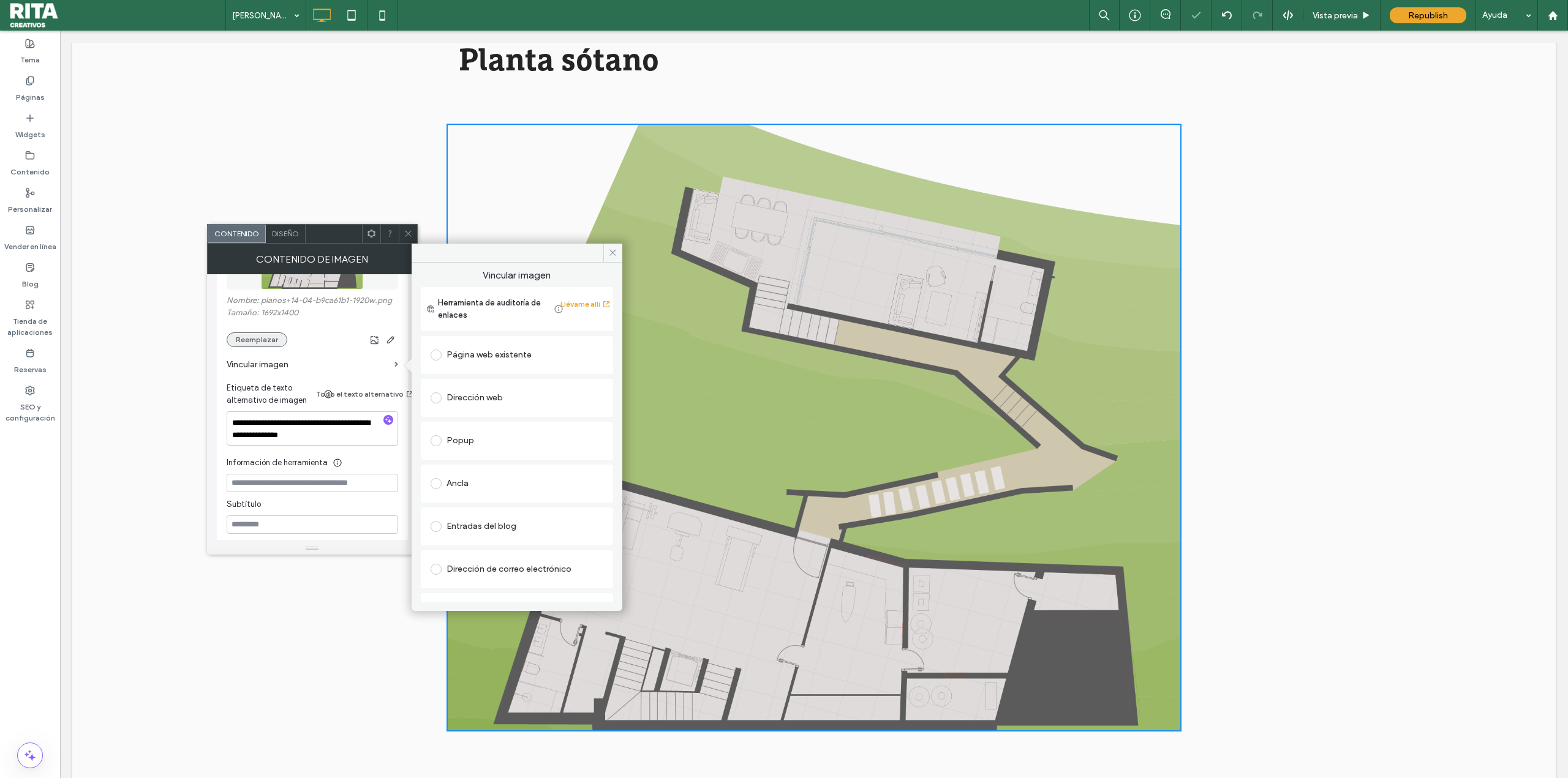
click at [262, 343] on button "Reemplazar" at bounding box center [257, 340] width 61 height 15
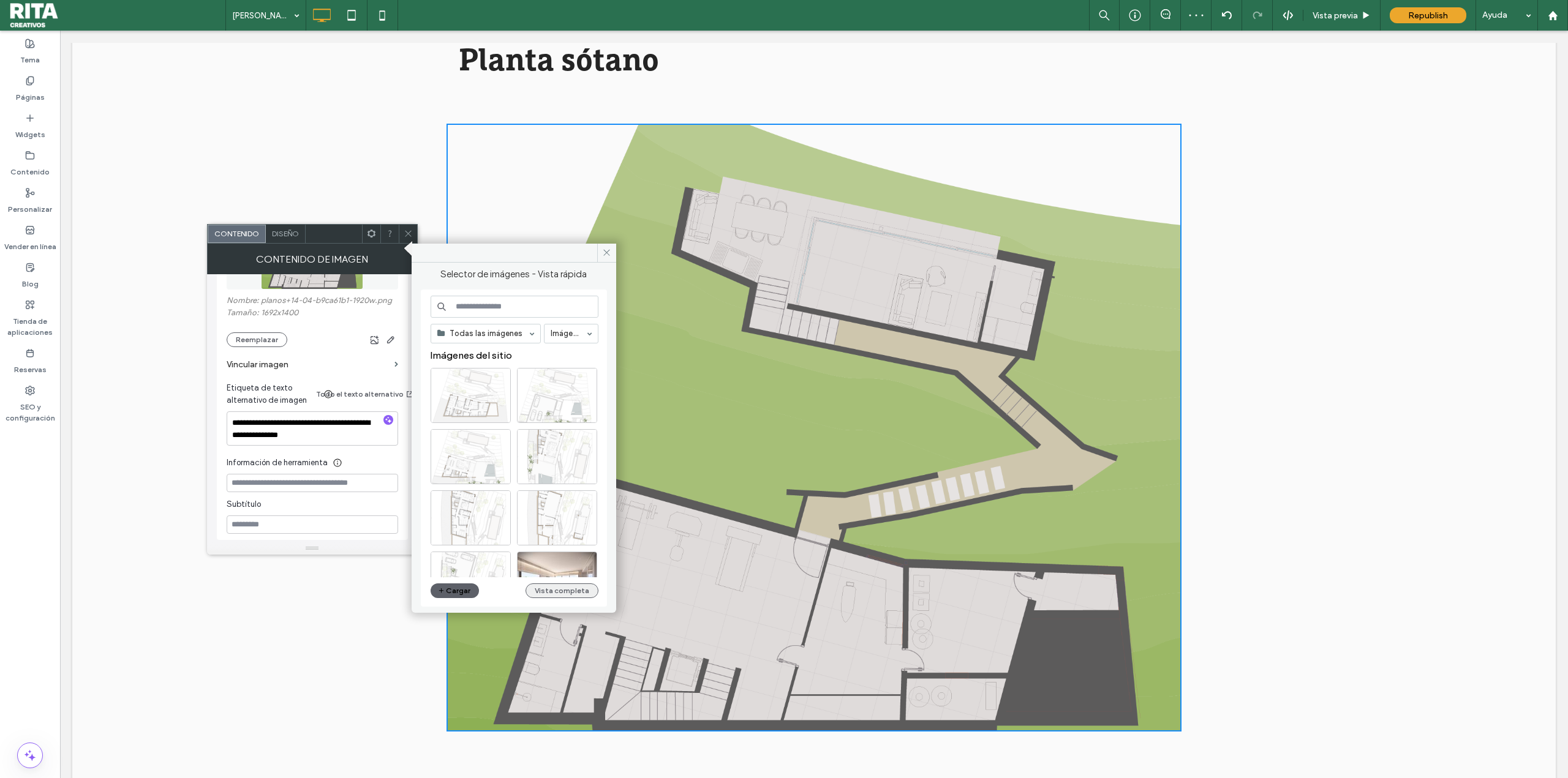
click at [561, 484] on button "Vista completa" at bounding box center [561, 591] width 73 height 15
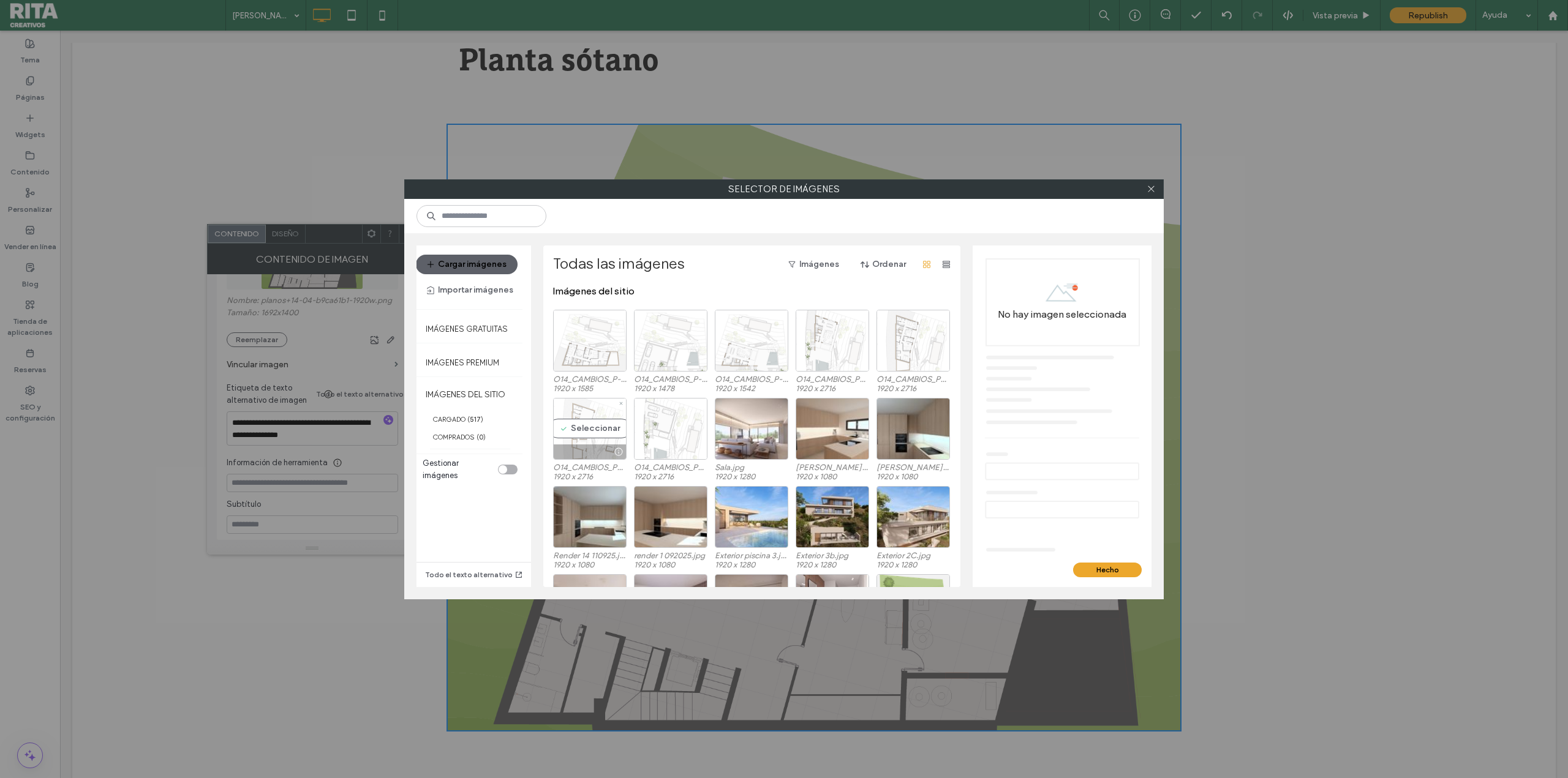
click at [572, 420] on div "Seleccionar" at bounding box center [590, 428] width 74 height 62
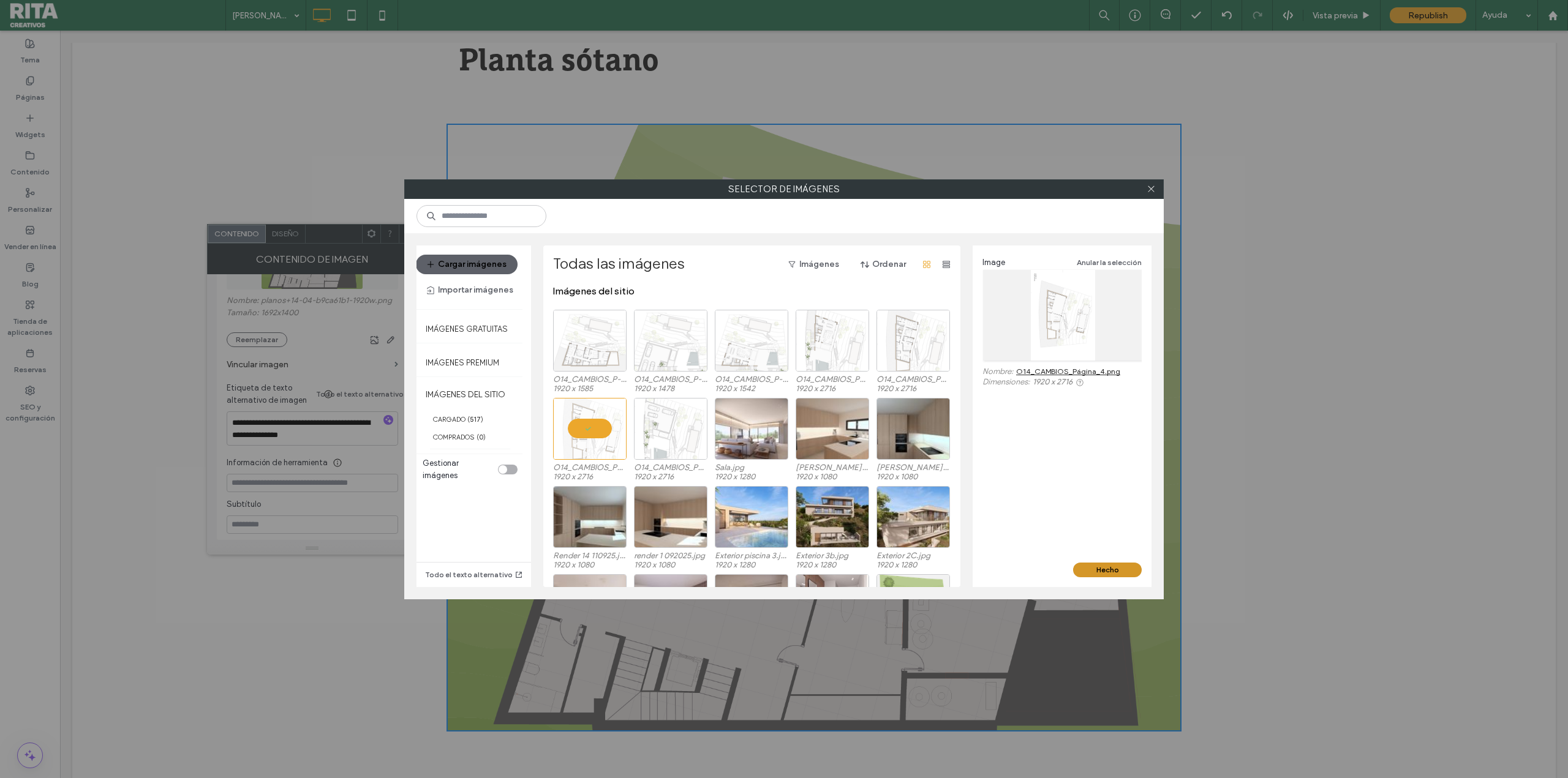
click at [940, 484] on button "Hecho" at bounding box center [1107, 570] width 68 height 15
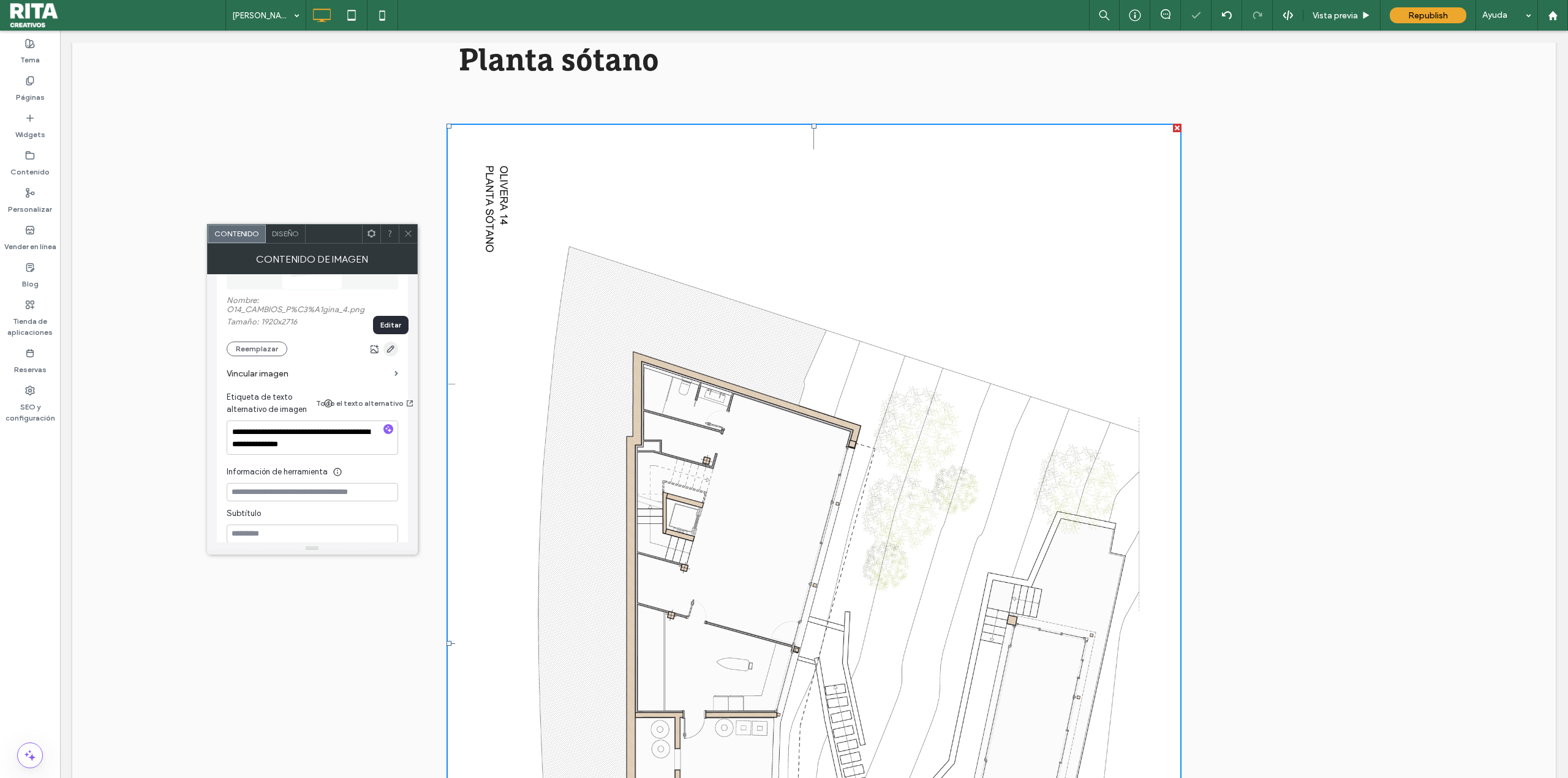
click at [389, 351] on use "button" at bounding box center [390, 349] width 8 height 8
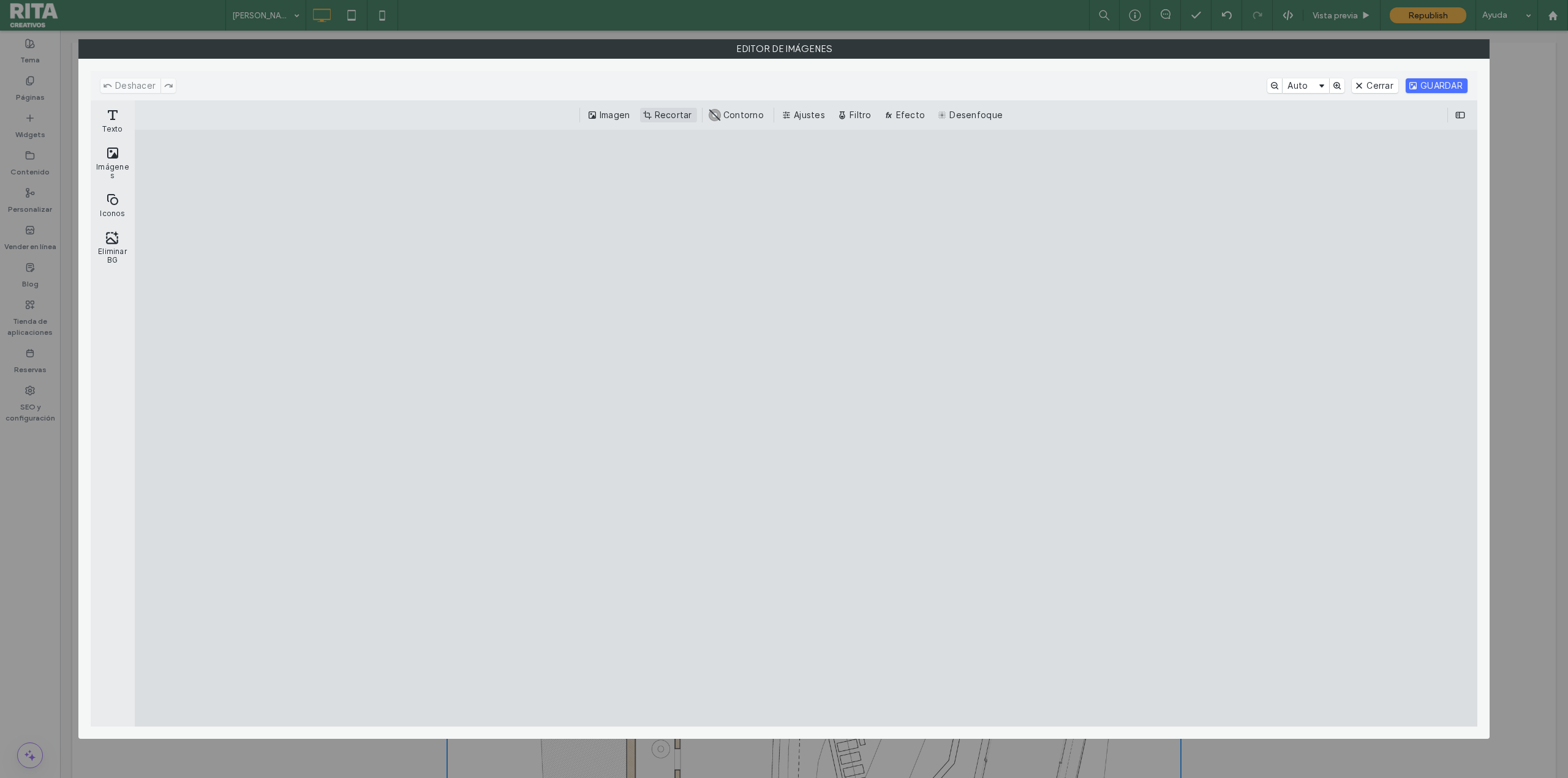
click at [659, 117] on button "Recortar" at bounding box center [668, 115] width 57 height 15
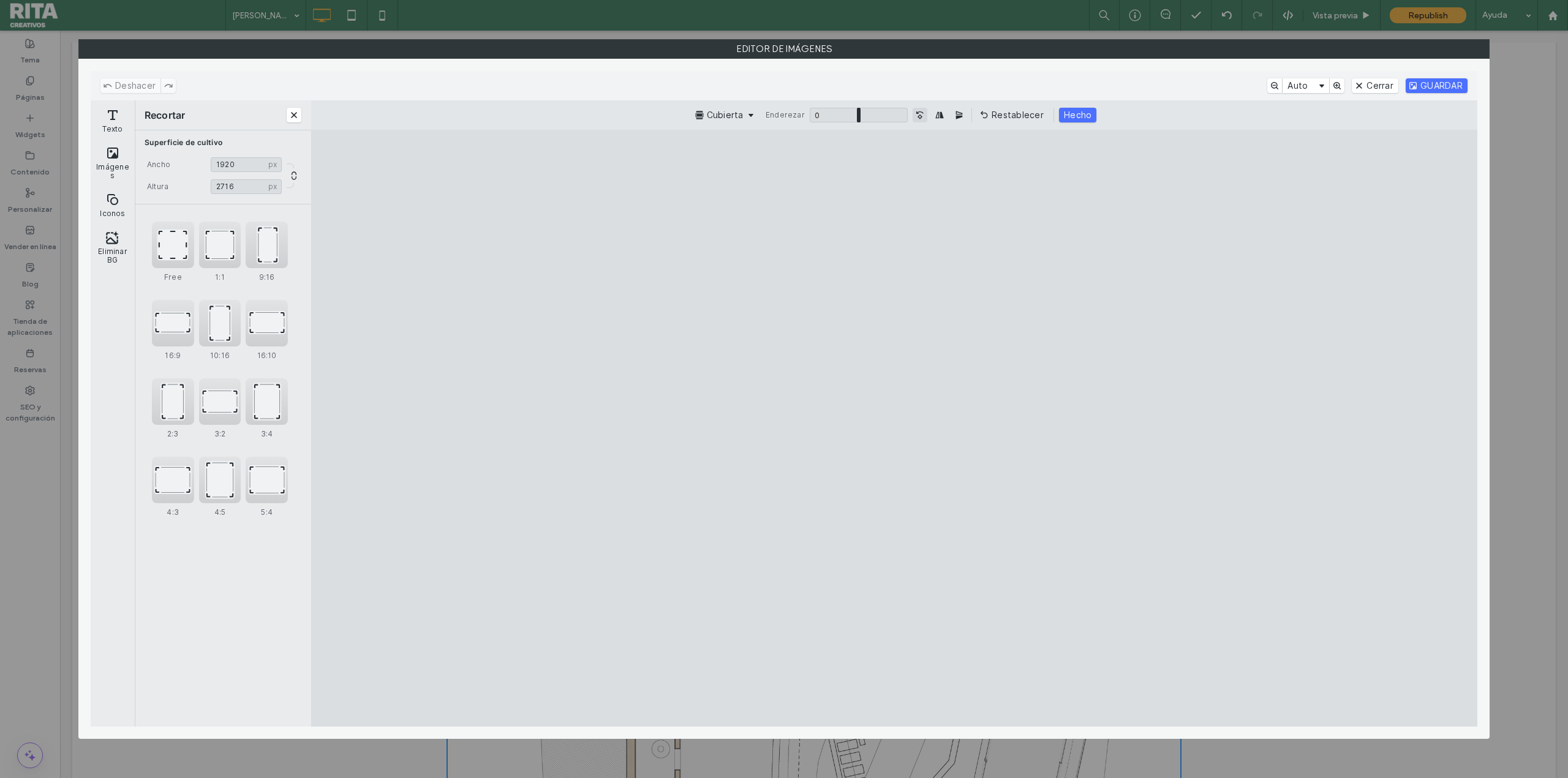
click at [916, 118] on button "Gire la imagen 90° en sentido contrario a las agujas del reloj" at bounding box center [920, 115] width 15 height 15
drag, startPoint x: 1063, startPoint y: 431, endPoint x: 1147, endPoint y: 432, distance: 84.0
click at [894, 428] on cesdk-canvas "Lienzo del editor" at bounding box center [894, 428] width 0 height 0
type input "****"
drag, startPoint x: 686, startPoint y: 427, endPoint x: 585, endPoint y: 436, distance: 101.4
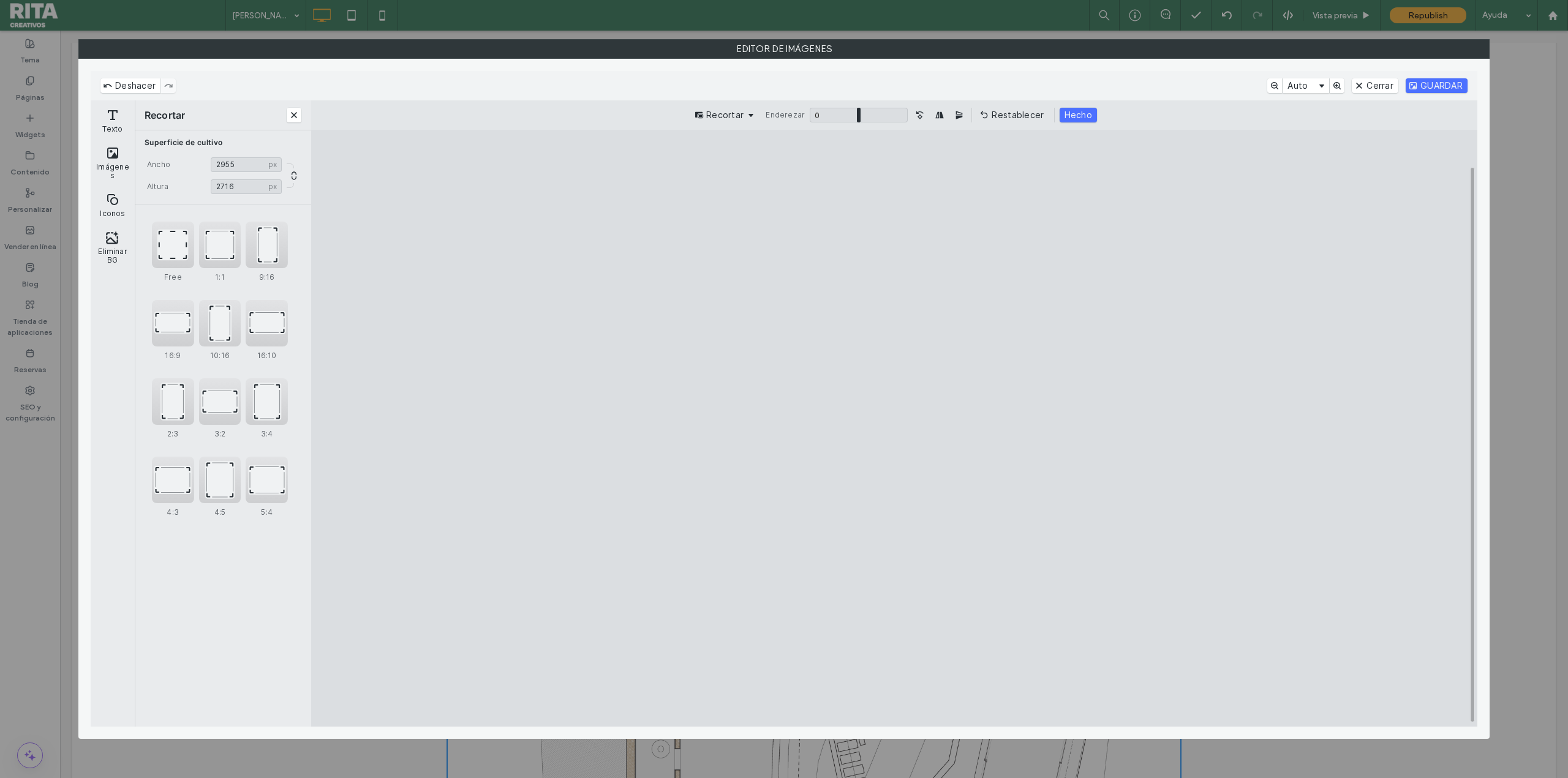
click at [894, 428] on cesdk-canvas "Lienzo del editor" at bounding box center [894, 428] width 0 height 0
type input "****"
drag, startPoint x: 898, startPoint y: 669, endPoint x: 913, endPoint y: 619, distance: 52.2
click at [894, 428] on cesdk-canvas "Lienzo del editor" at bounding box center [894, 428] width 0 height 0
click at [940, 117] on button "Hecho" at bounding box center [1078, 115] width 37 height 15
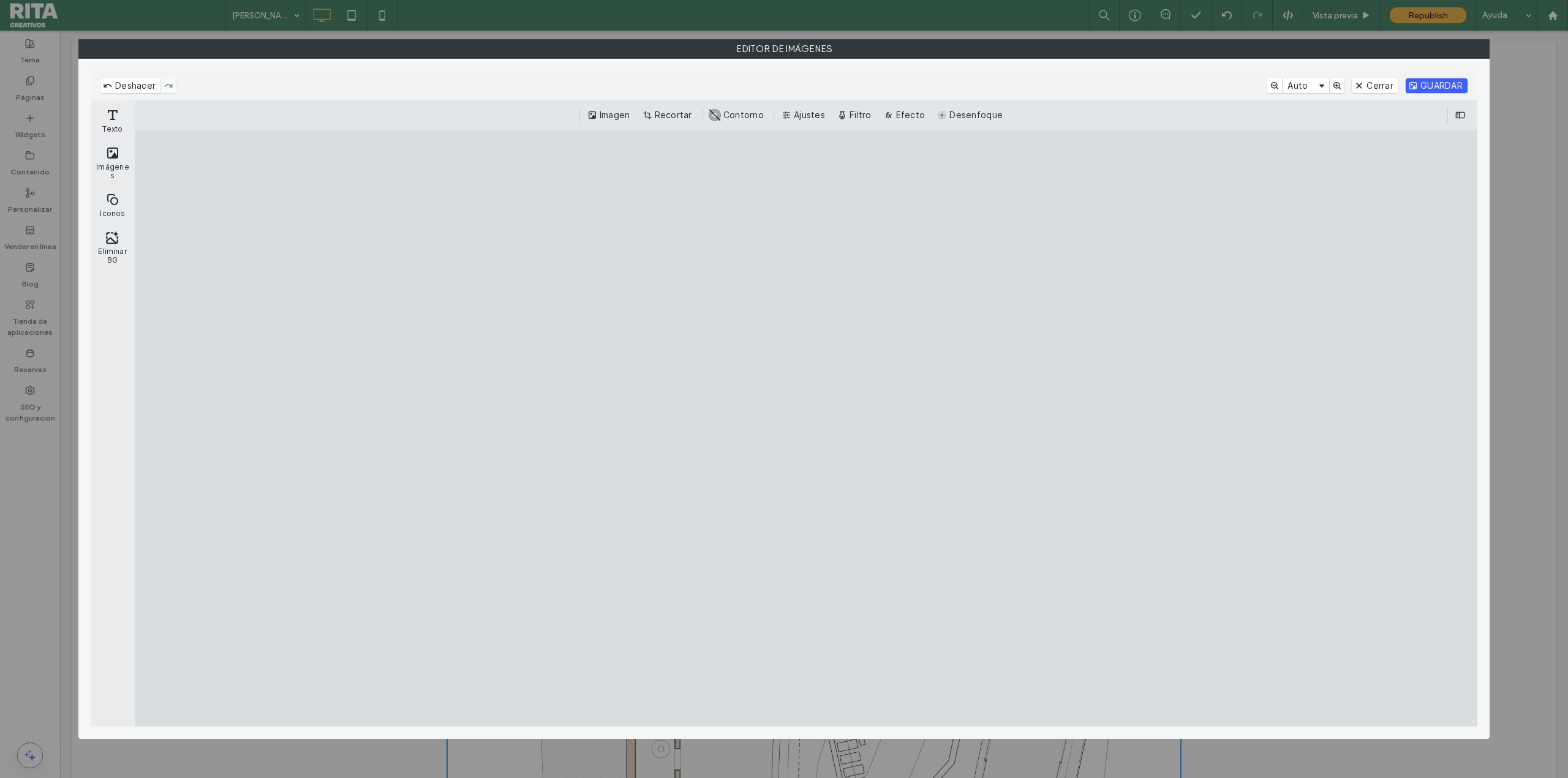
click at [940, 86] on button "GUARDAR" at bounding box center [1435, 86] width 62 height 15
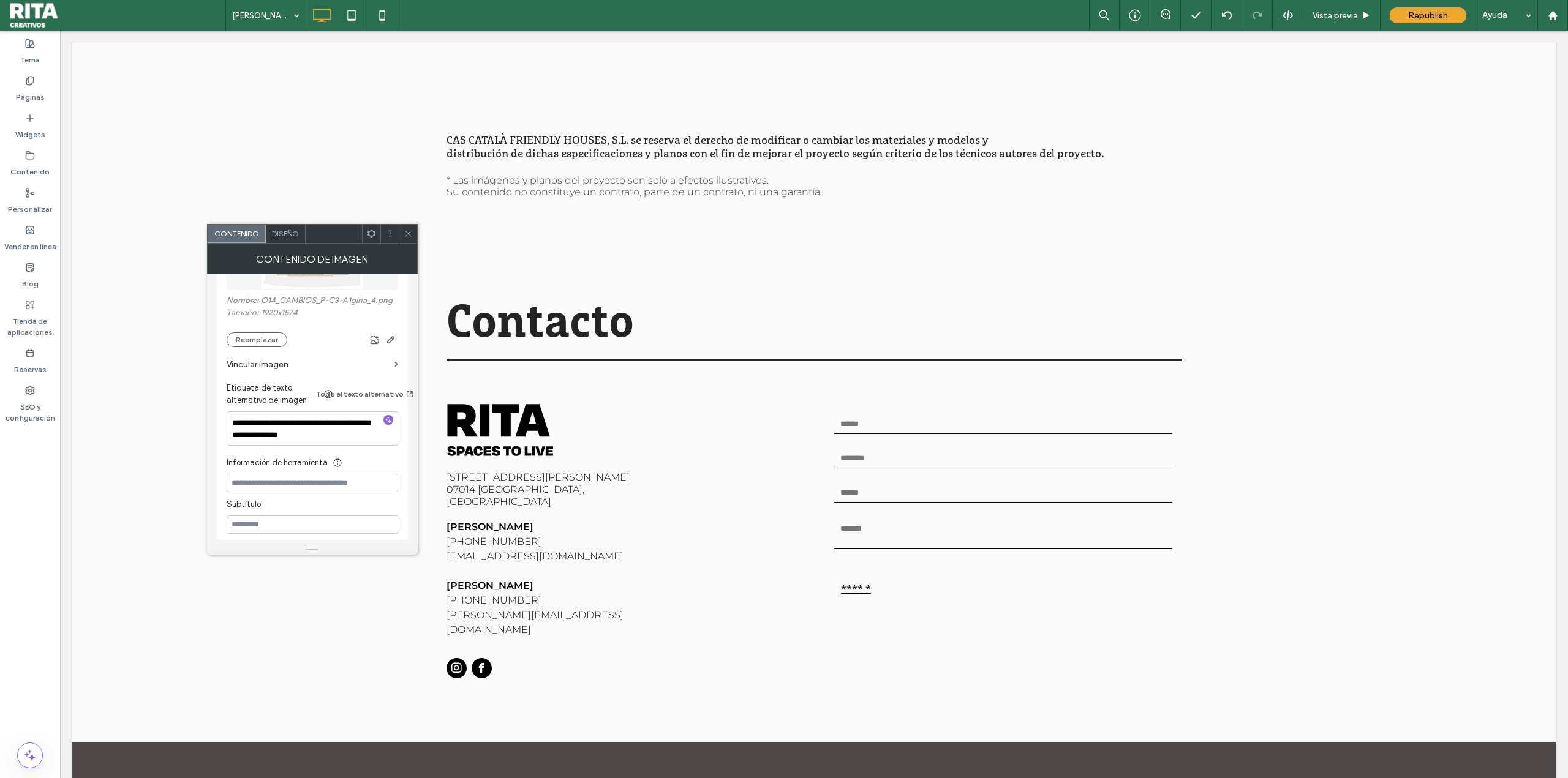
scroll to position [4530, 0]
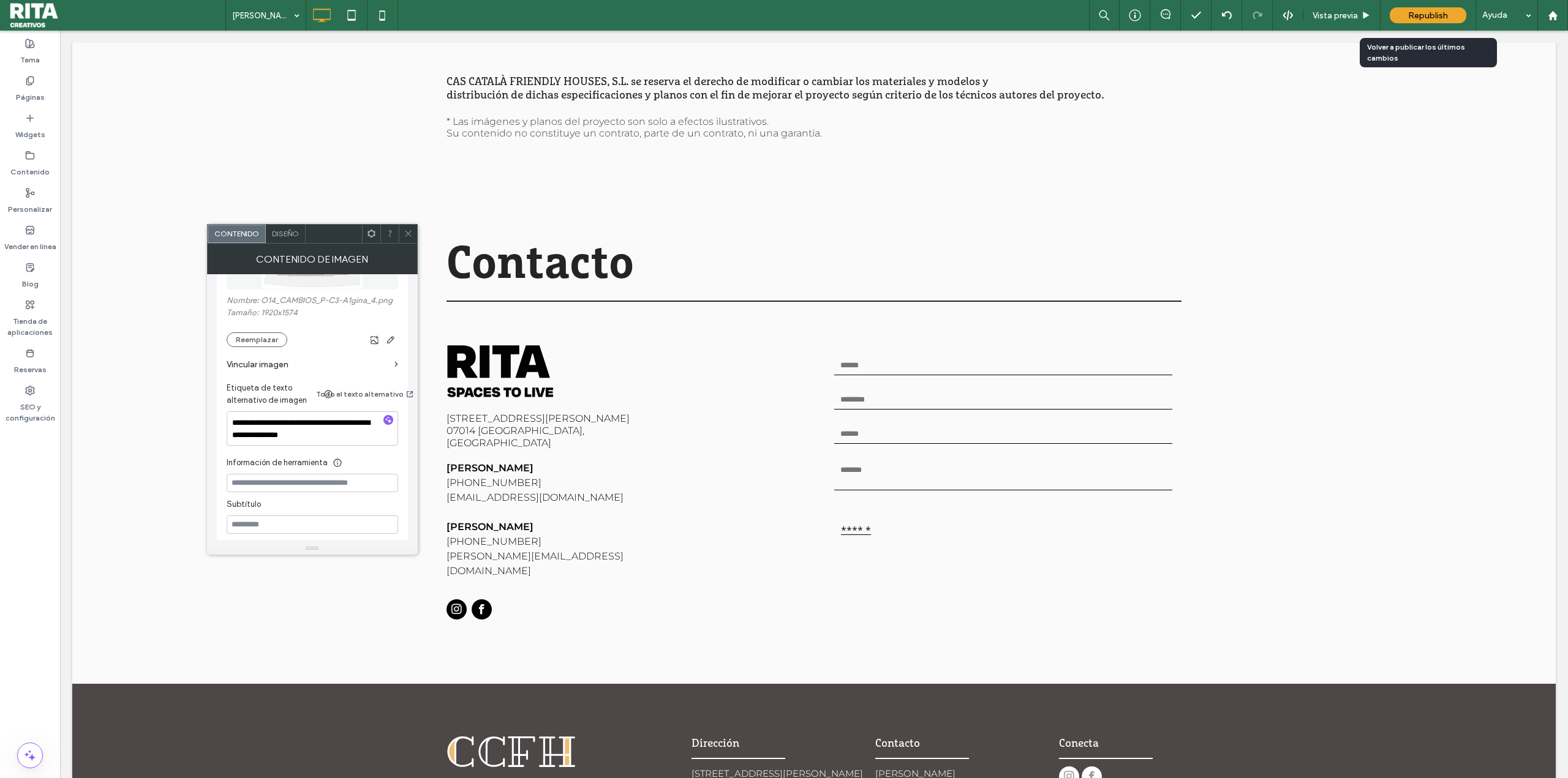
click at [940, 11] on span "Republish" at bounding box center [1428, 15] width 40 height 10
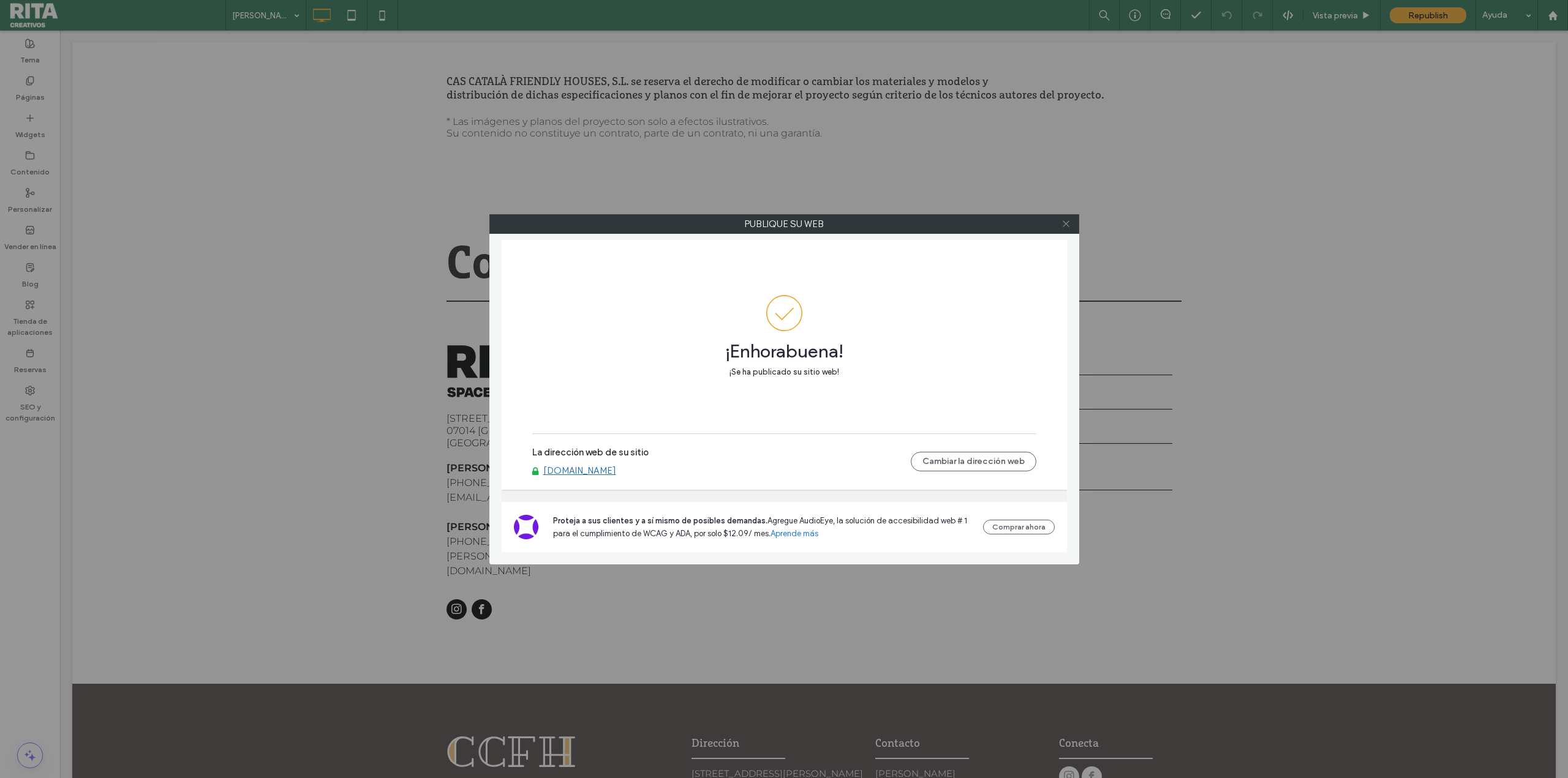
click at [940, 228] on span at bounding box center [1066, 223] width 9 height 18
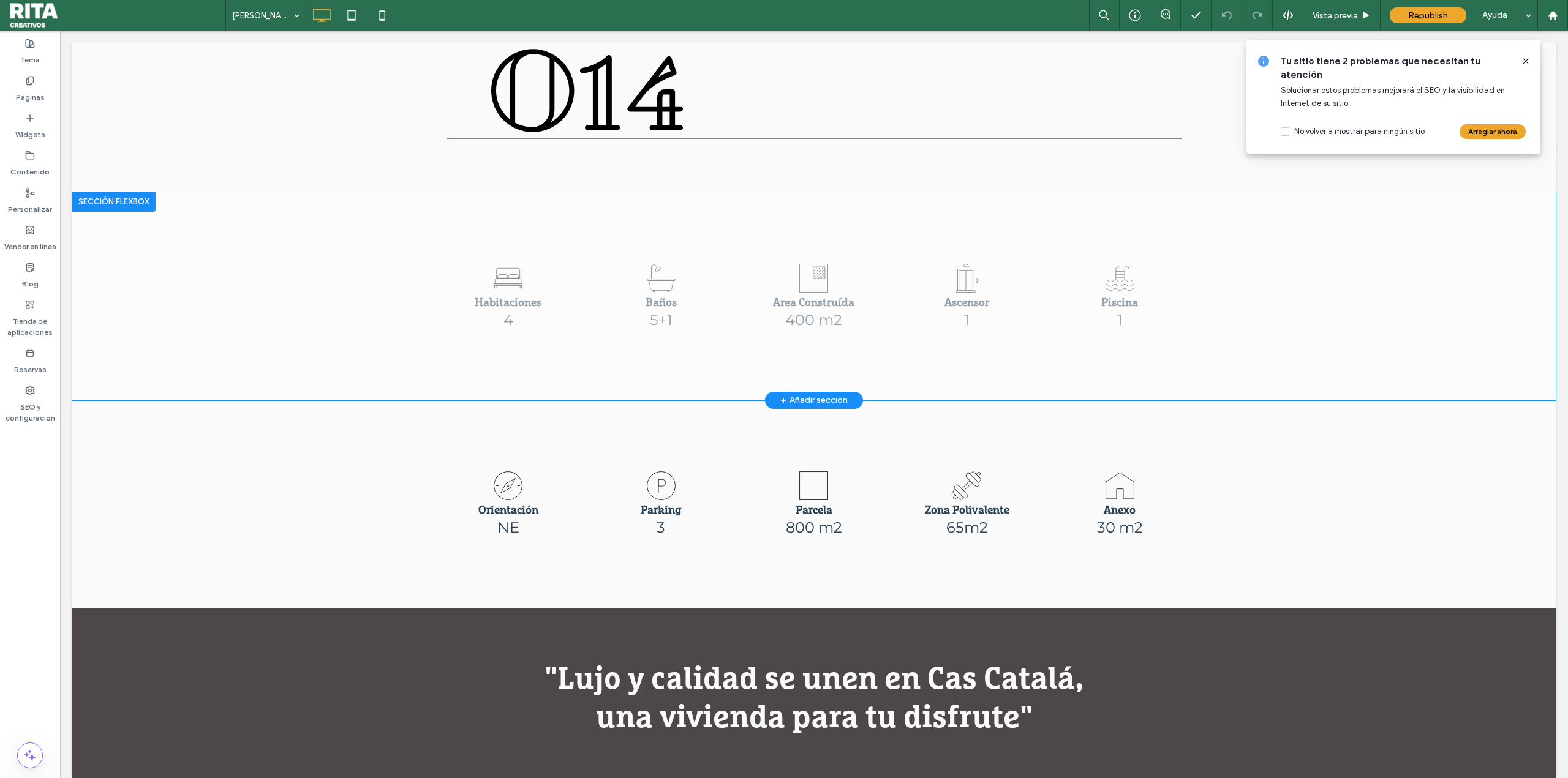
scroll to position [0, 0]
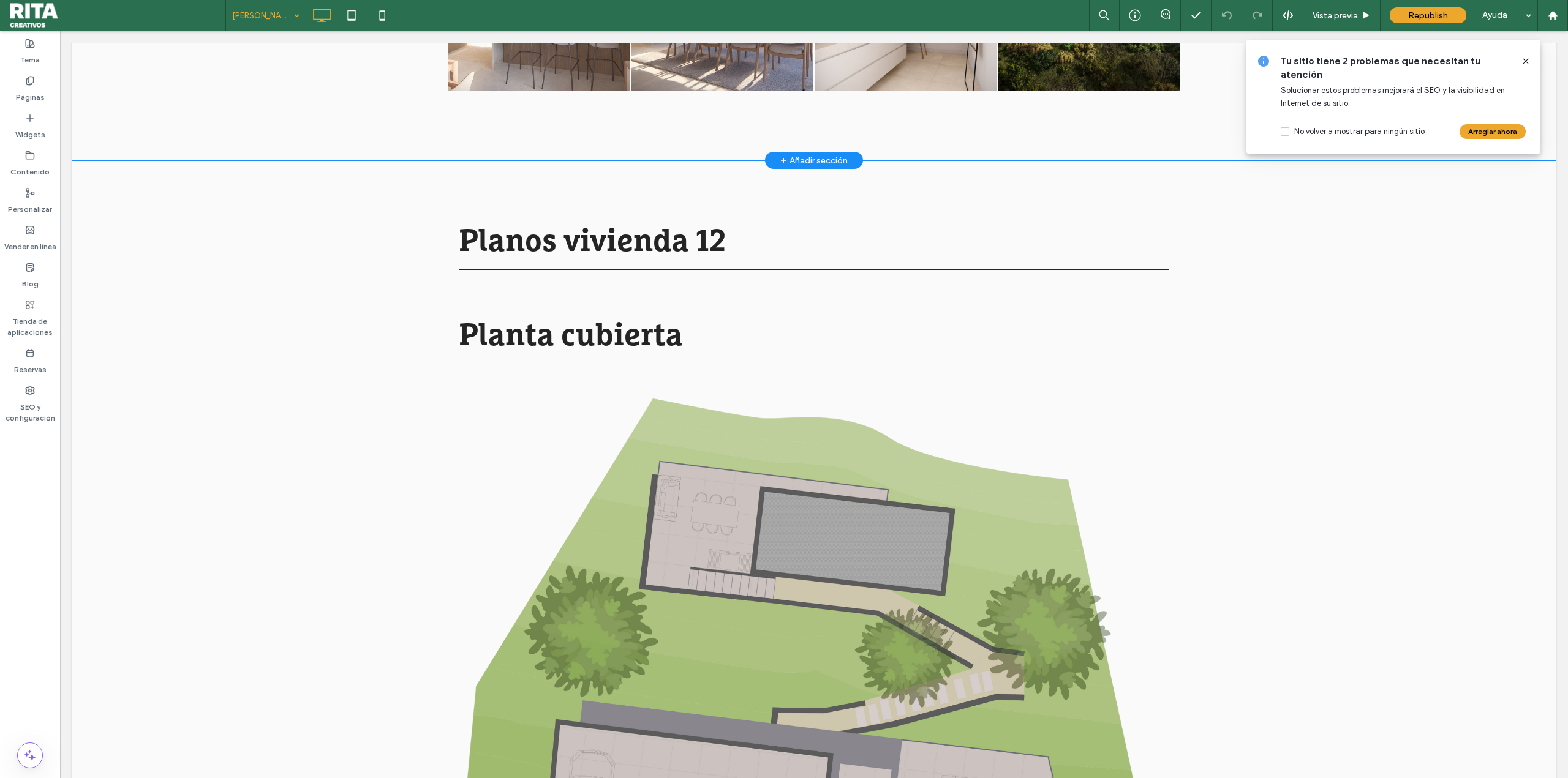
scroll to position [1041, 0]
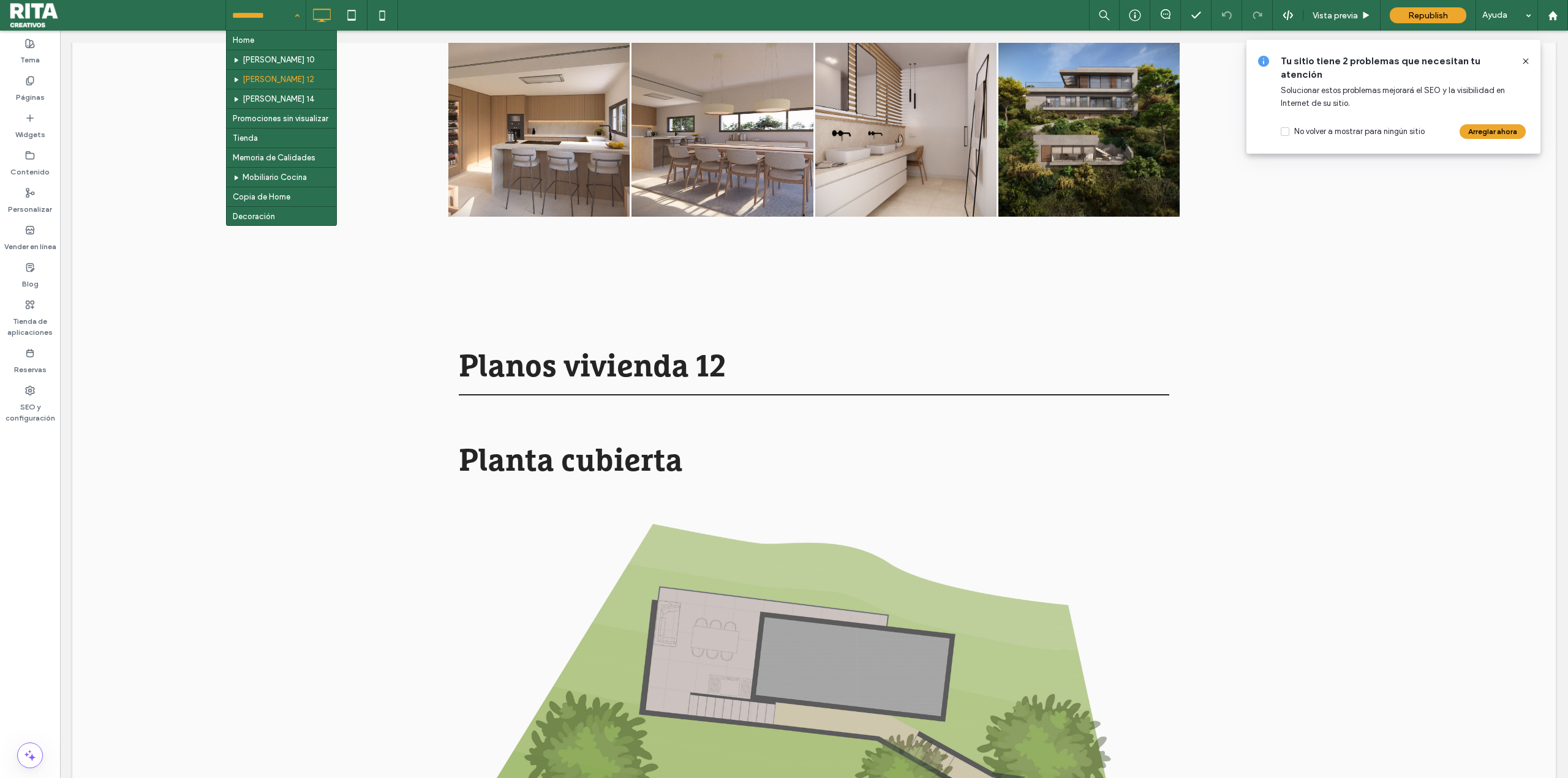
click at [271, 6] on input at bounding box center [262, 15] width 62 height 30
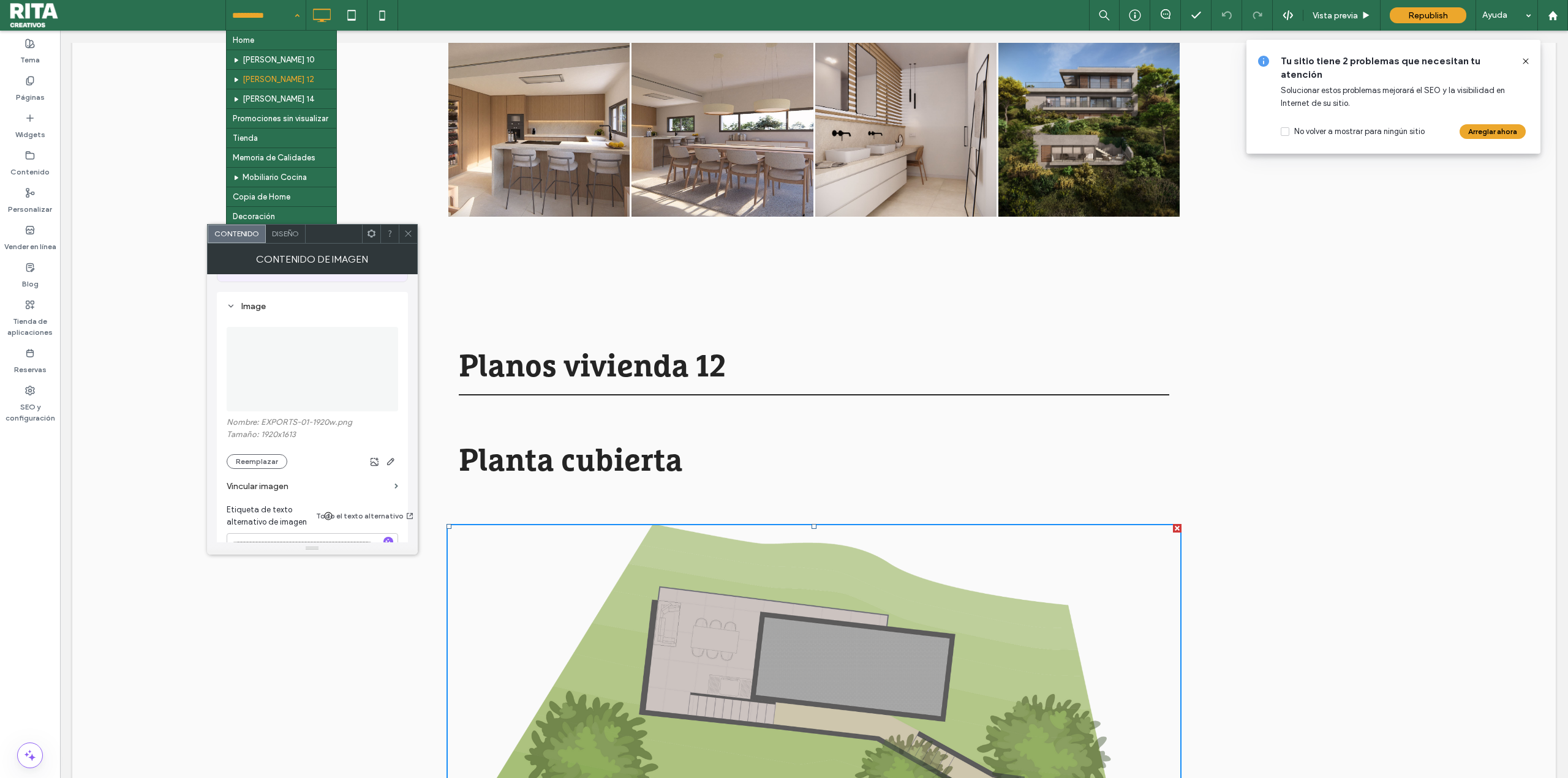
scroll to position [245, 0]
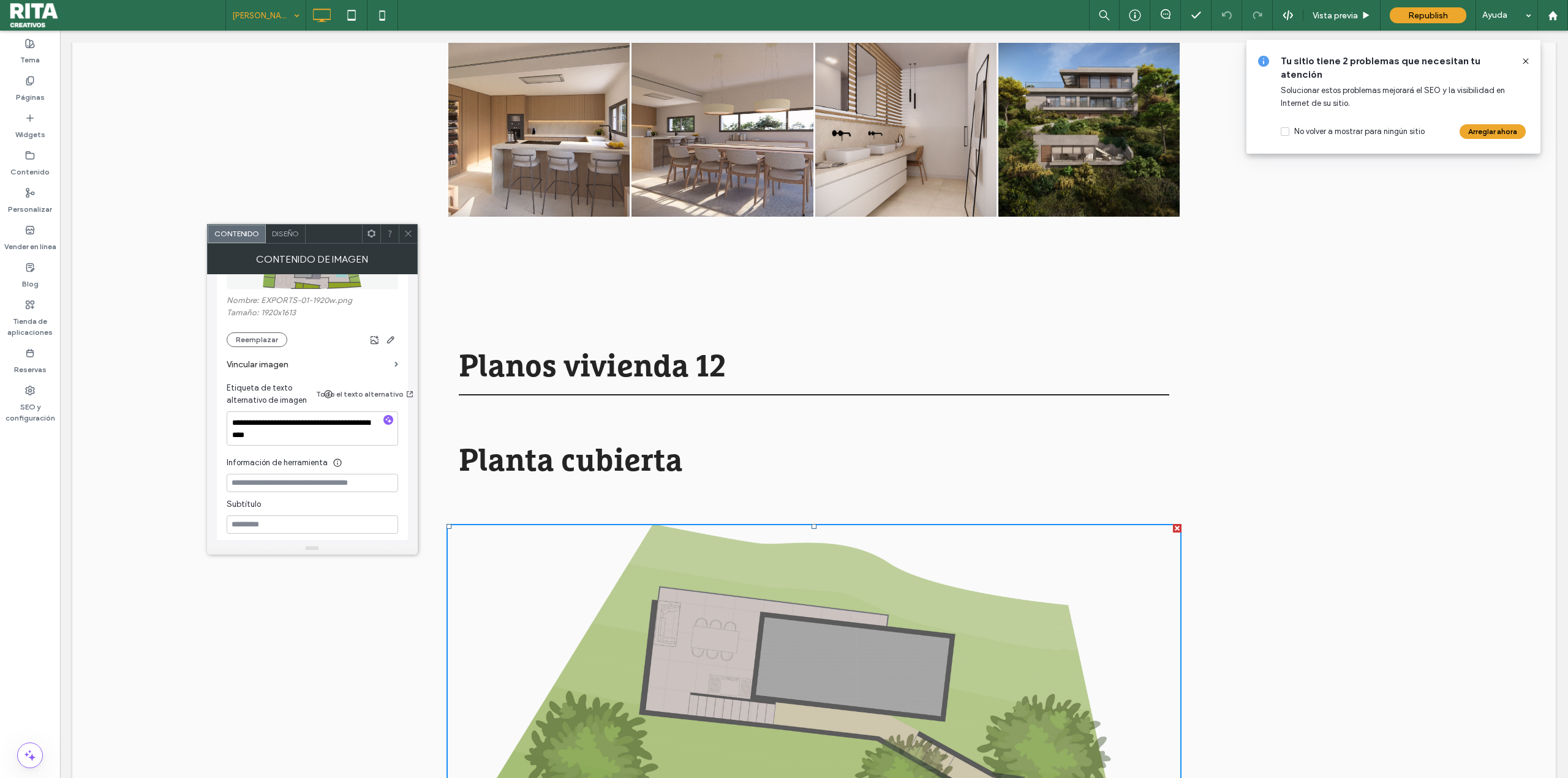
click at [242, 324] on div "Nombre: EXPORTS-01-1920w.png Tamaño: 1920x1613 Reemplazar" at bounding box center [312, 321] width 171 height 51
click at [245, 331] on div "Nombre: EXPORTS-01-1920w.png Tamaño: 1920x1613 Reemplazar" at bounding box center [312, 321] width 171 height 51
click at [250, 342] on button "Reemplazar" at bounding box center [257, 340] width 61 height 15
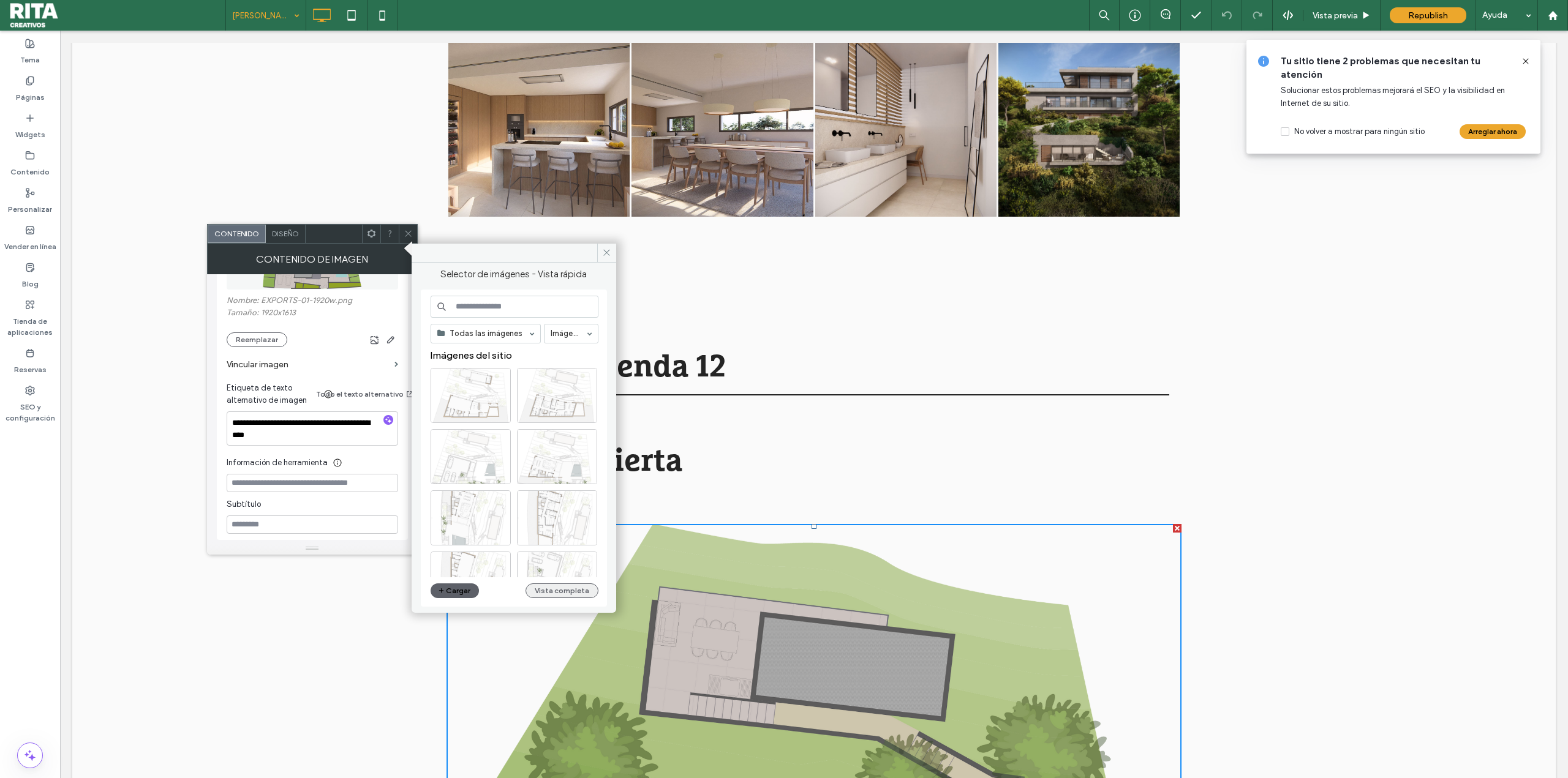
click at [579, 484] on button "Vista completa" at bounding box center [561, 591] width 73 height 15
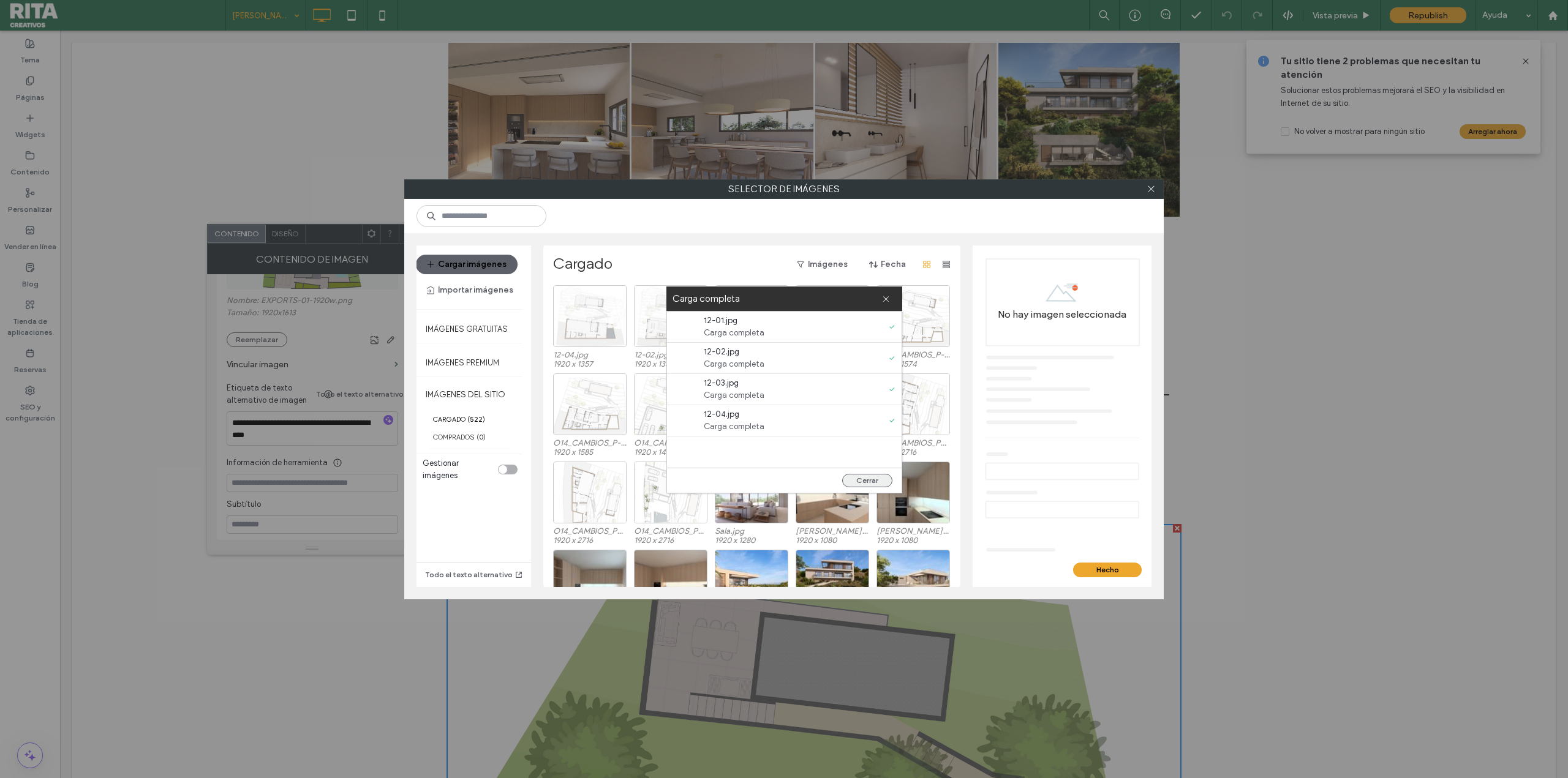
click at [871, 481] on button "Cerrar" at bounding box center [866, 481] width 50 height 13
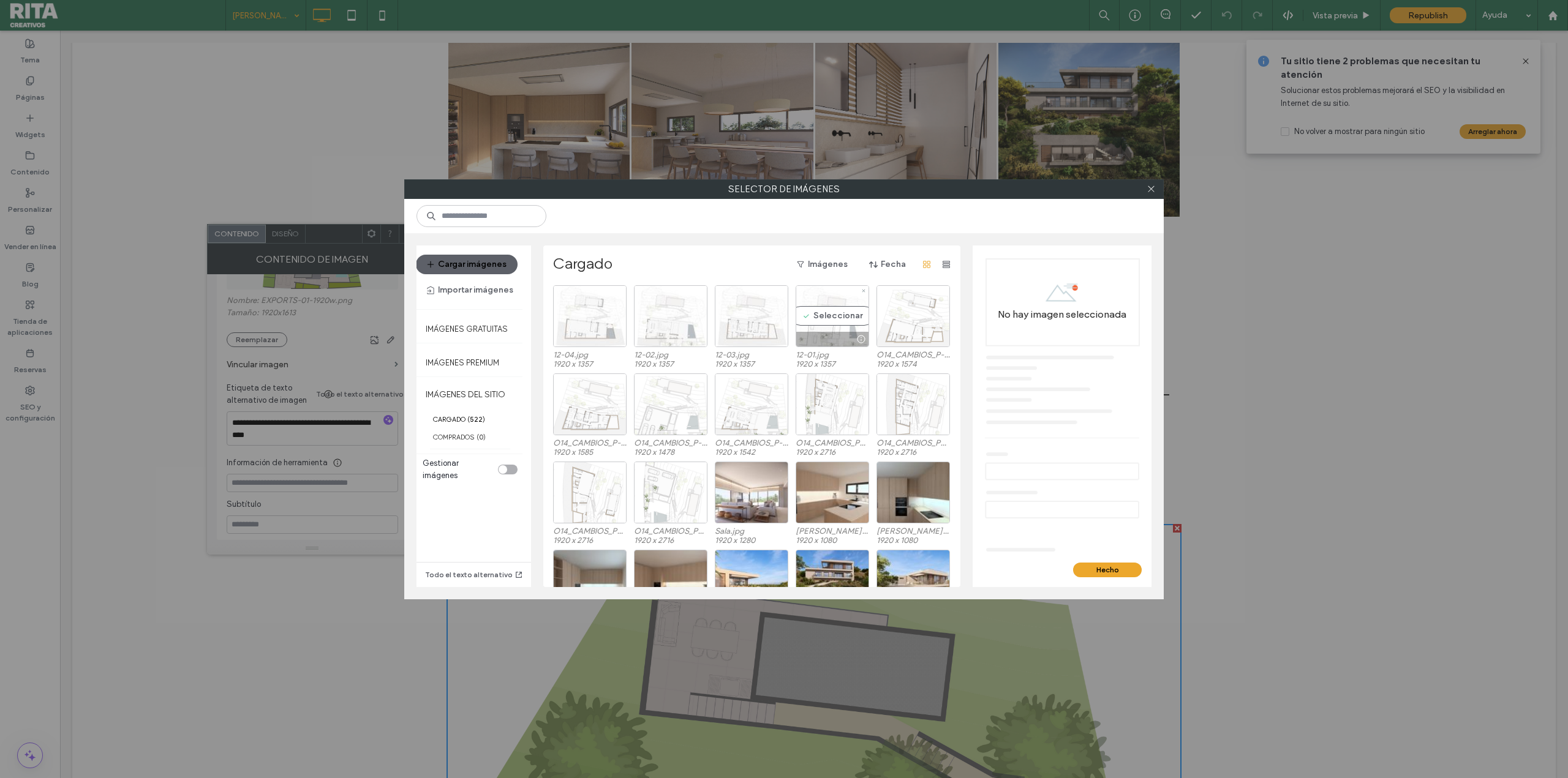
click at [811, 316] on div "Seleccionar" at bounding box center [832, 315] width 74 height 62
click at [940, 484] on button "Hecho" at bounding box center [1107, 570] width 68 height 15
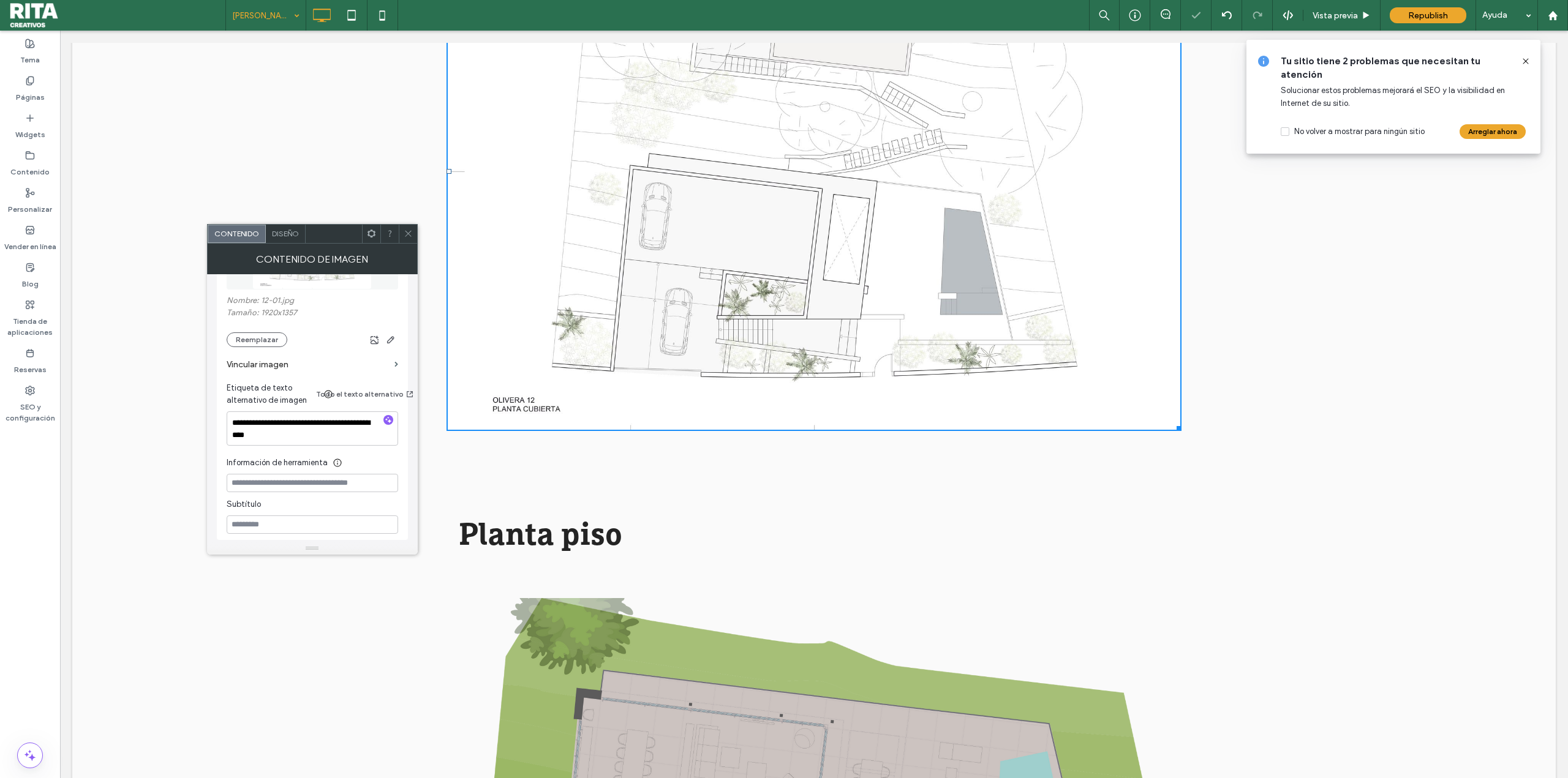
scroll to position [1959, 0]
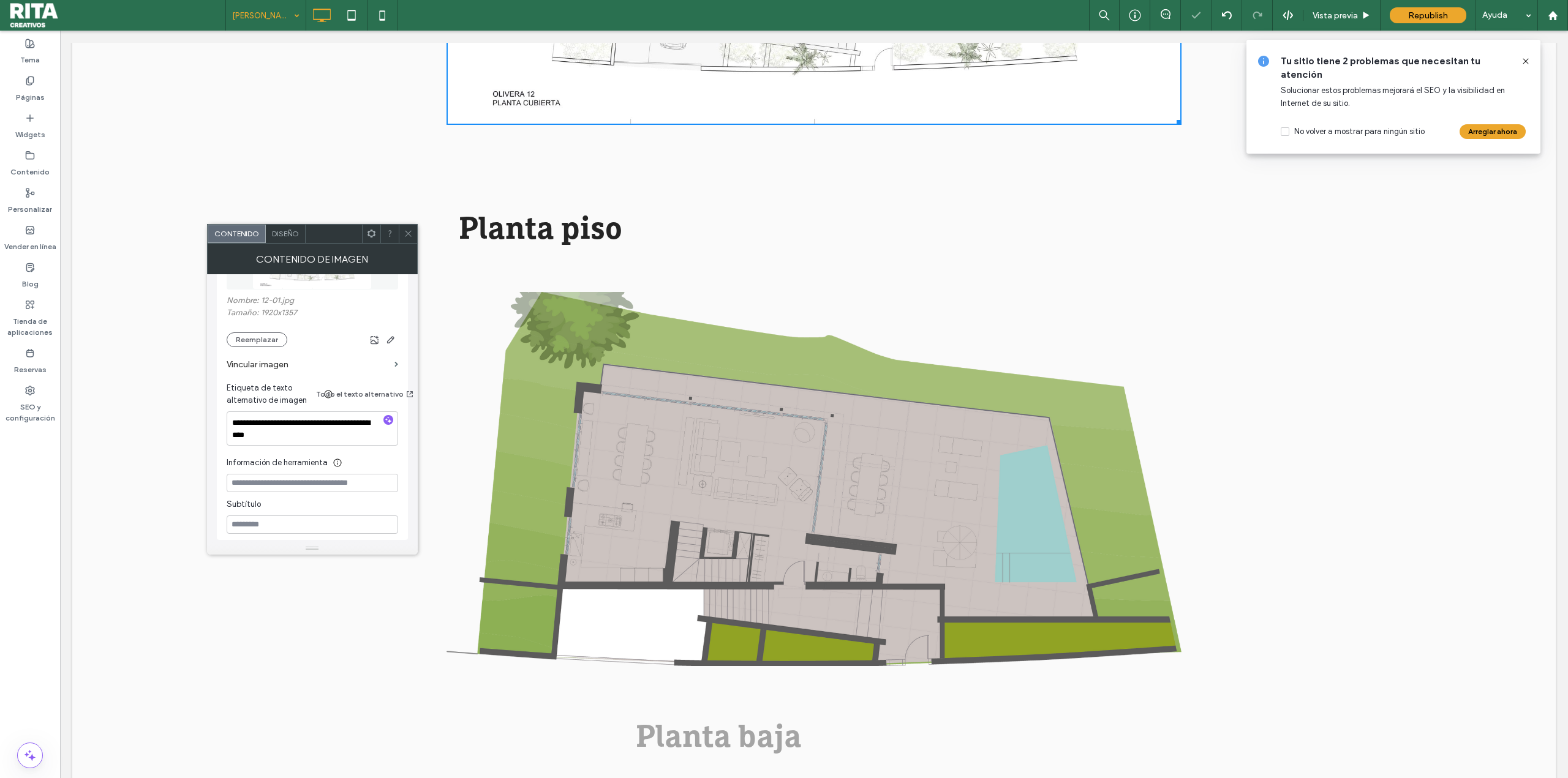
click at [793, 477] on img at bounding box center [814, 479] width 735 height 374
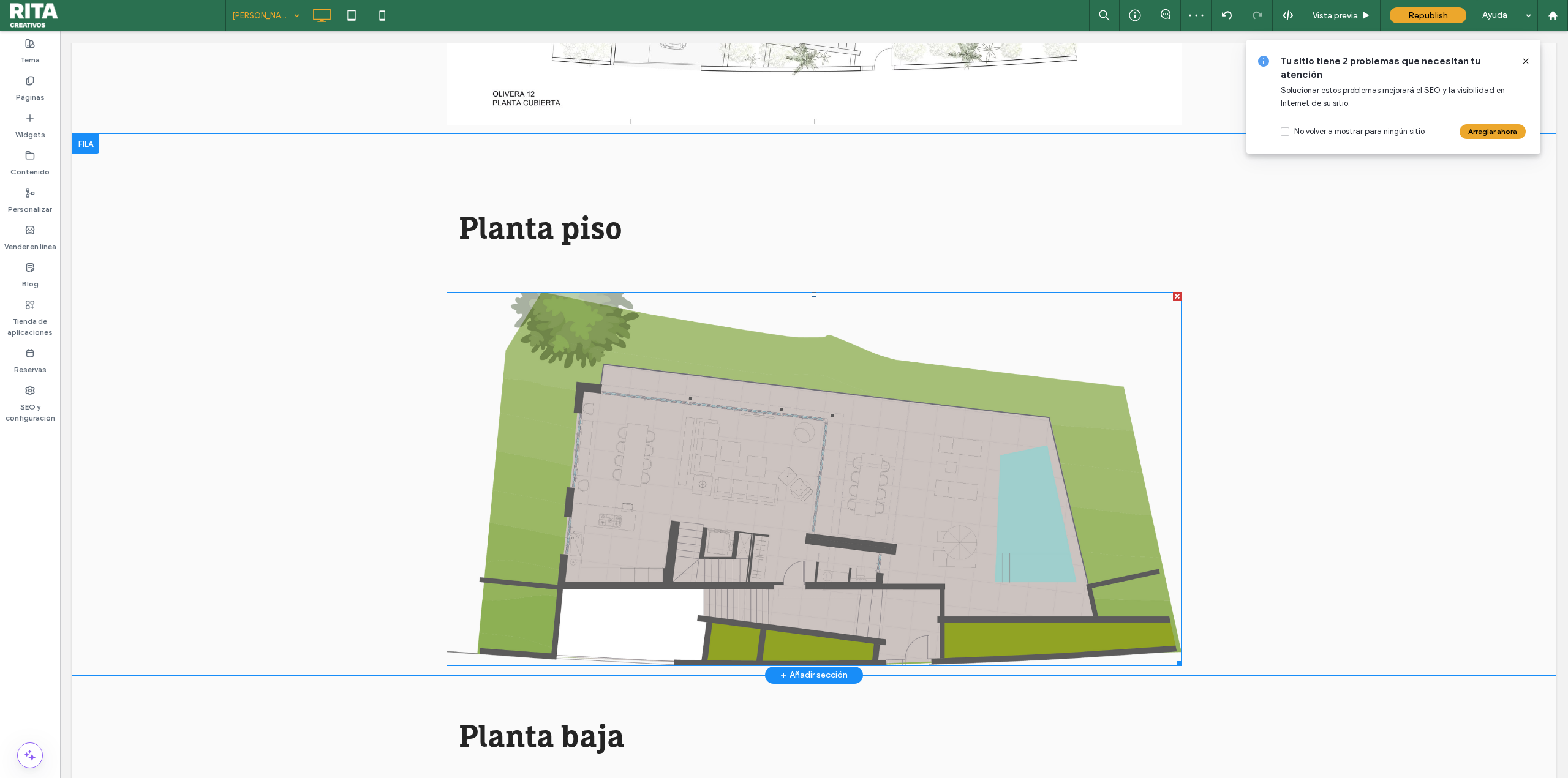
click at [644, 484] on img at bounding box center [814, 479] width 735 height 374
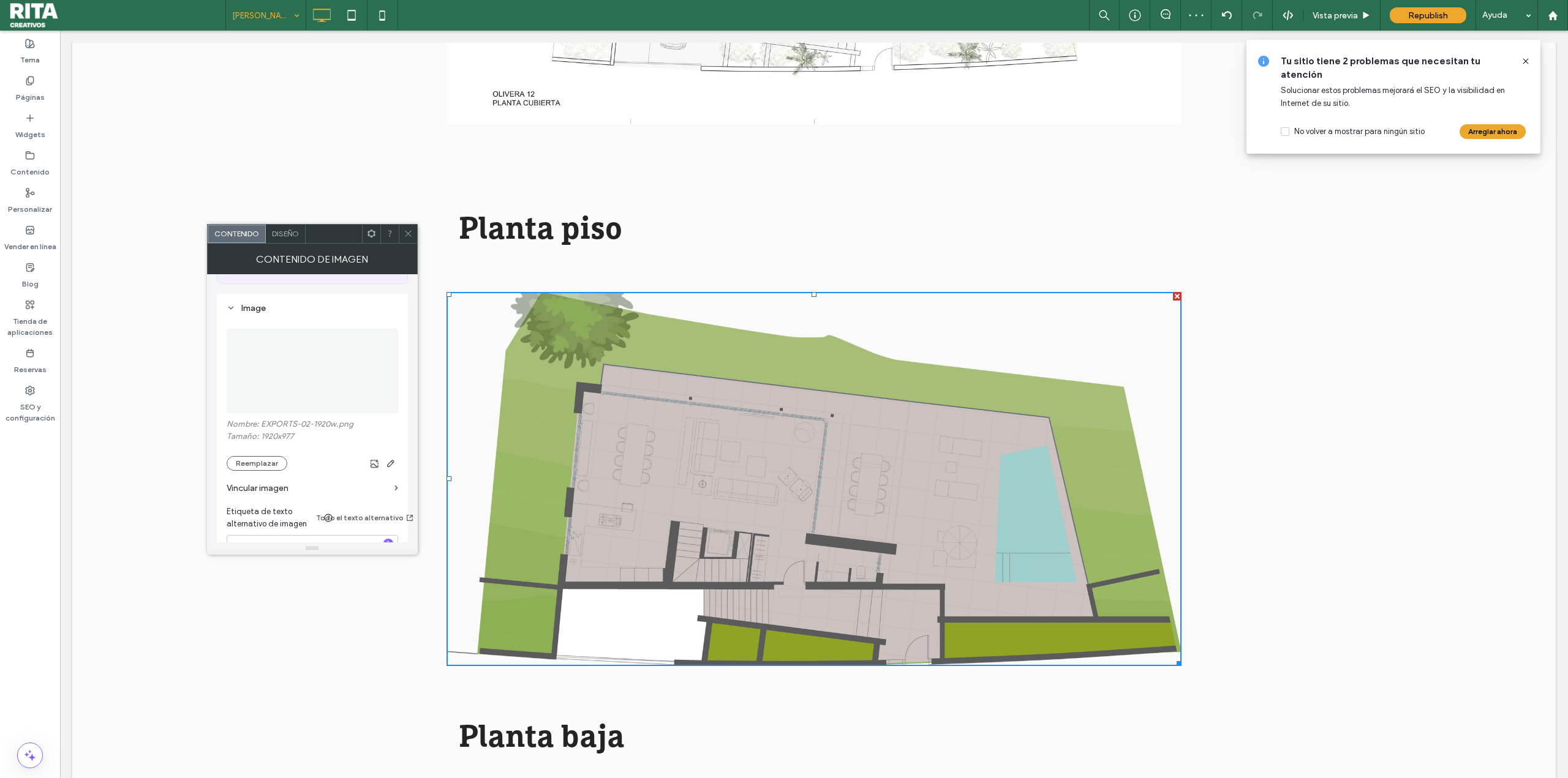
scroll to position [122, 0]
click at [266, 462] on button "Reemplazar" at bounding box center [257, 463] width 61 height 15
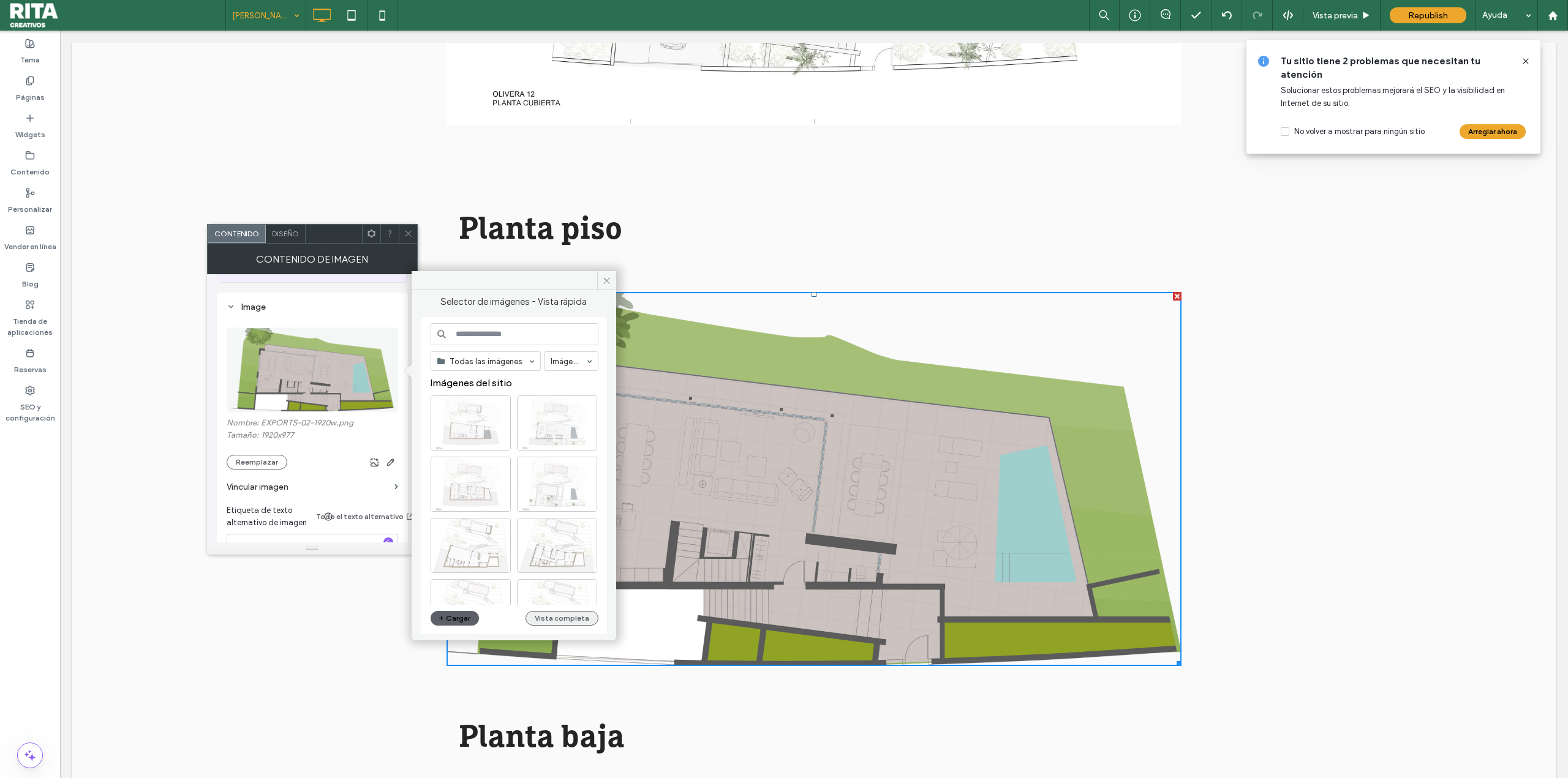
click at [557, 484] on button "Vista completa" at bounding box center [561, 618] width 73 height 15
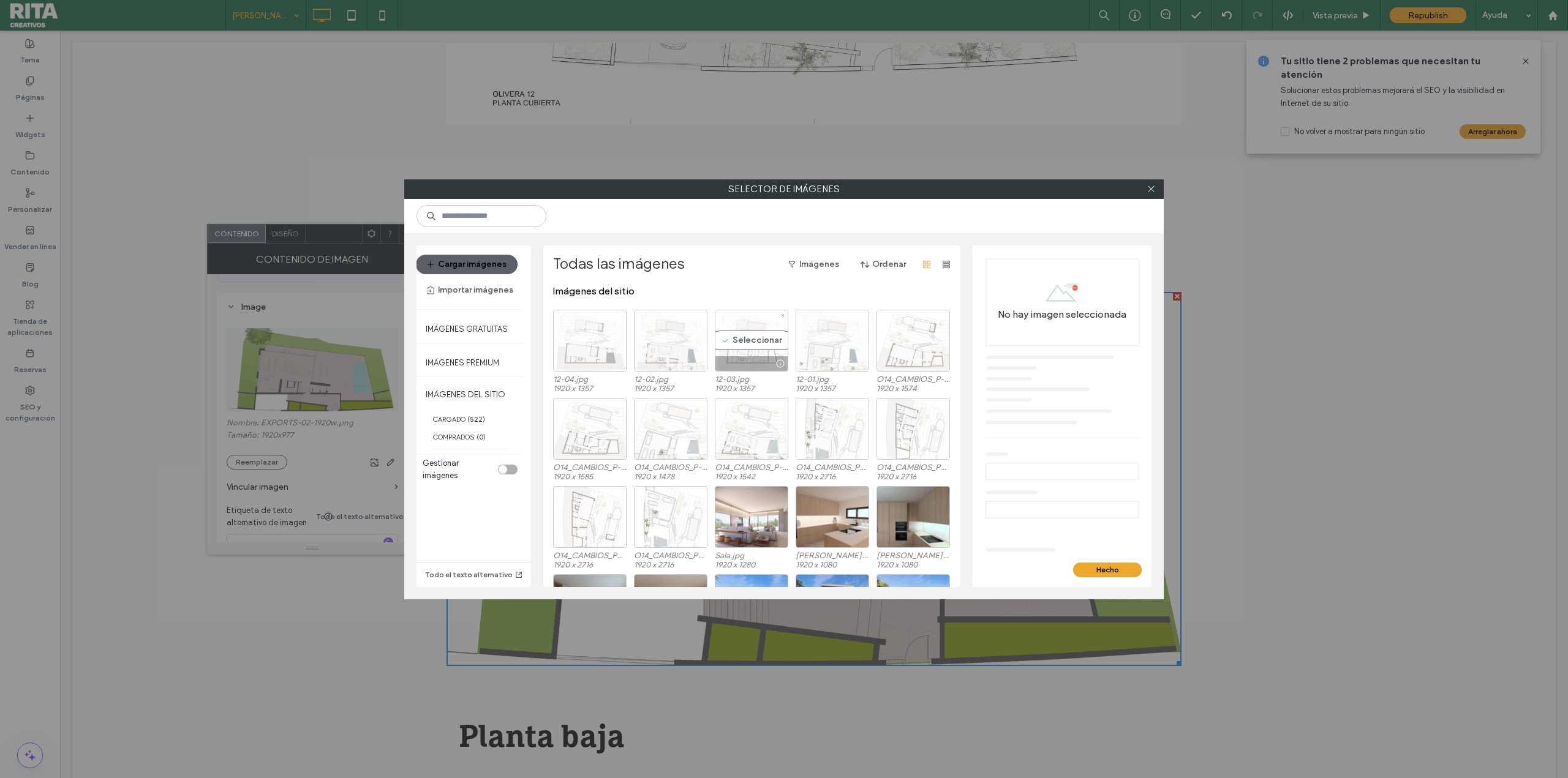
click at [748, 346] on div "Seleccionar" at bounding box center [752, 340] width 74 height 62
click at [668, 337] on div "Seleccionar" at bounding box center [670, 340] width 74 height 62
click at [940, 484] on button "Hecho" at bounding box center [1107, 570] width 68 height 15
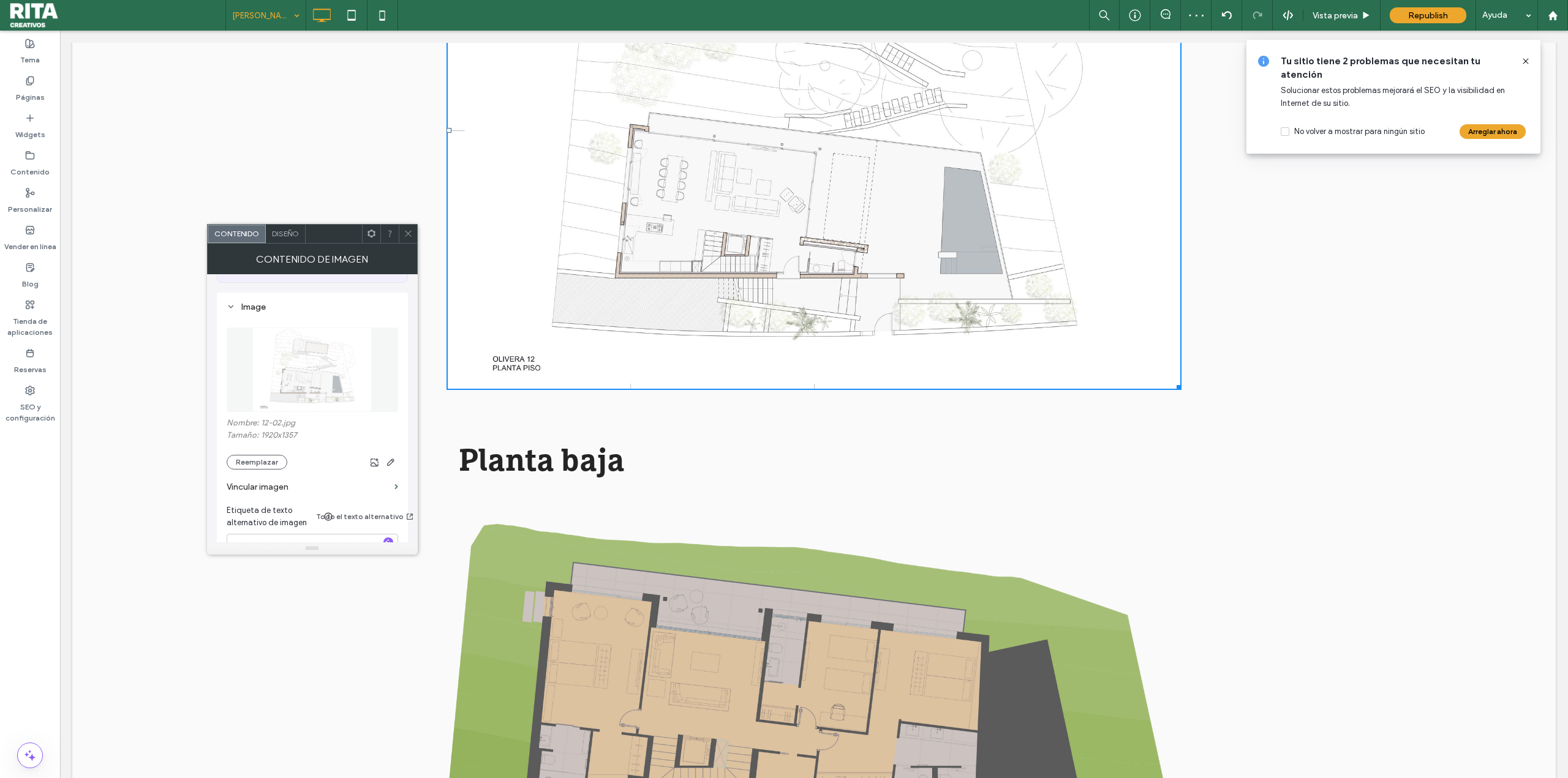
scroll to position [2449, 0]
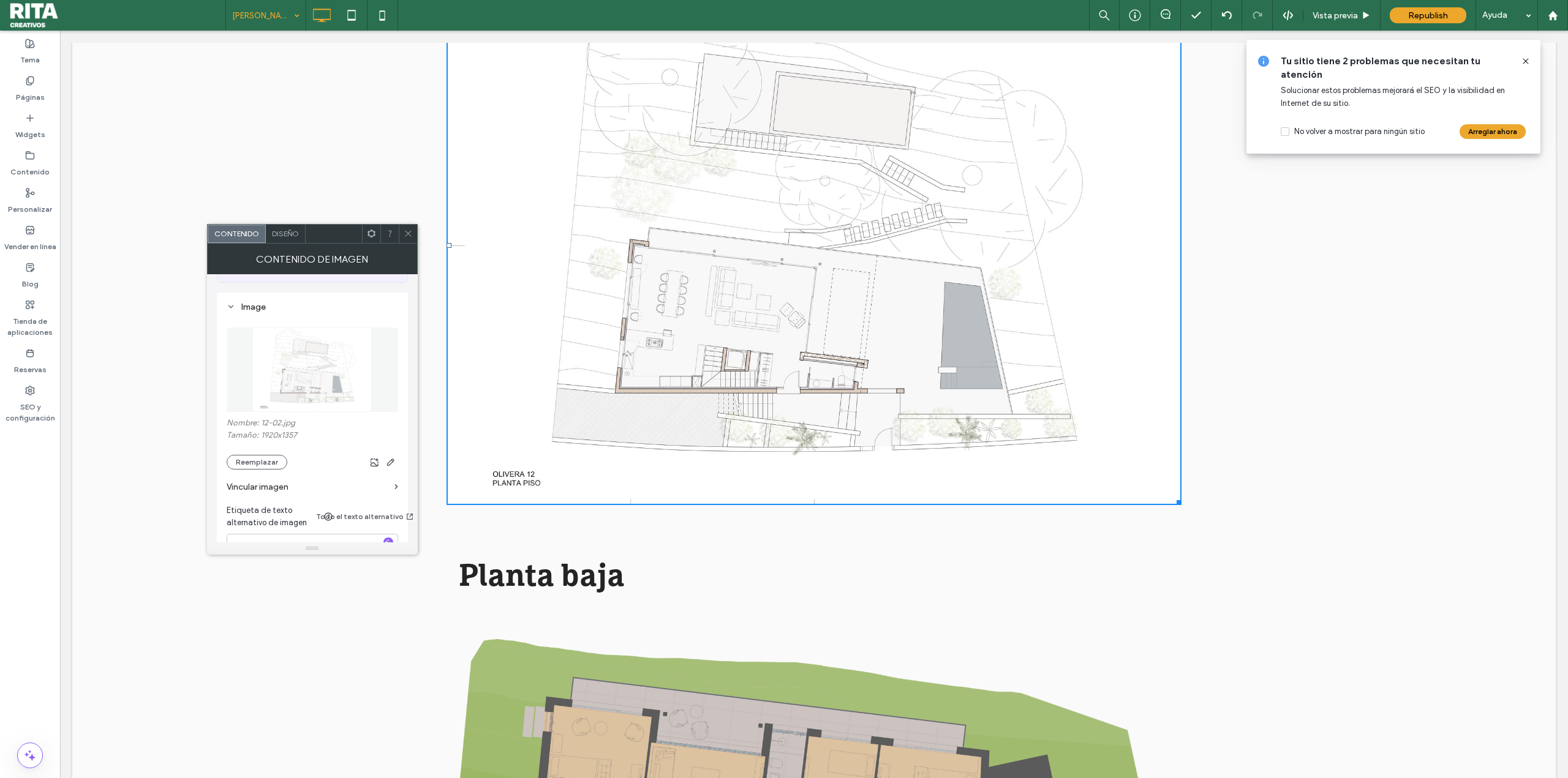
click at [940, 484] on div "Planta baja Click To Paste Click To Paste Fila + Añadir sección" at bounding box center [813, 718] width 1484 height 409
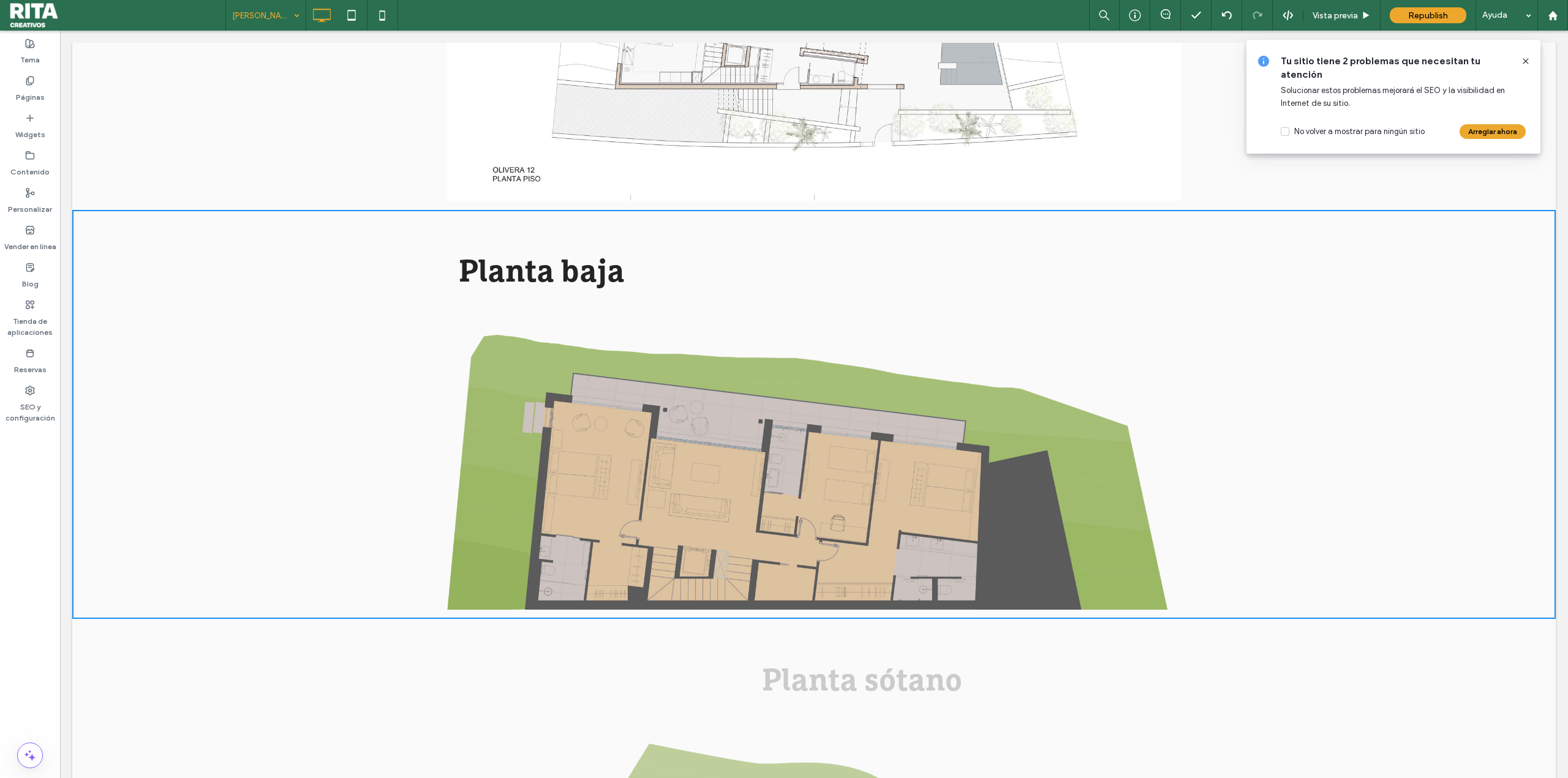
scroll to position [2572, 0]
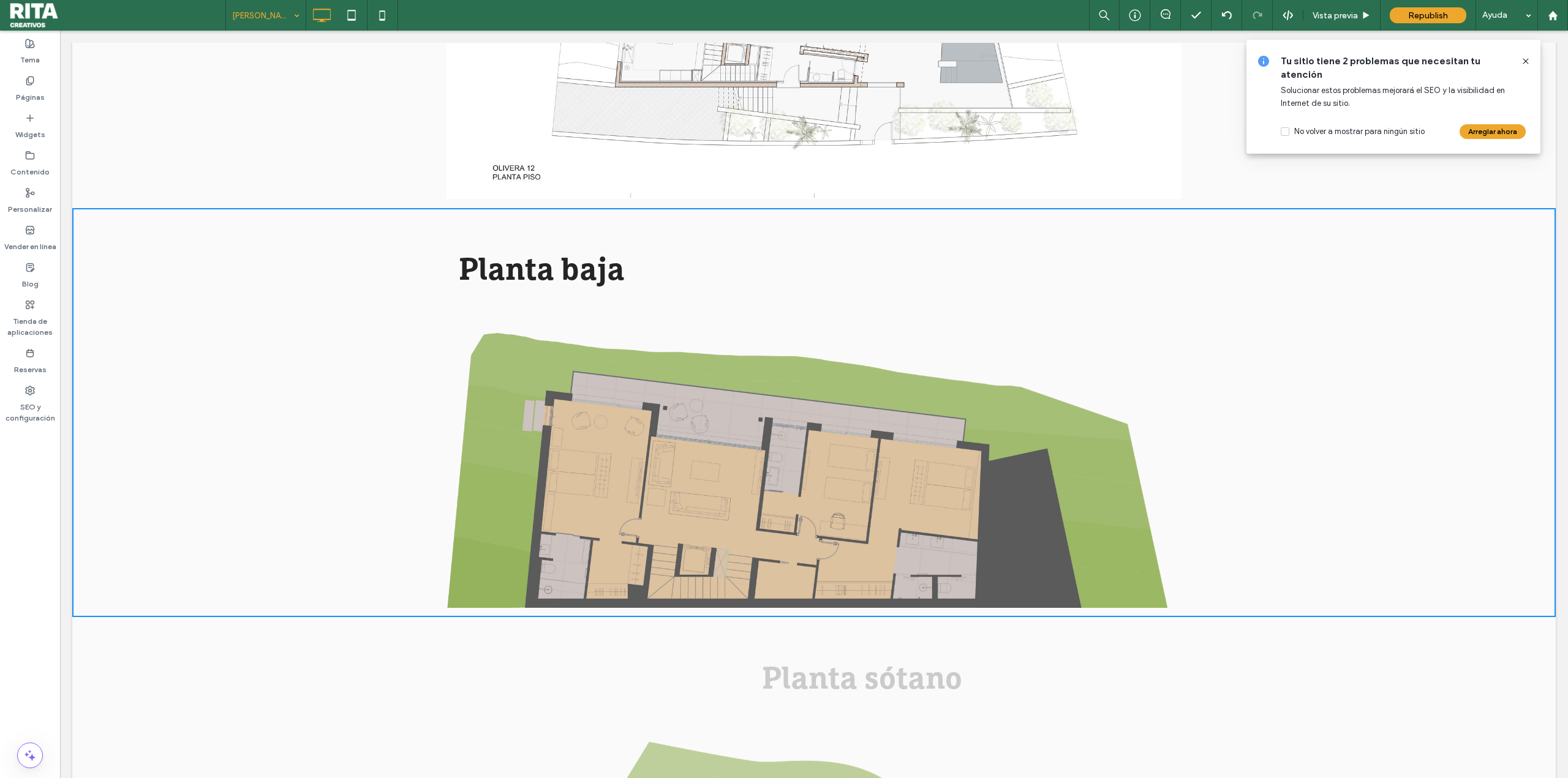
click at [940, 484] on img at bounding box center [814, 470] width 735 height 274
click at [553, 459] on img at bounding box center [814, 470] width 735 height 274
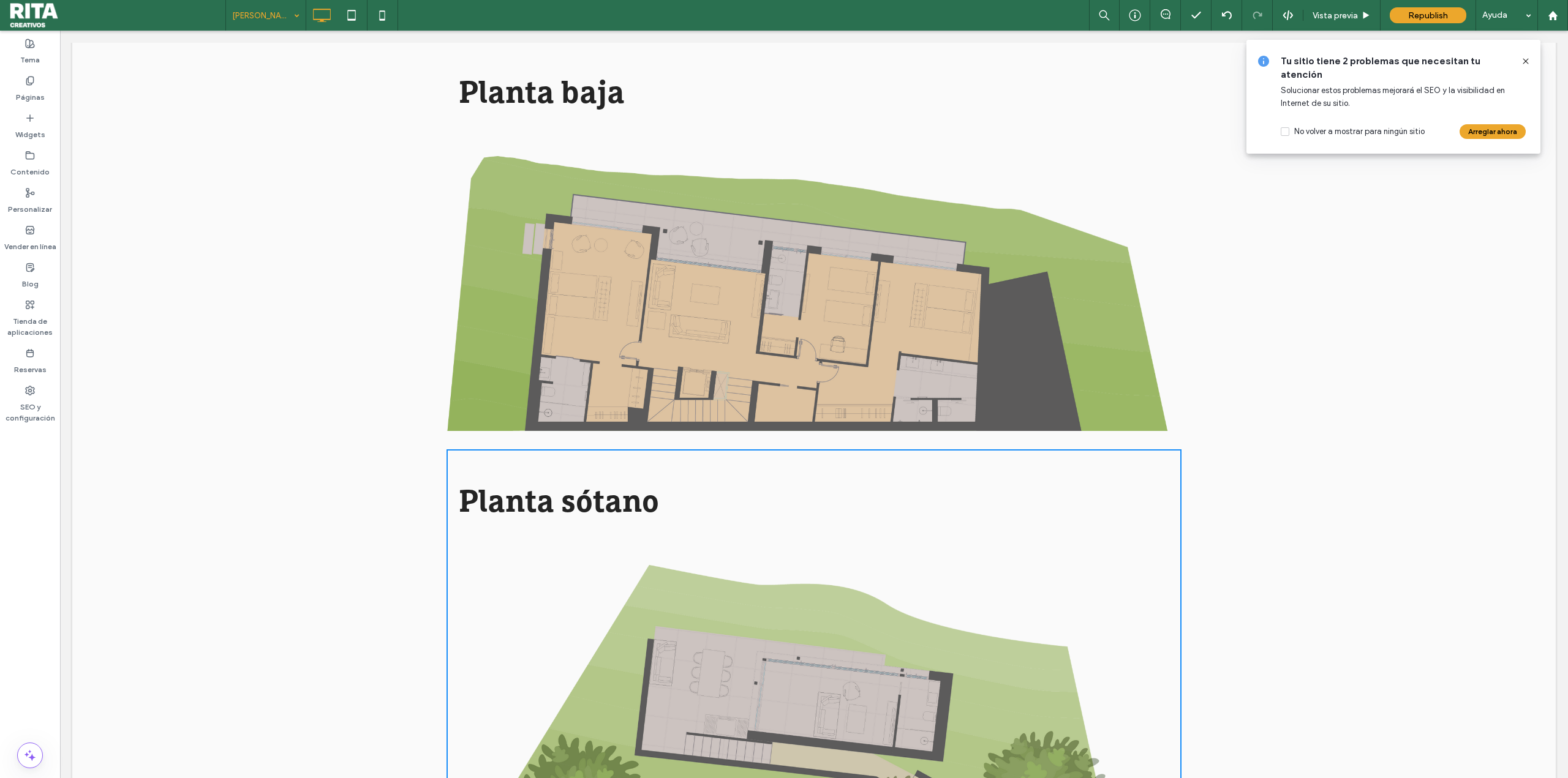
scroll to position [2755, 0]
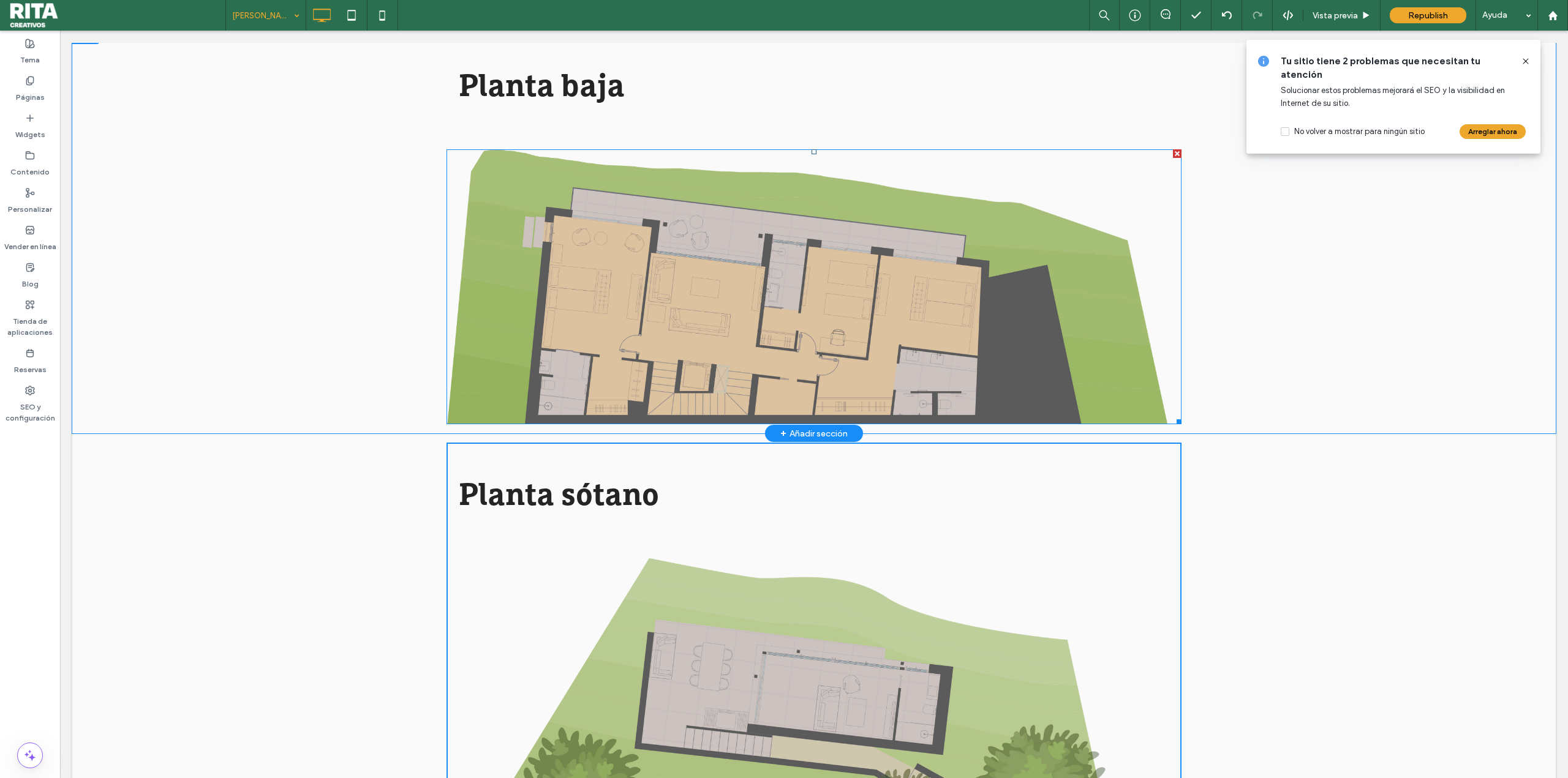
click at [916, 345] on img at bounding box center [814, 287] width 735 height 274
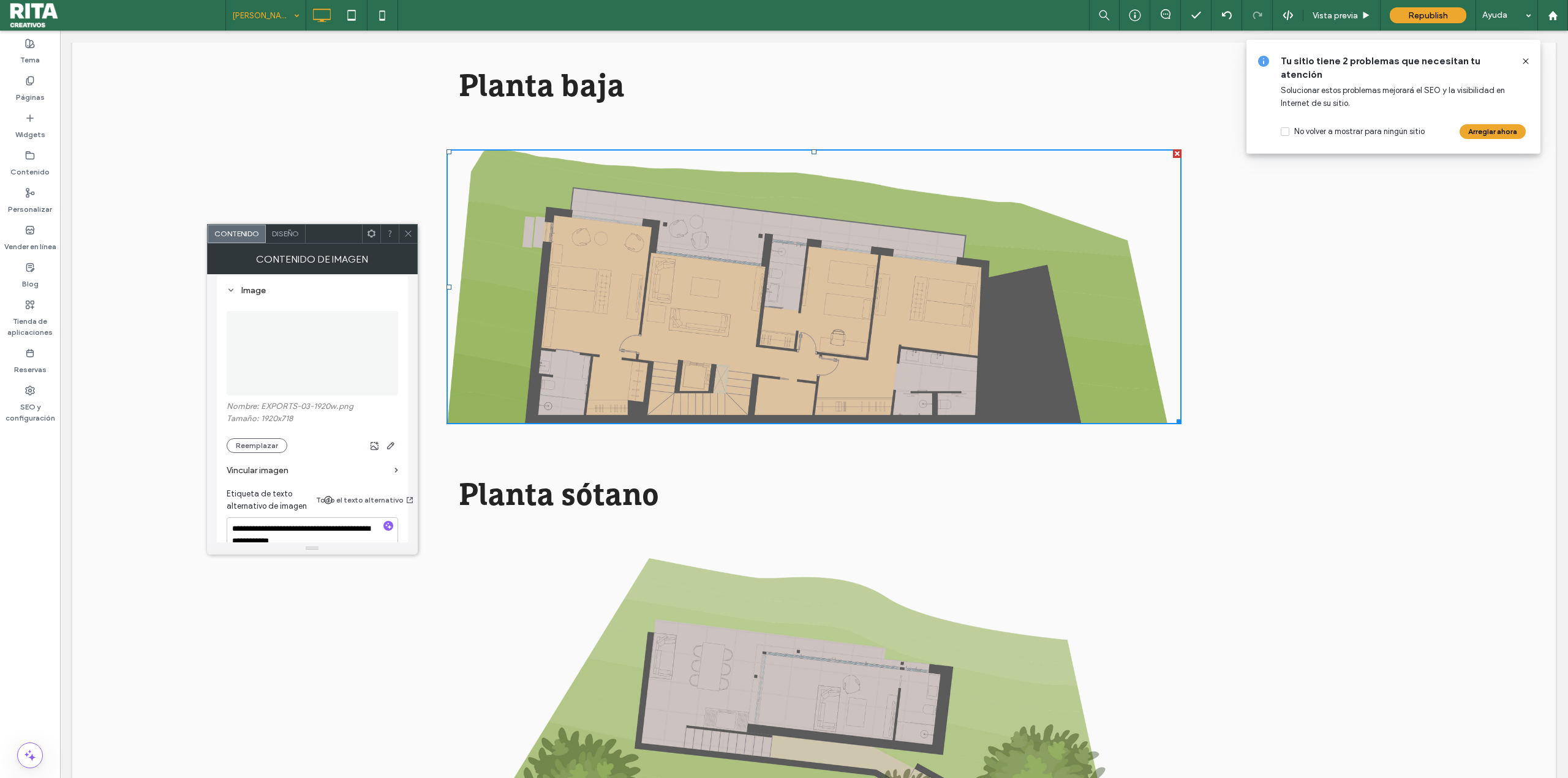
scroll to position [184, 0]
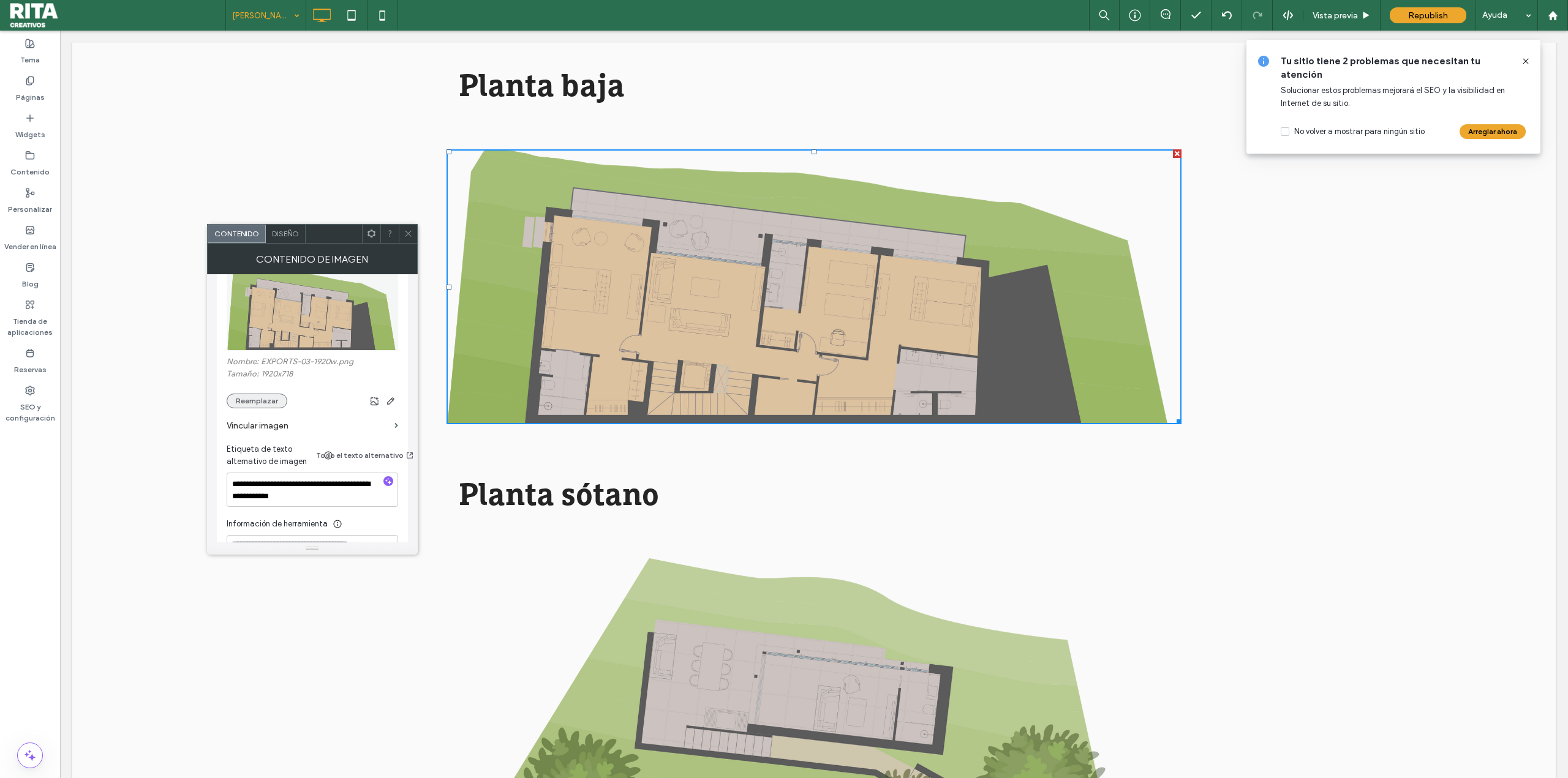
click at [258, 398] on button "Reemplazar" at bounding box center [257, 401] width 61 height 15
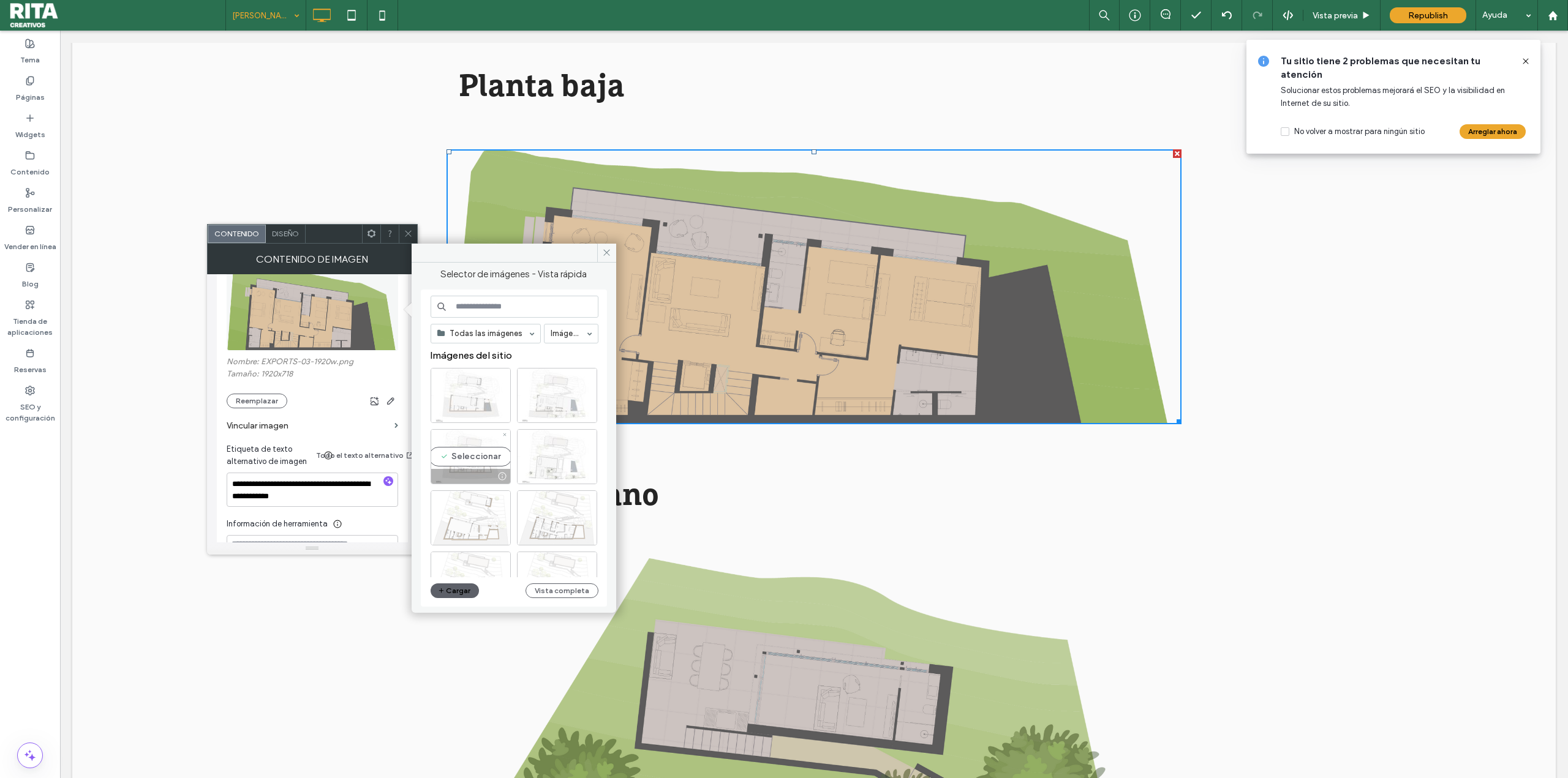
click at [487, 450] on div "Seleccionar" at bounding box center [471, 456] width 80 height 55
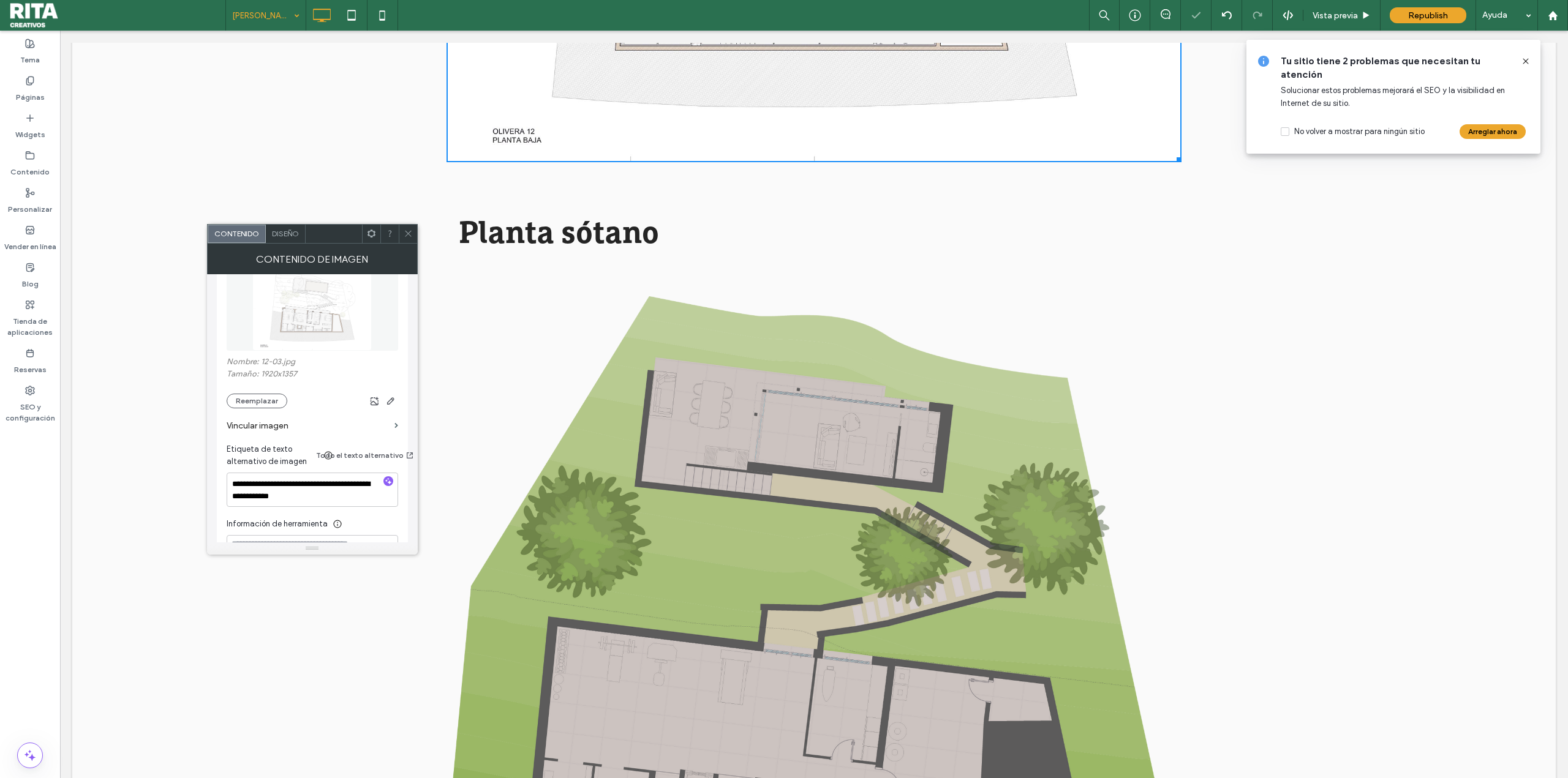
scroll to position [3306, 0]
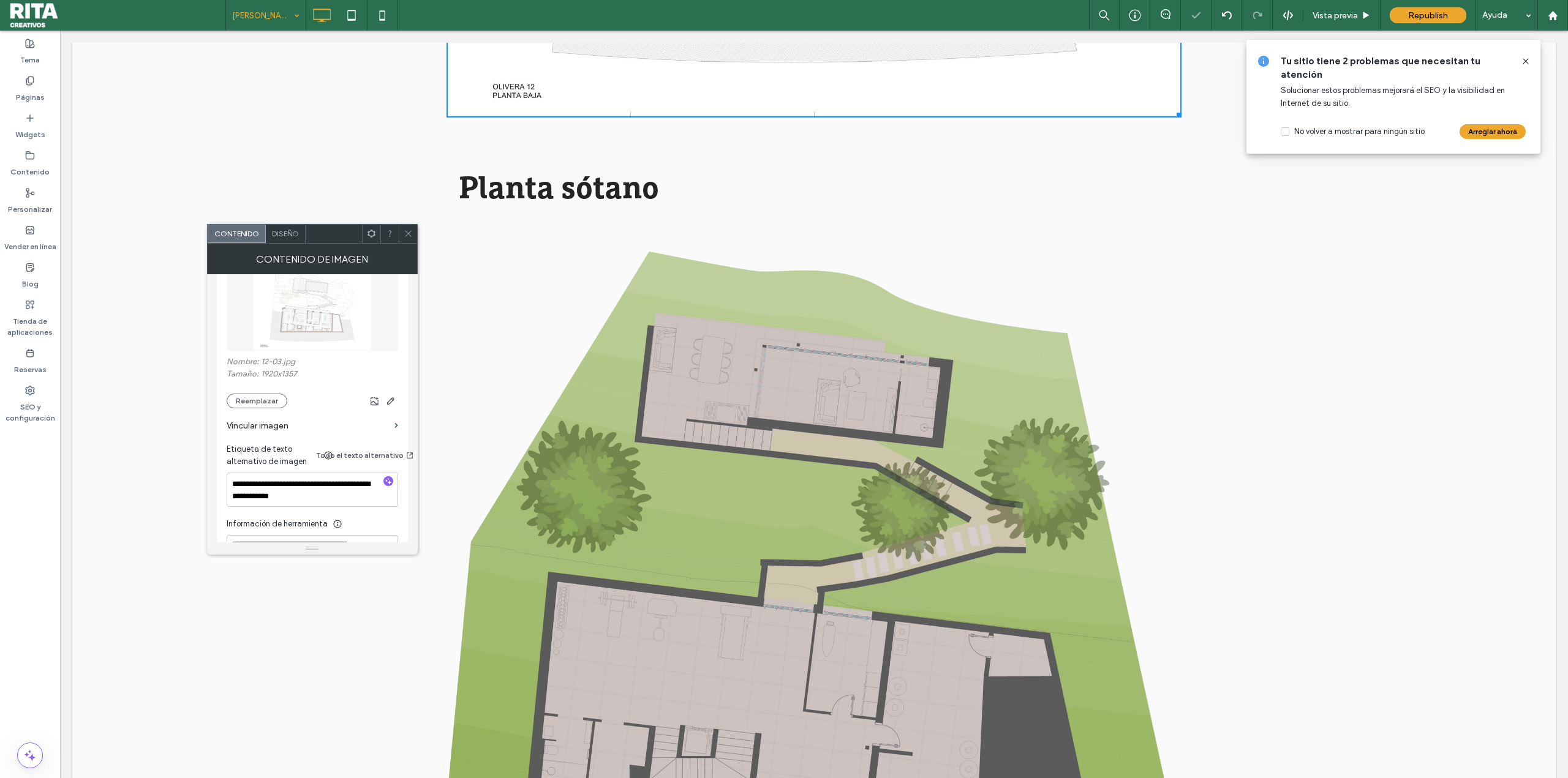
click at [888, 484] on img at bounding box center [814, 522] width 735 height 539
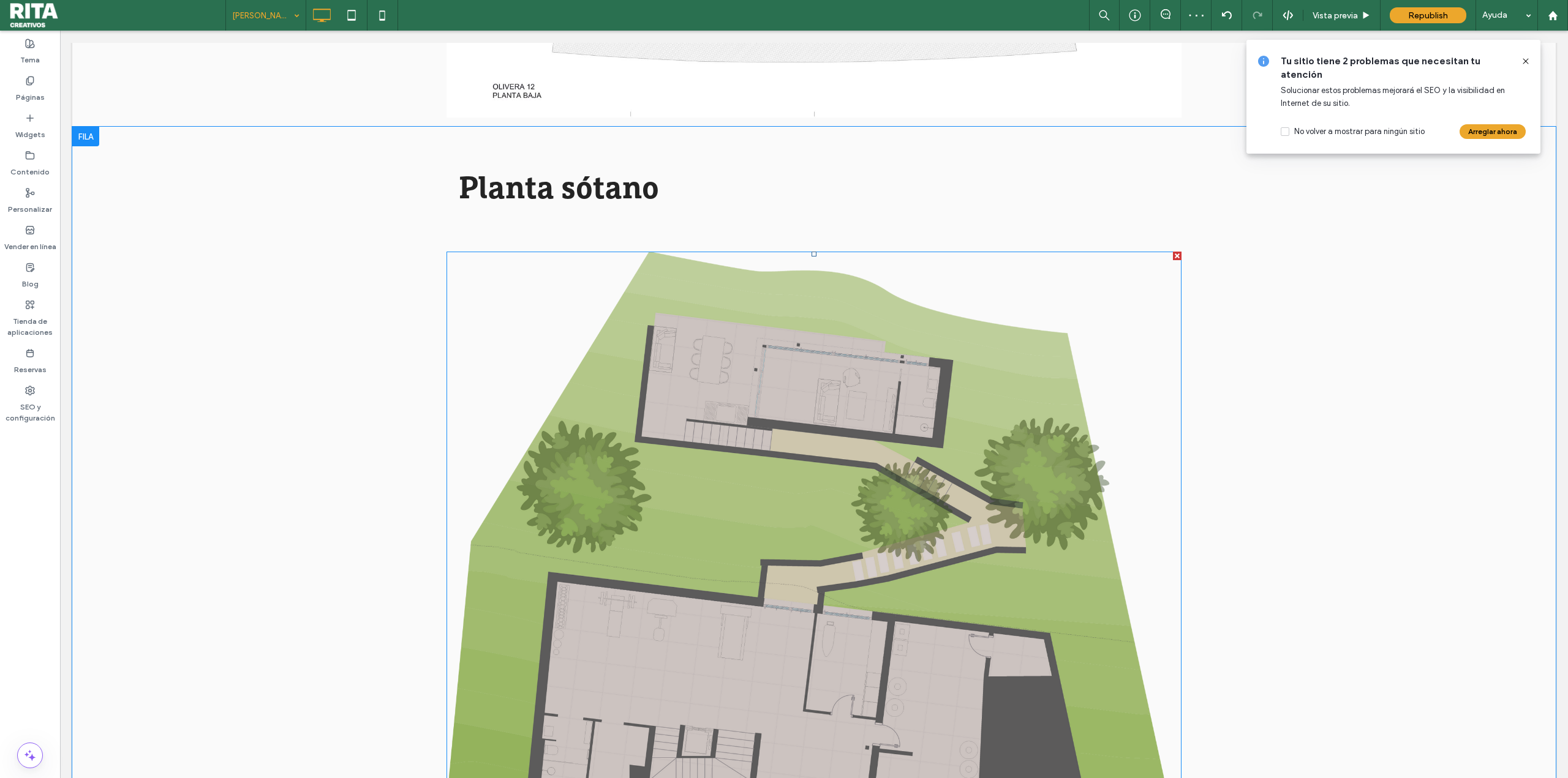
scroll to position [3245, 0]
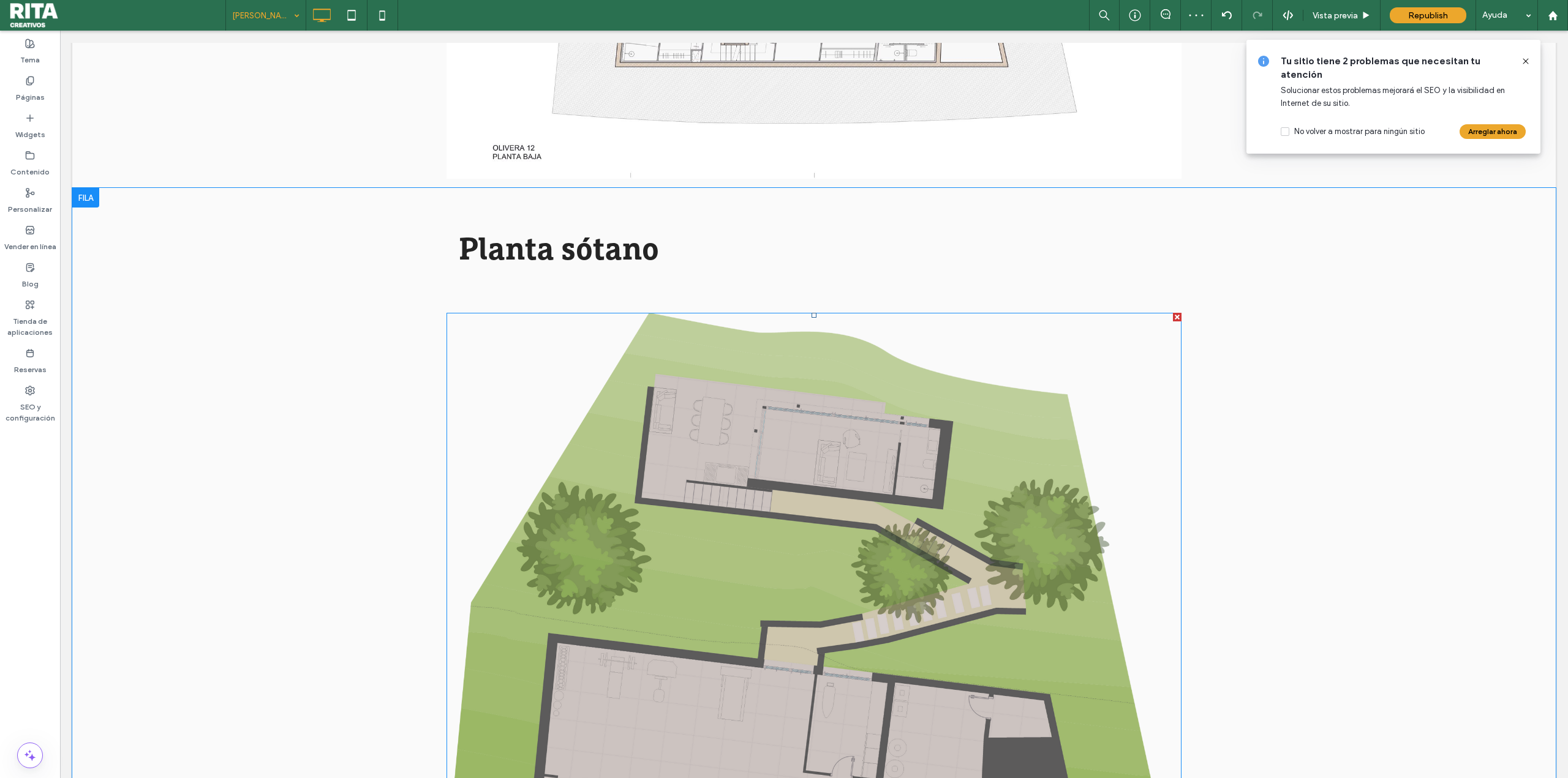
click at [871, 484] on img at bounding box center [814, 583] width 735 height 539
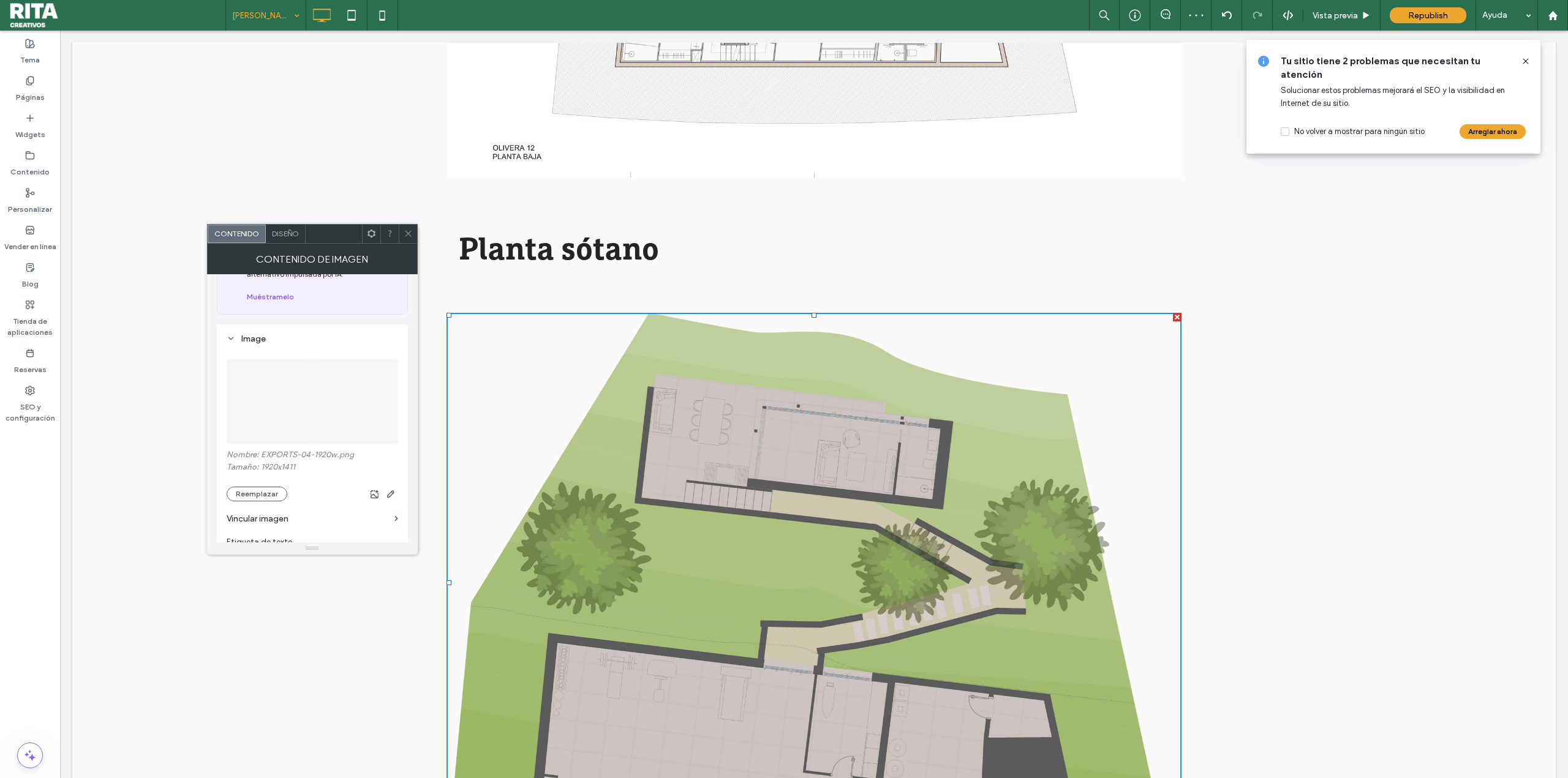
scroll to position [245, 0]
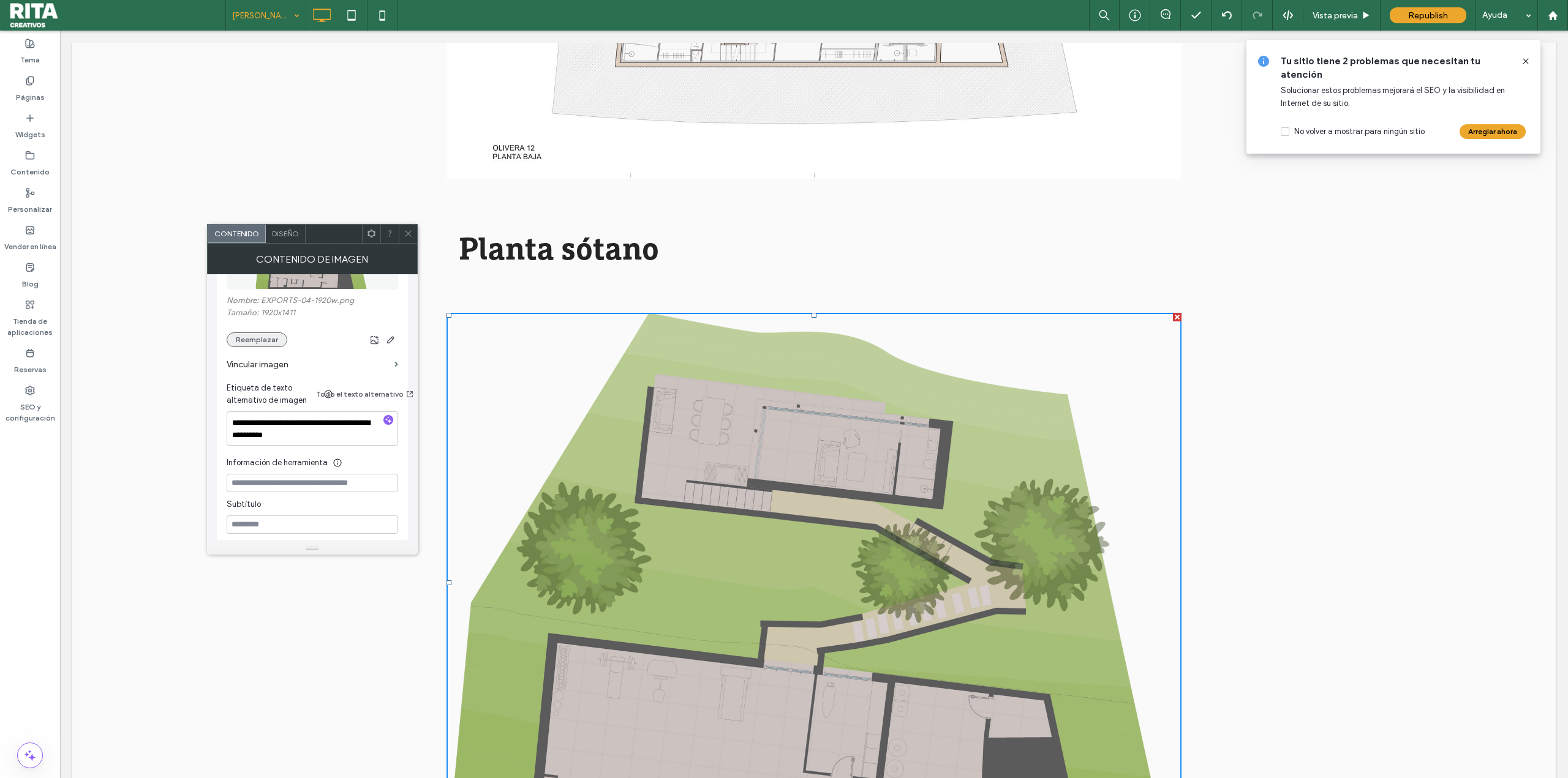
click at [247, 341] on button "Reemplazar" at bounding box center [257, 340] width 61 height 15
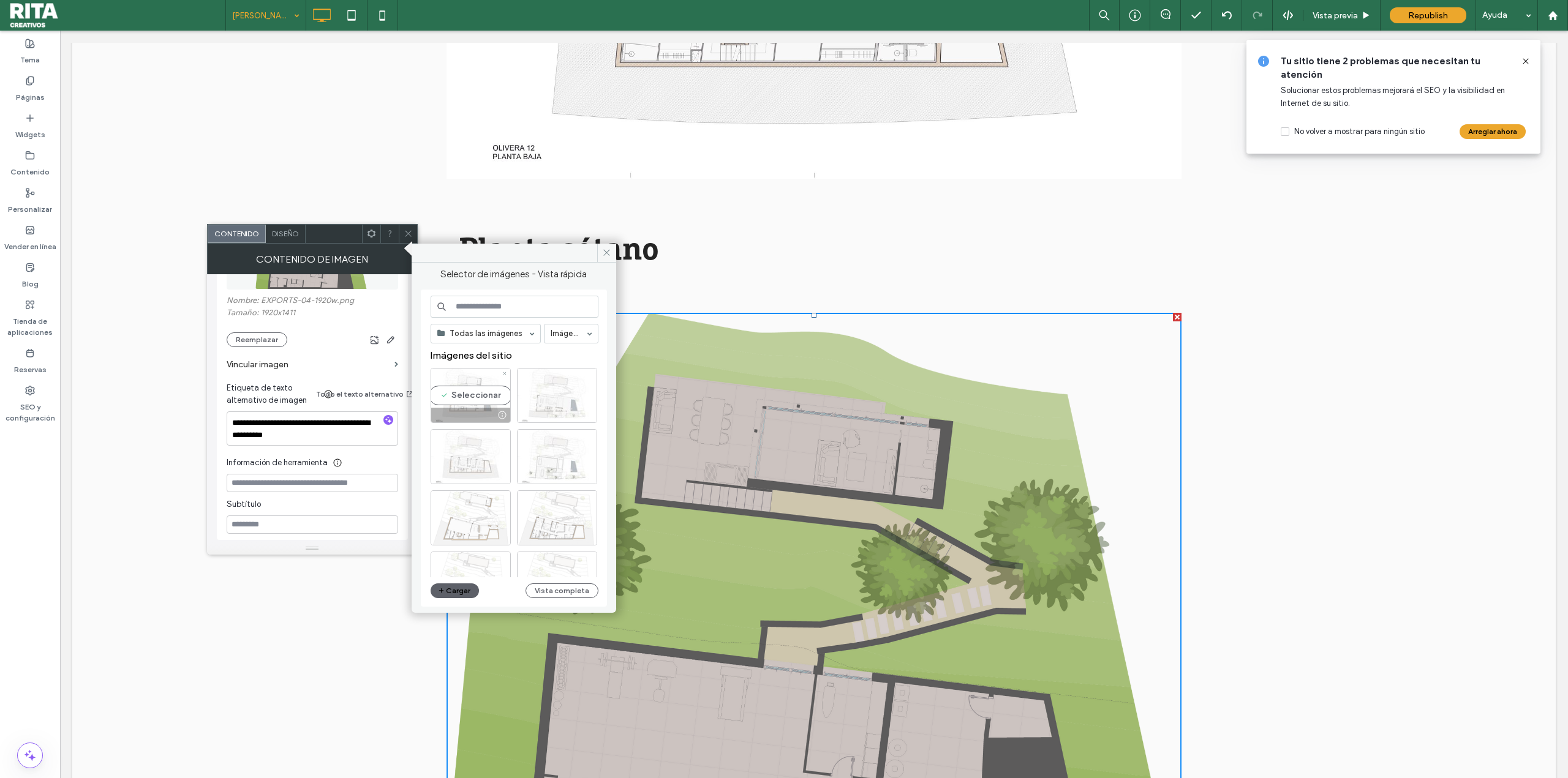
click at [479, 401] on div "Seleccionar" at bounding box center [471, 396] width 80 height 55
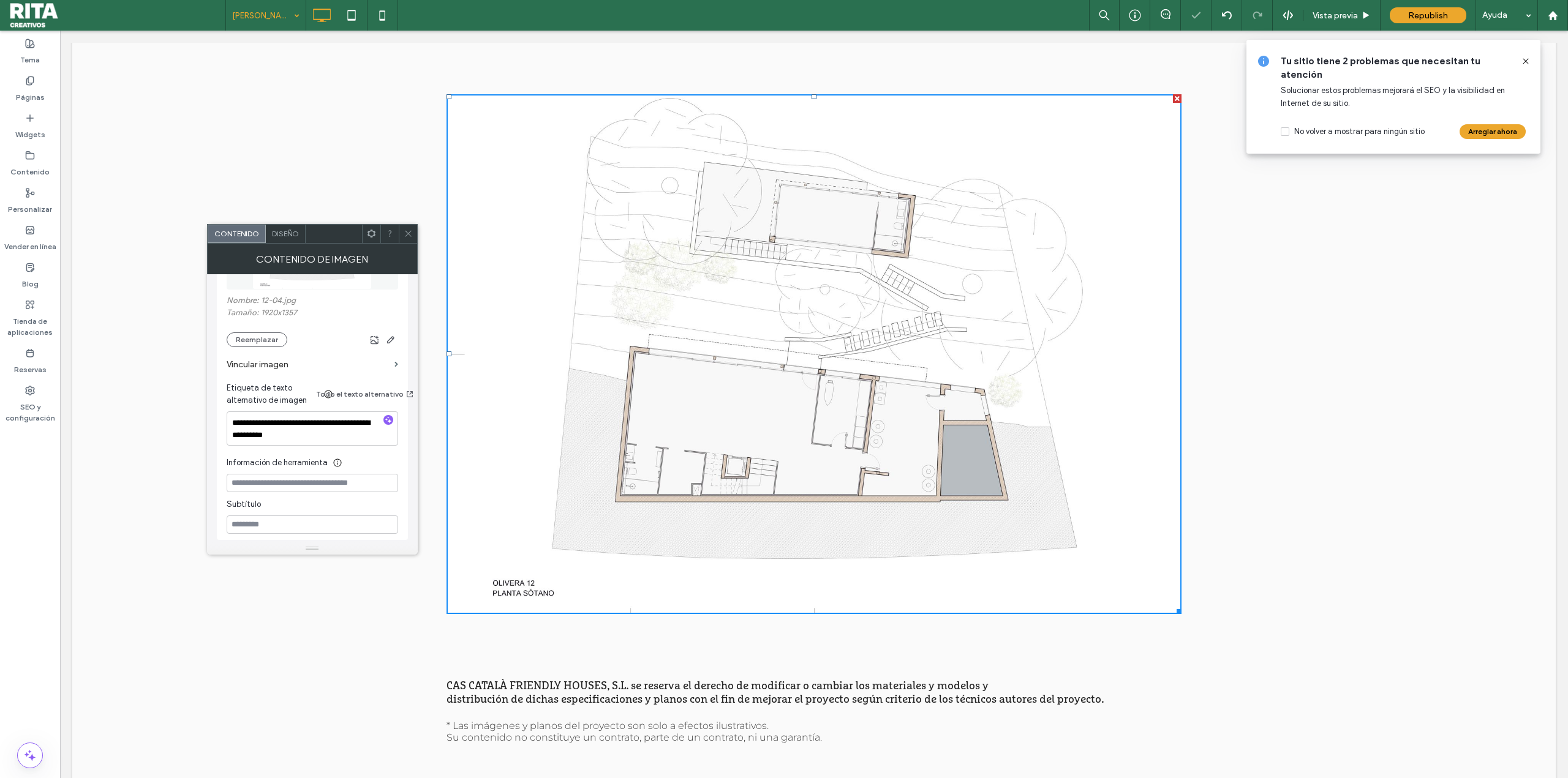
scroll to position [3490, 0]
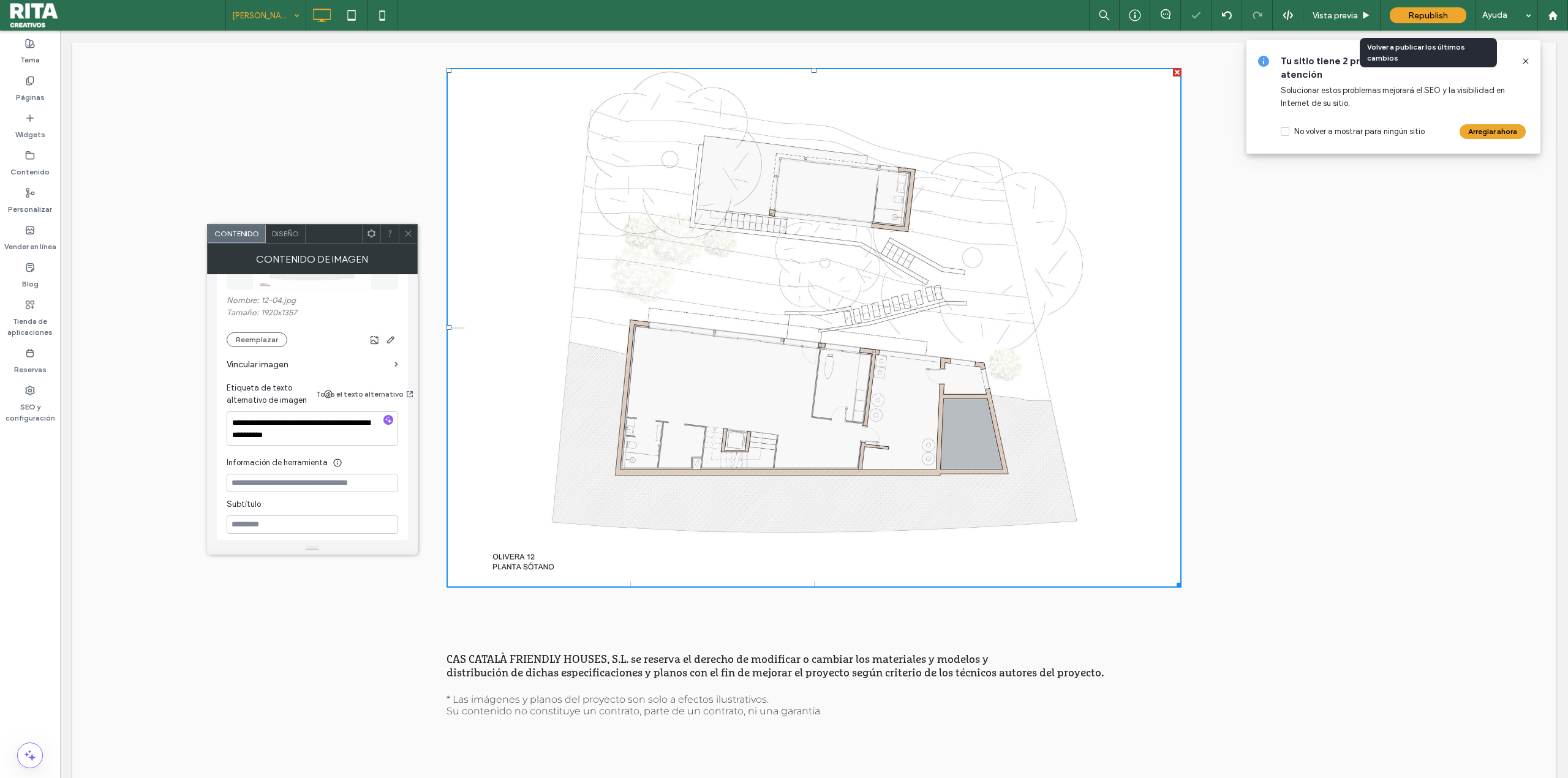
click at [940, 13] on span "Republish" at bounding box center [1428, 15] width 40 height 10
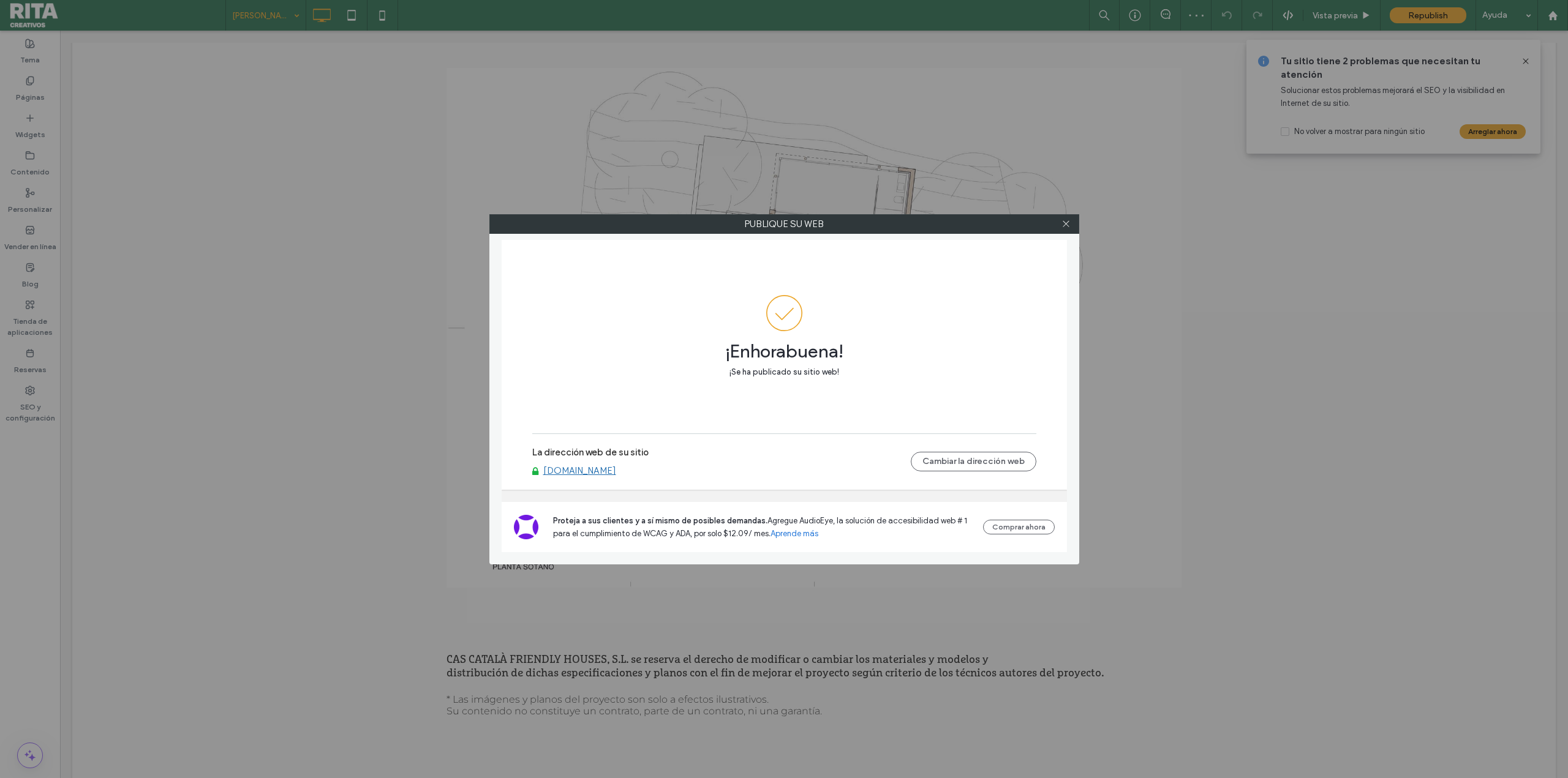
click at [940, 225] on div at bounding box center [1065, 223] width 18 height 18
click at [940, 226] on icon at bounding box center [1066, 224] width 9 height 9
